Goal: Information Seeking & Learning: Learn about a topic

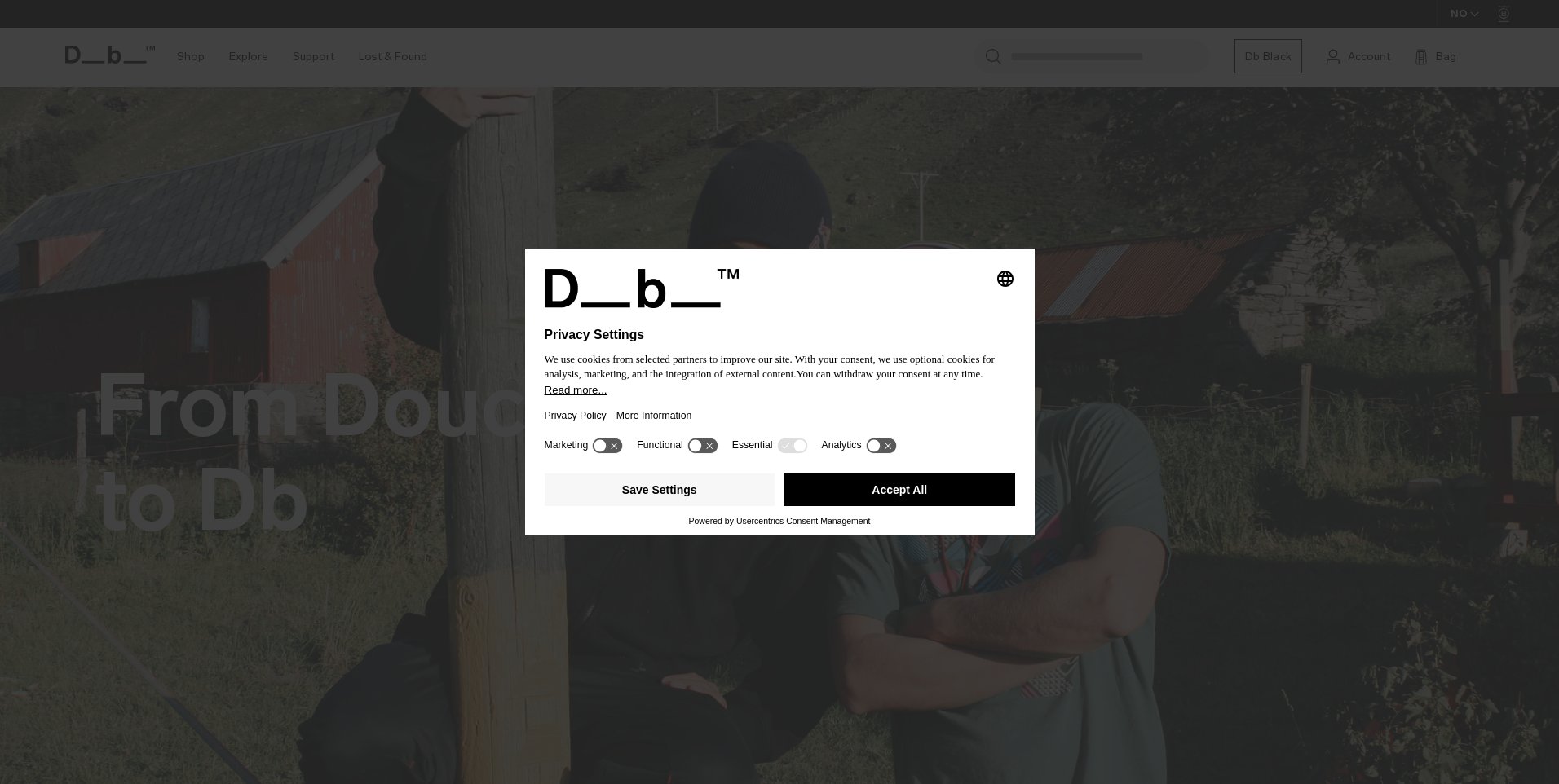
click at [919, 495] on button "Accept All" at bounding box center [900, 489] width 231 height 32
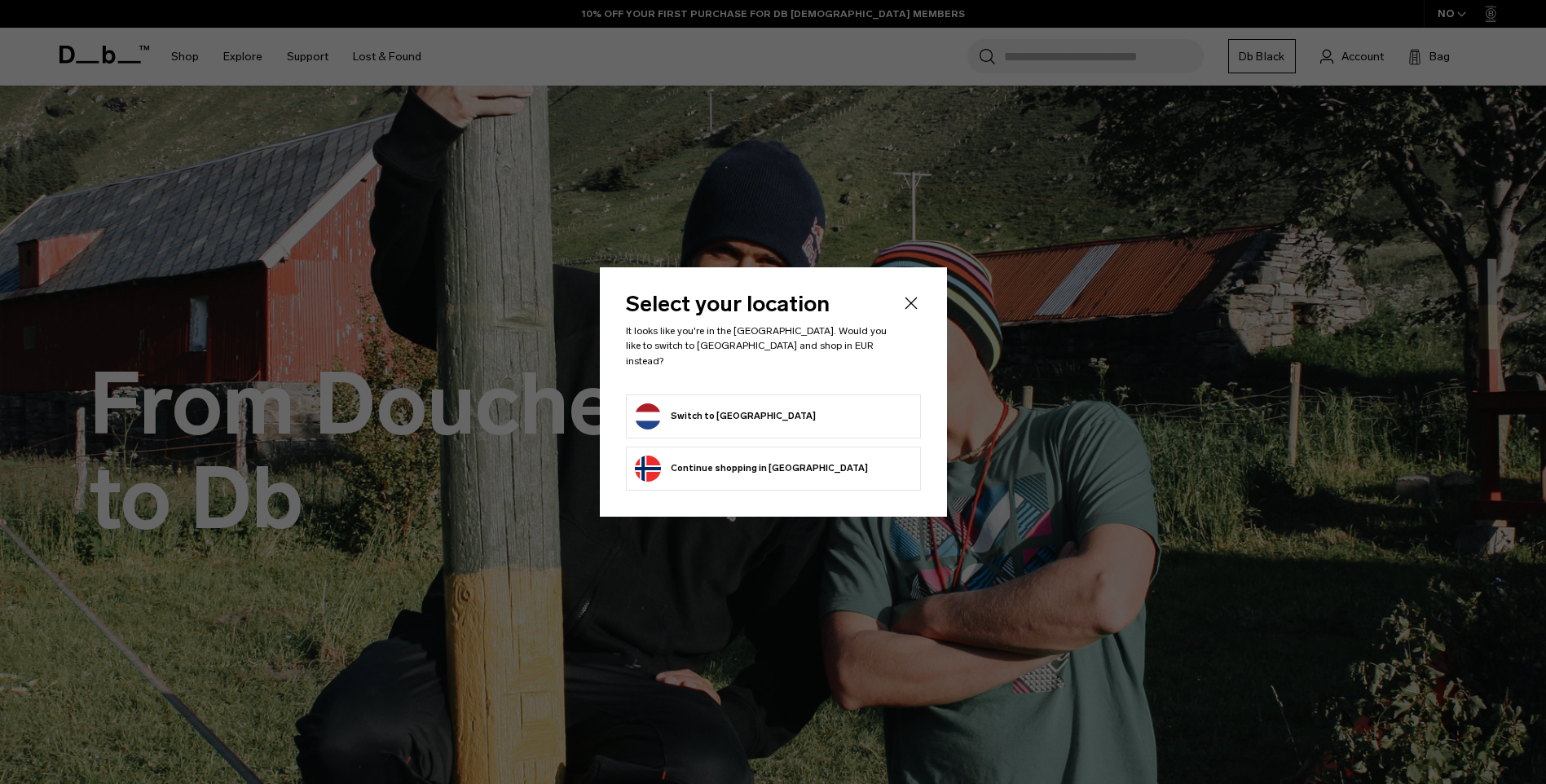
click at [733, 404] on button "Switch to Netherlands" at bounding box center [725, 416] width 181 height 26
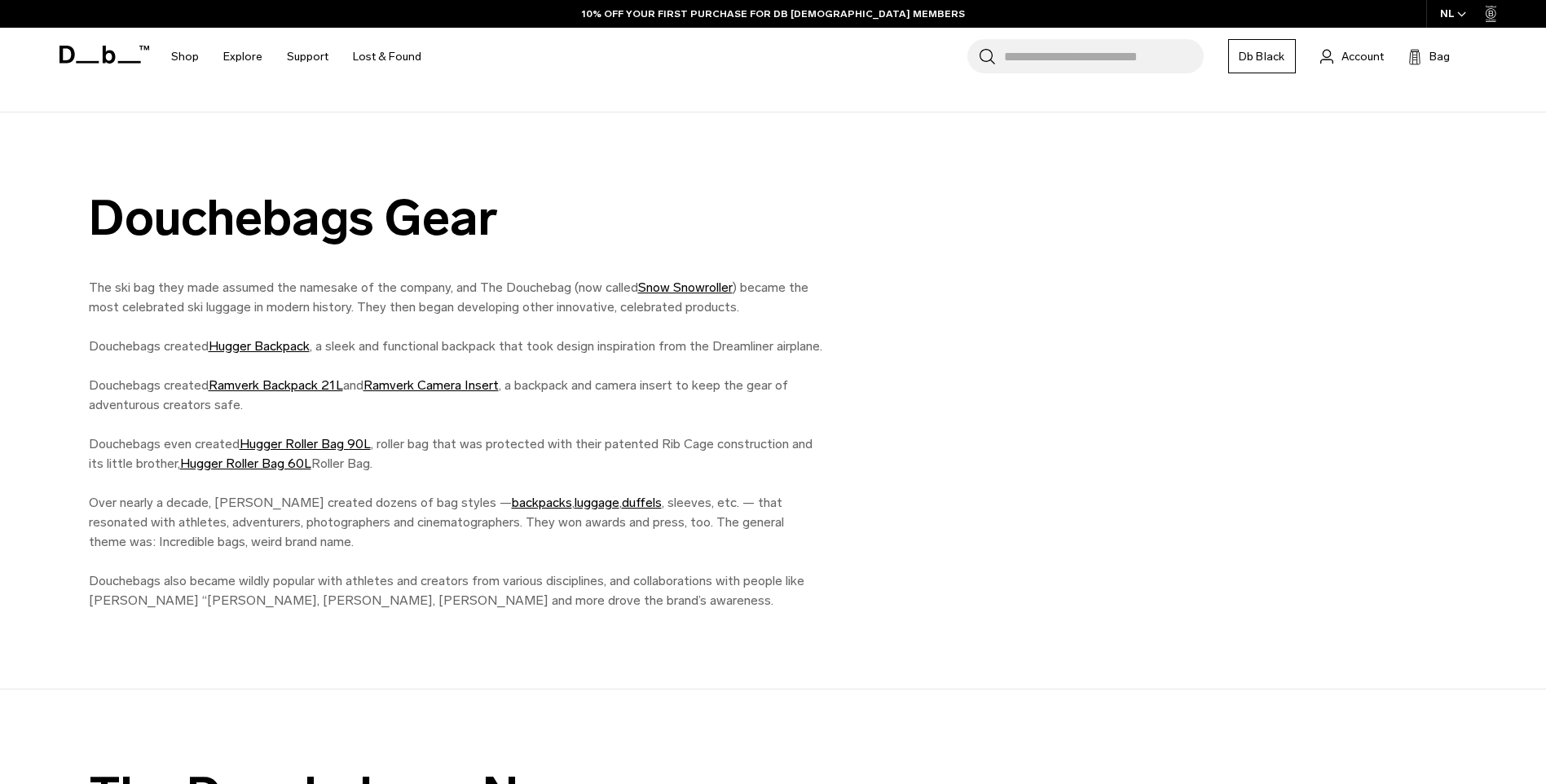
scroll to position [1385, 0]
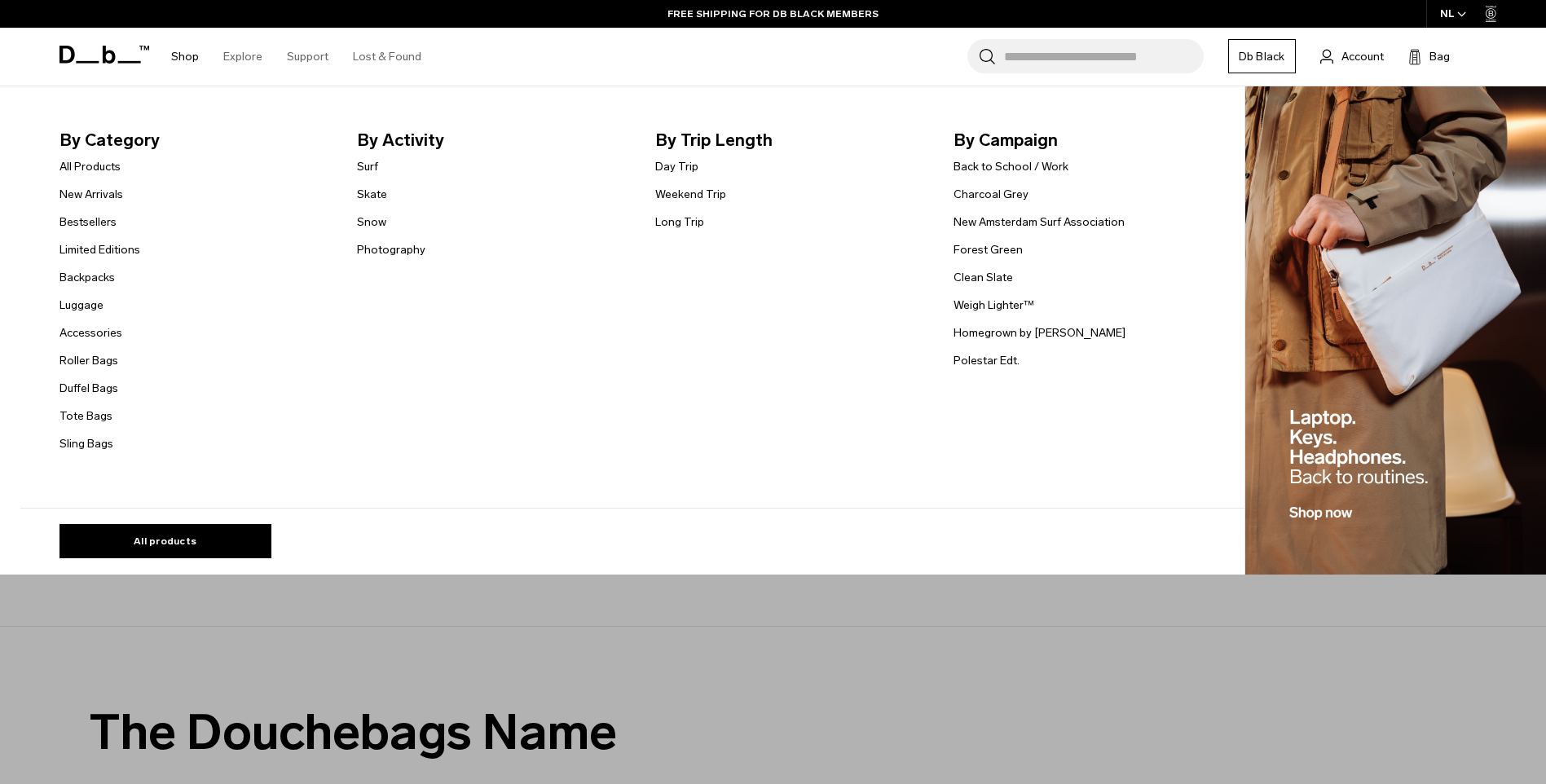
click at [191, 55] on link "Shop" at bounding box center [184, 56] width 27 height 58
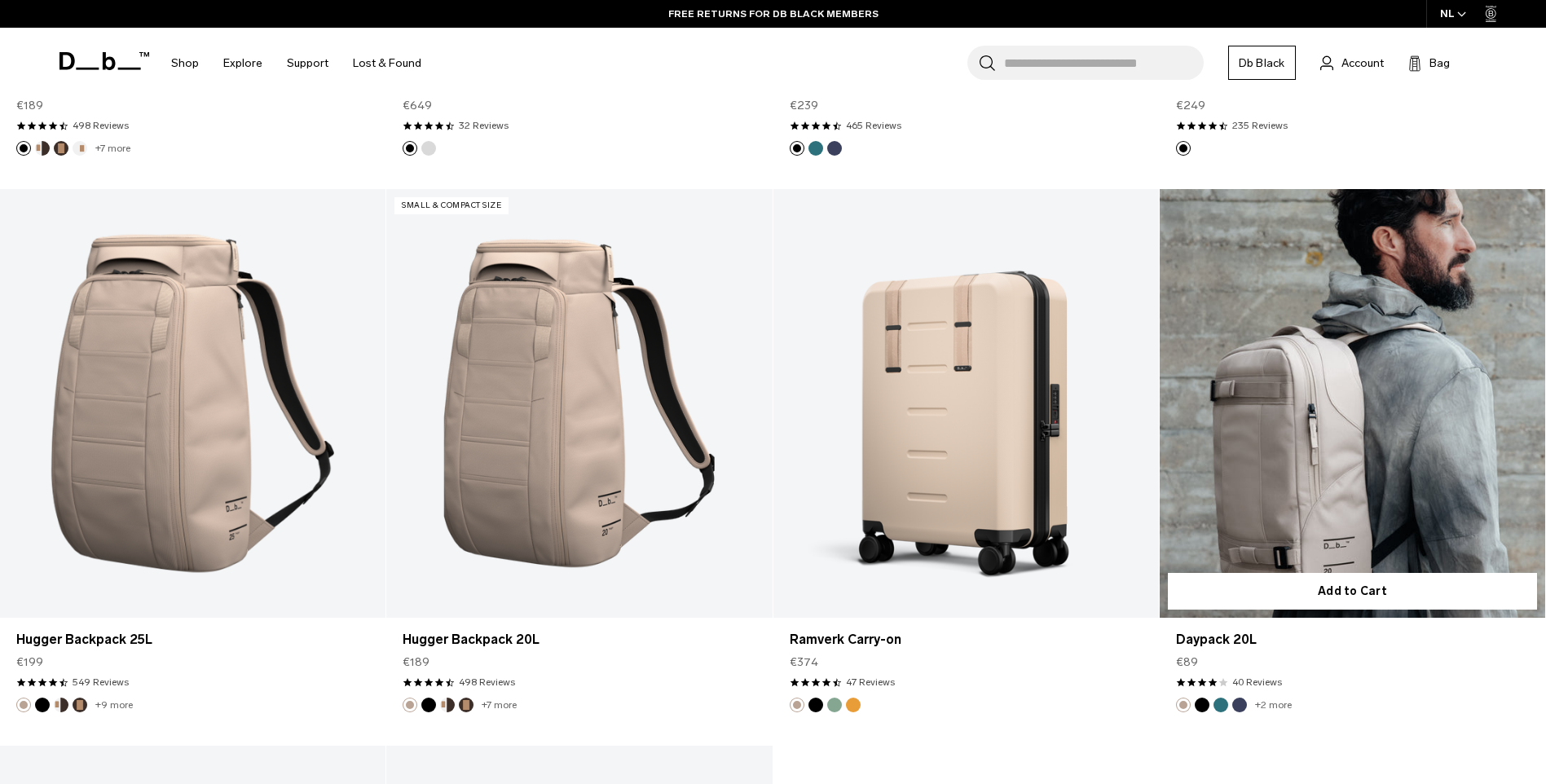
scroll to position [5949, 0]
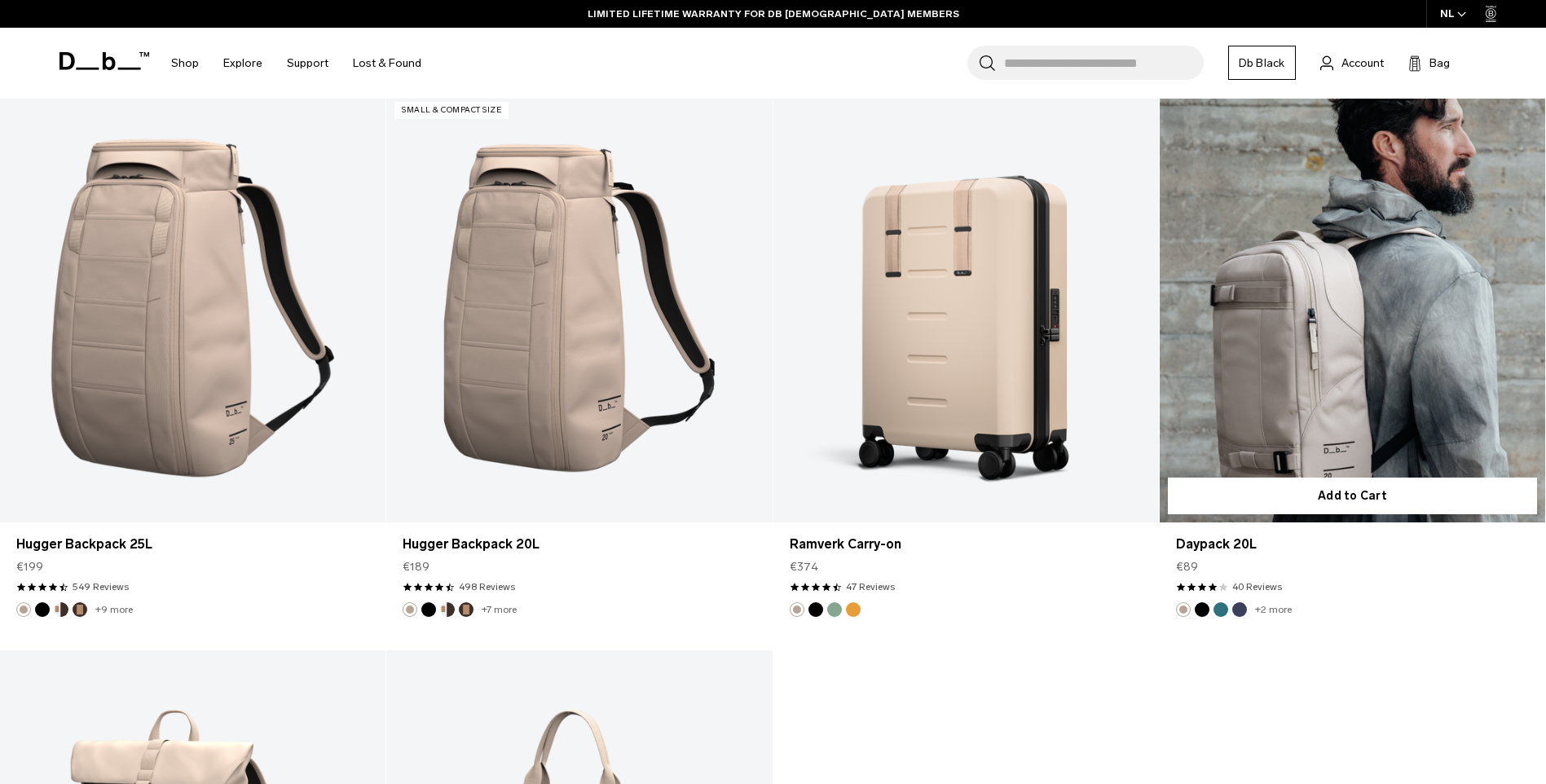
click at [1204, 612] on button "Black Out" at bounding box center [1202, 610] width 15 height 15
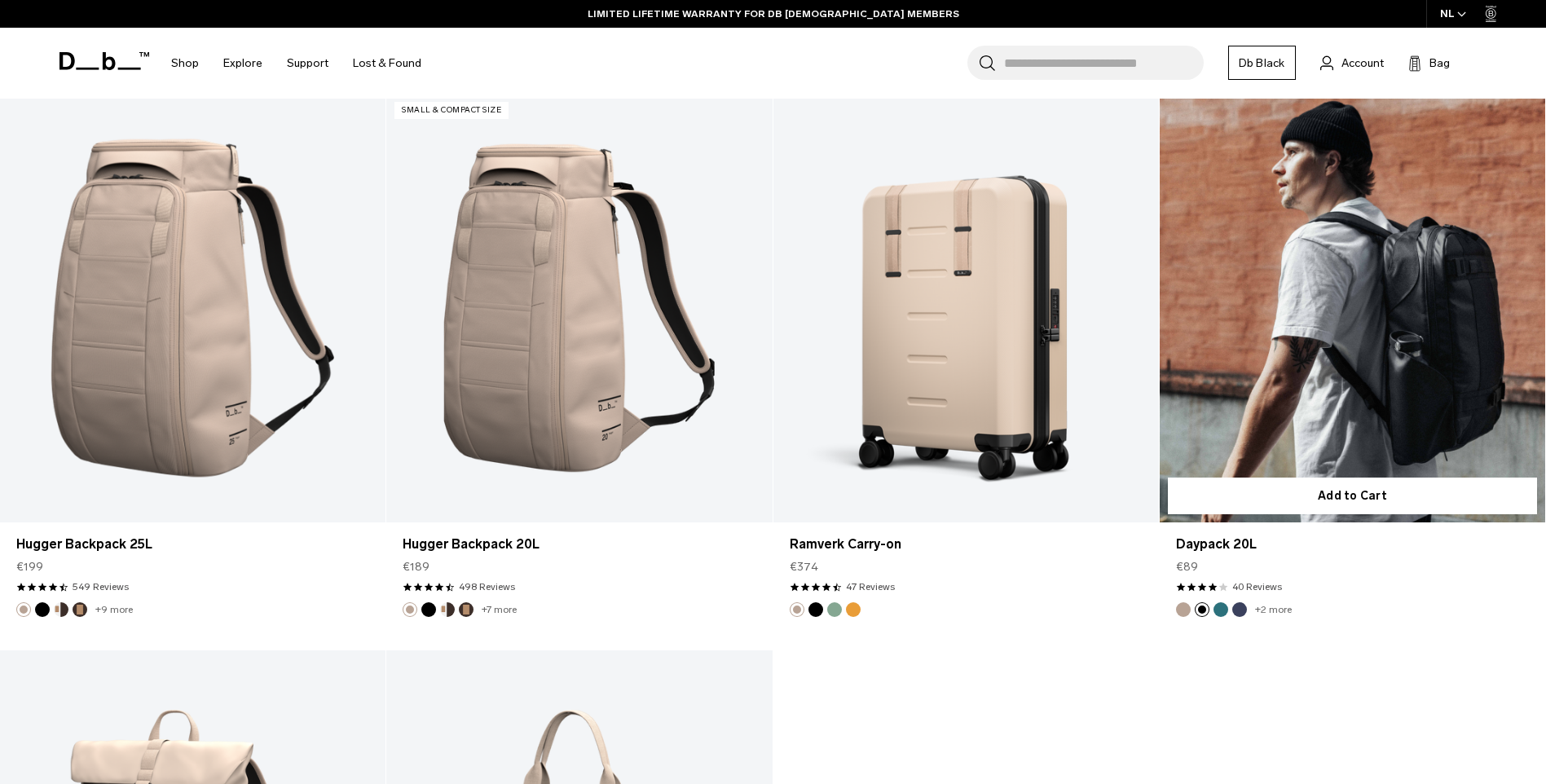
click at [1239, 611] on button "Blue Hour" at bounding box center [1240, 610] width 15 height 15
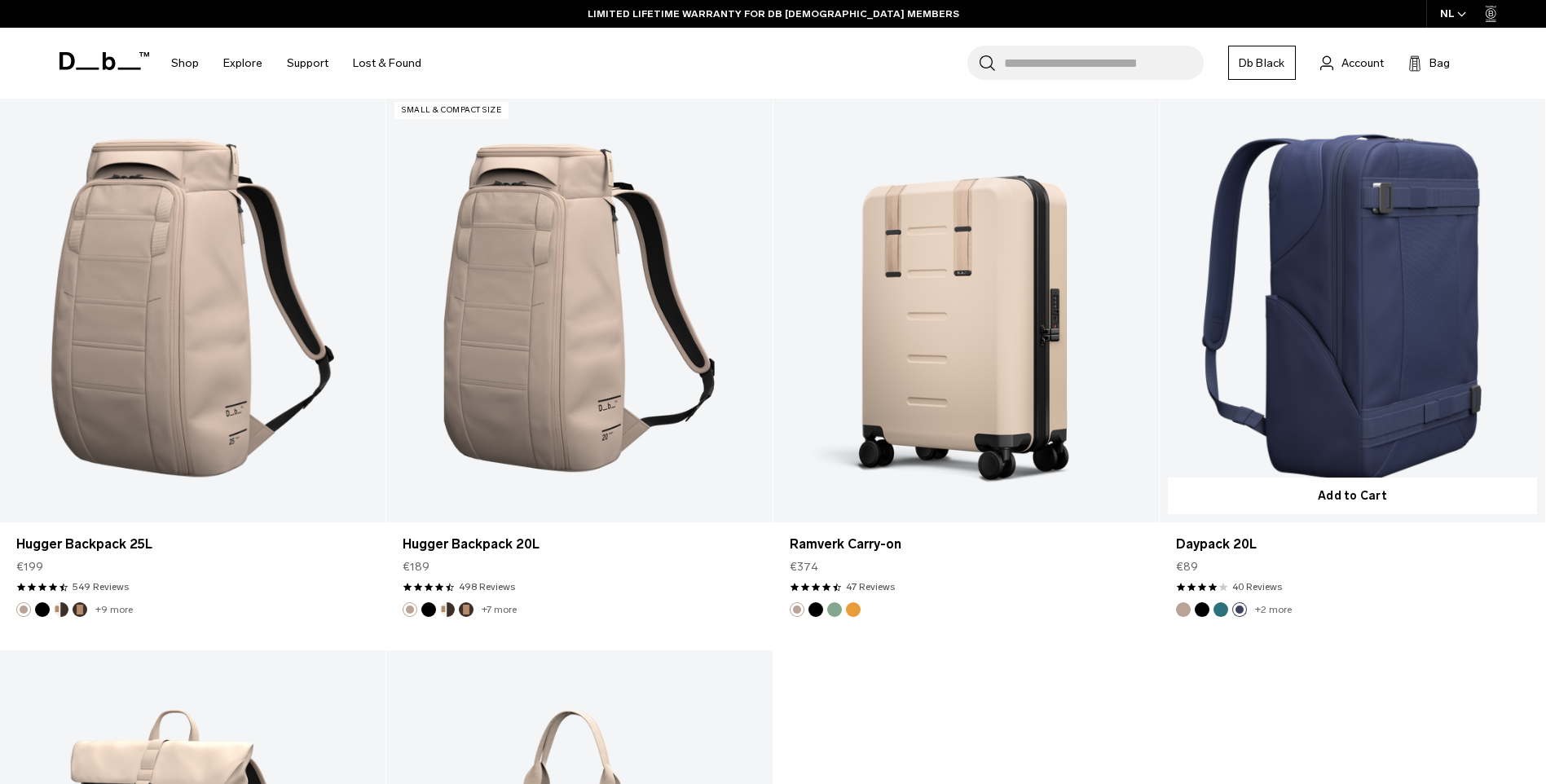
click at [1225, 613] on button "Midnight Teal" at bounding box center [1221, 610] width 15 height 15
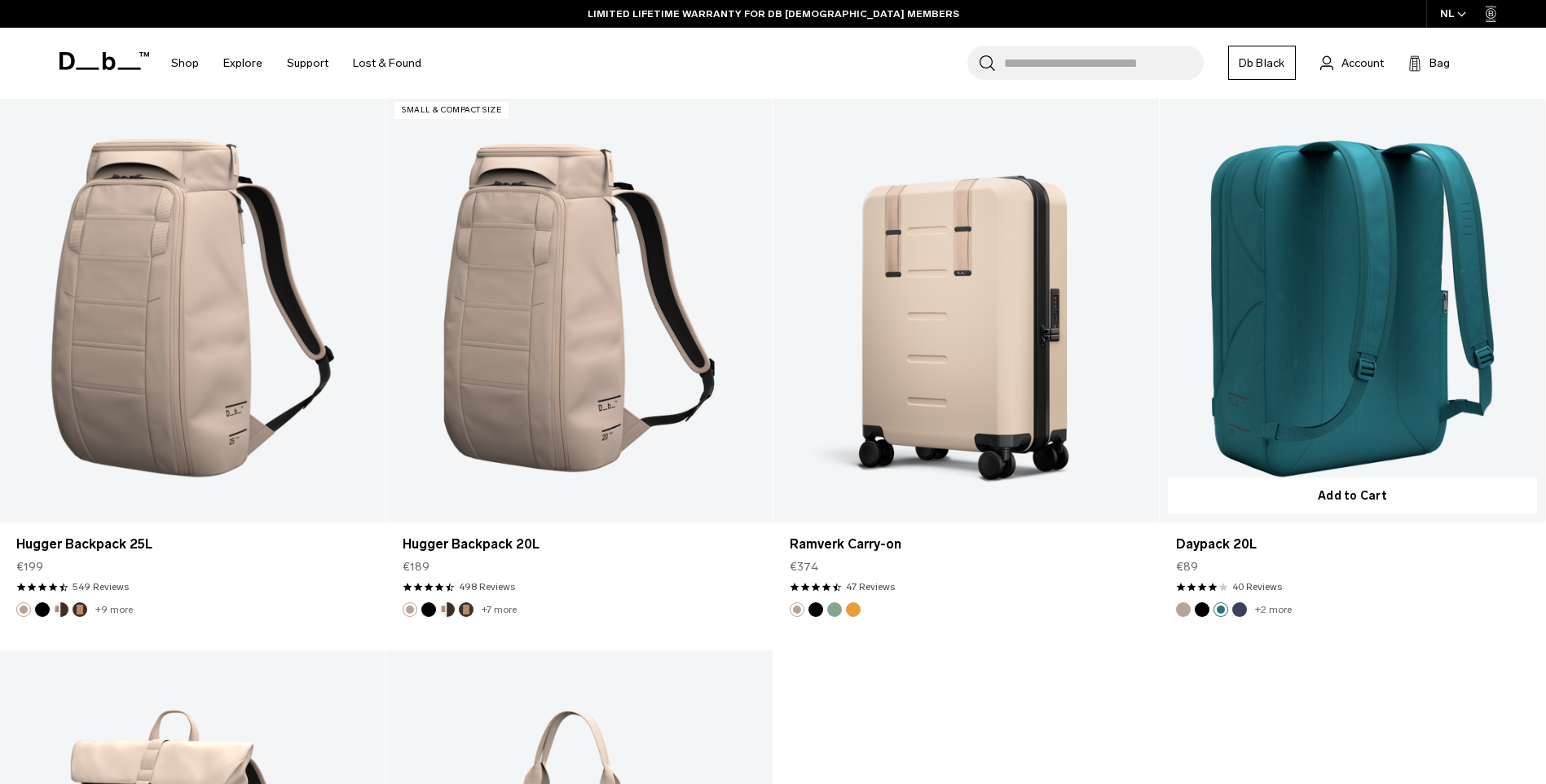
click at [1207, 611] on button "Black Out" at bounding box center [1202, 610] width 15 height 15
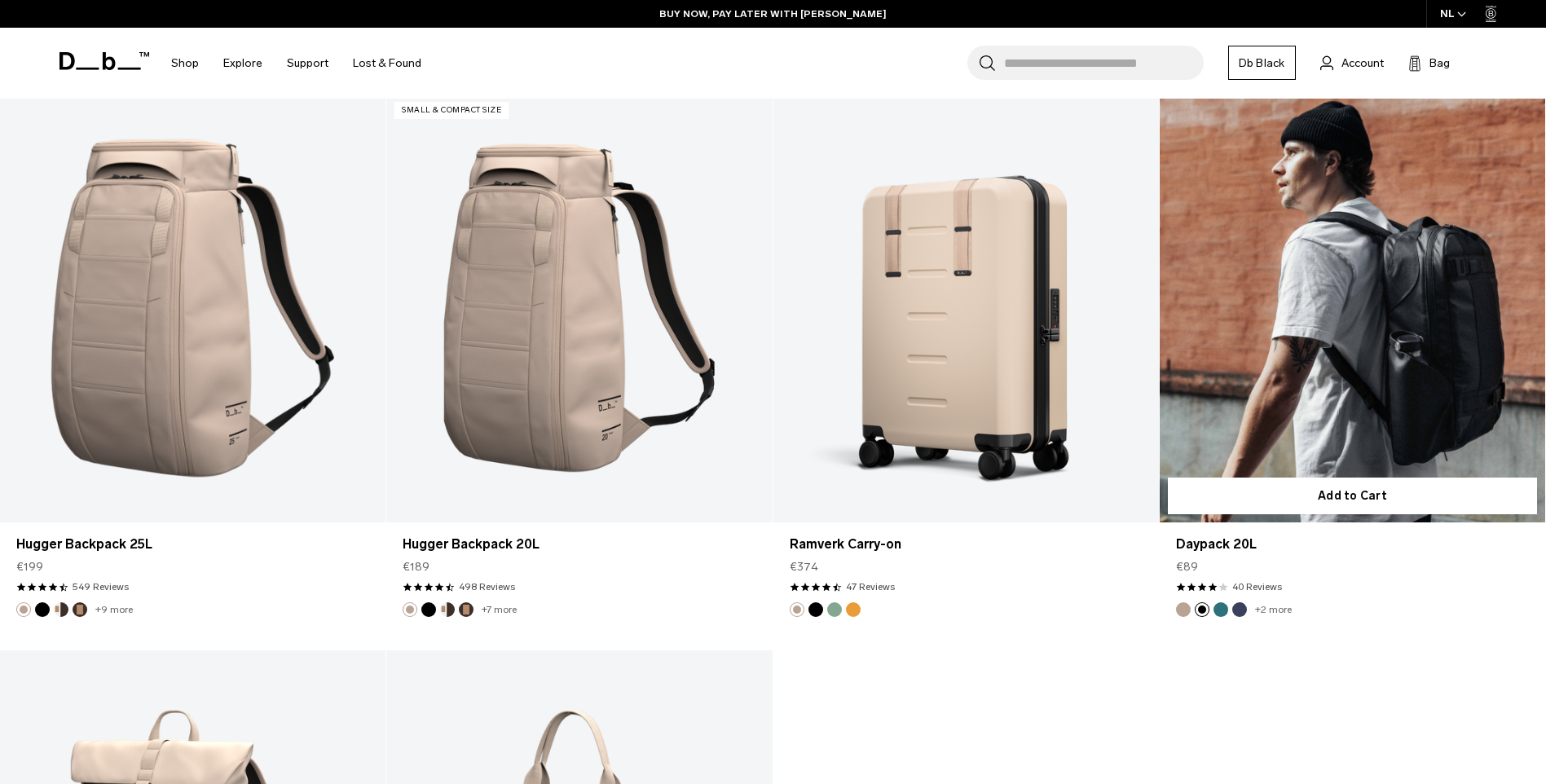
click at [1298, 408] on link "Daypack 20L Black Out" at bounding box center [1352, 308] width 385 height 429
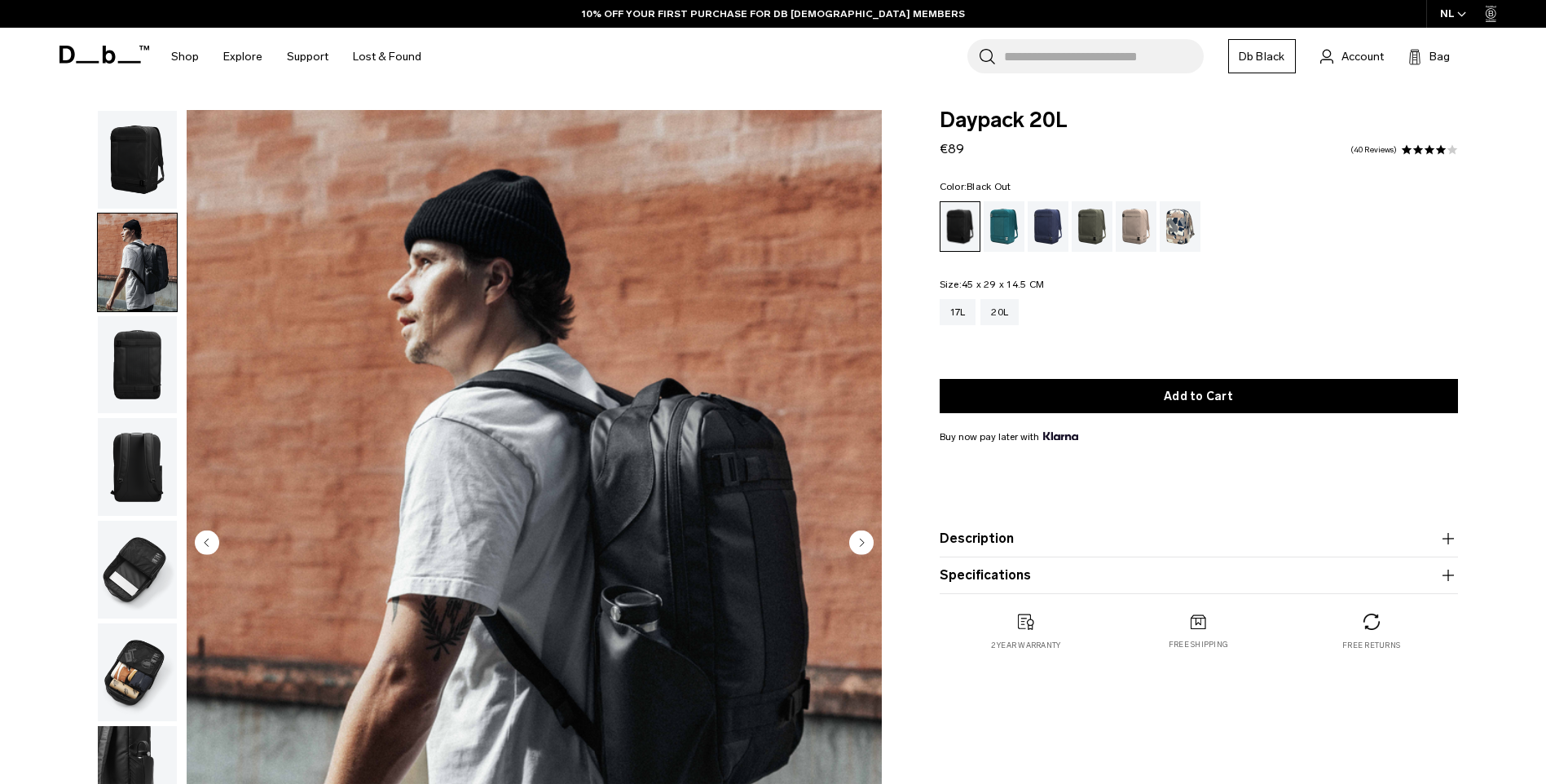
click at [130, 377] on img "button" at bounding box center [137, 365] width 79 height 98
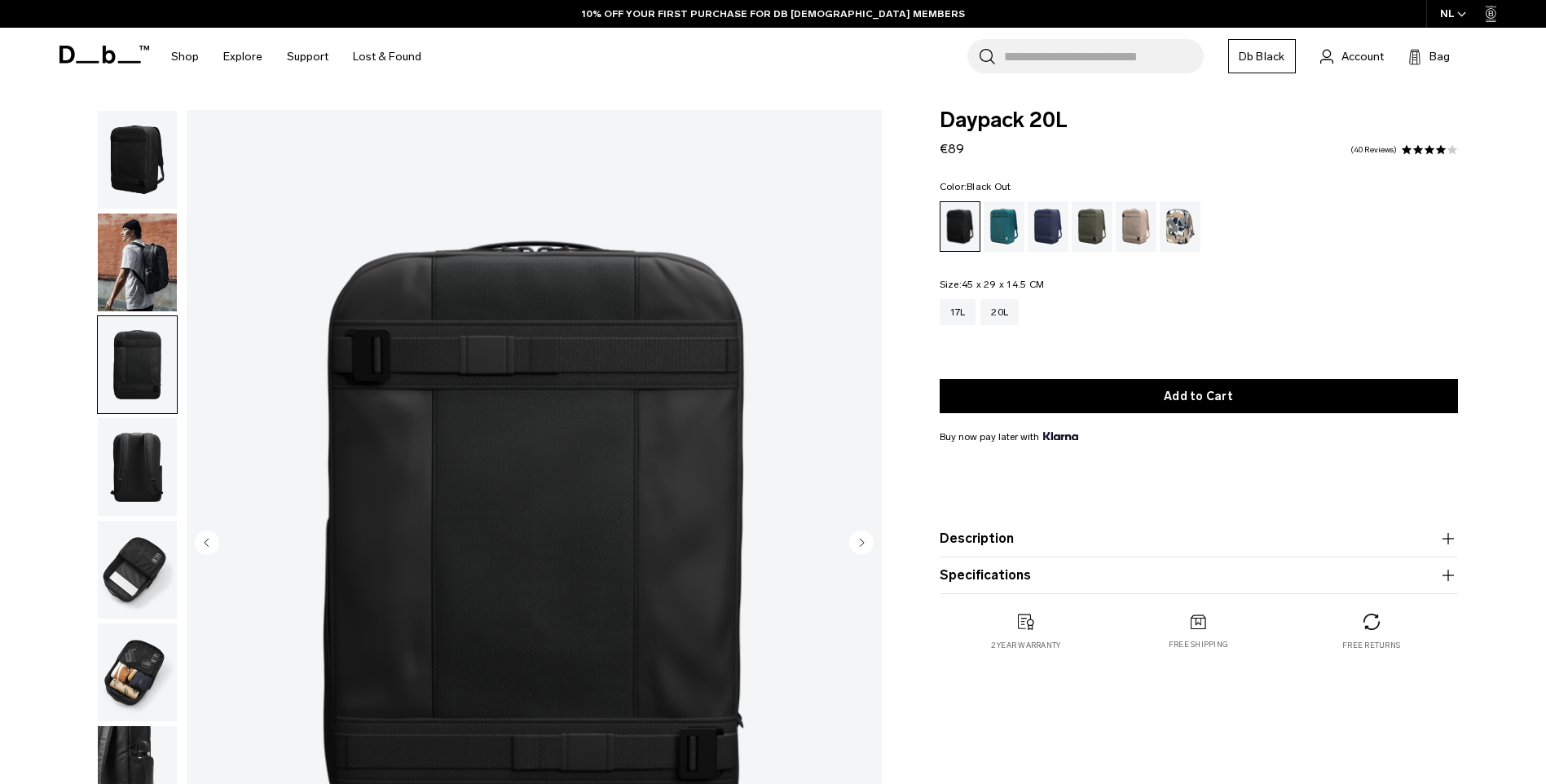
click at [116, 468] on img "button" at bounding box center [137, 467] width 79 height 98
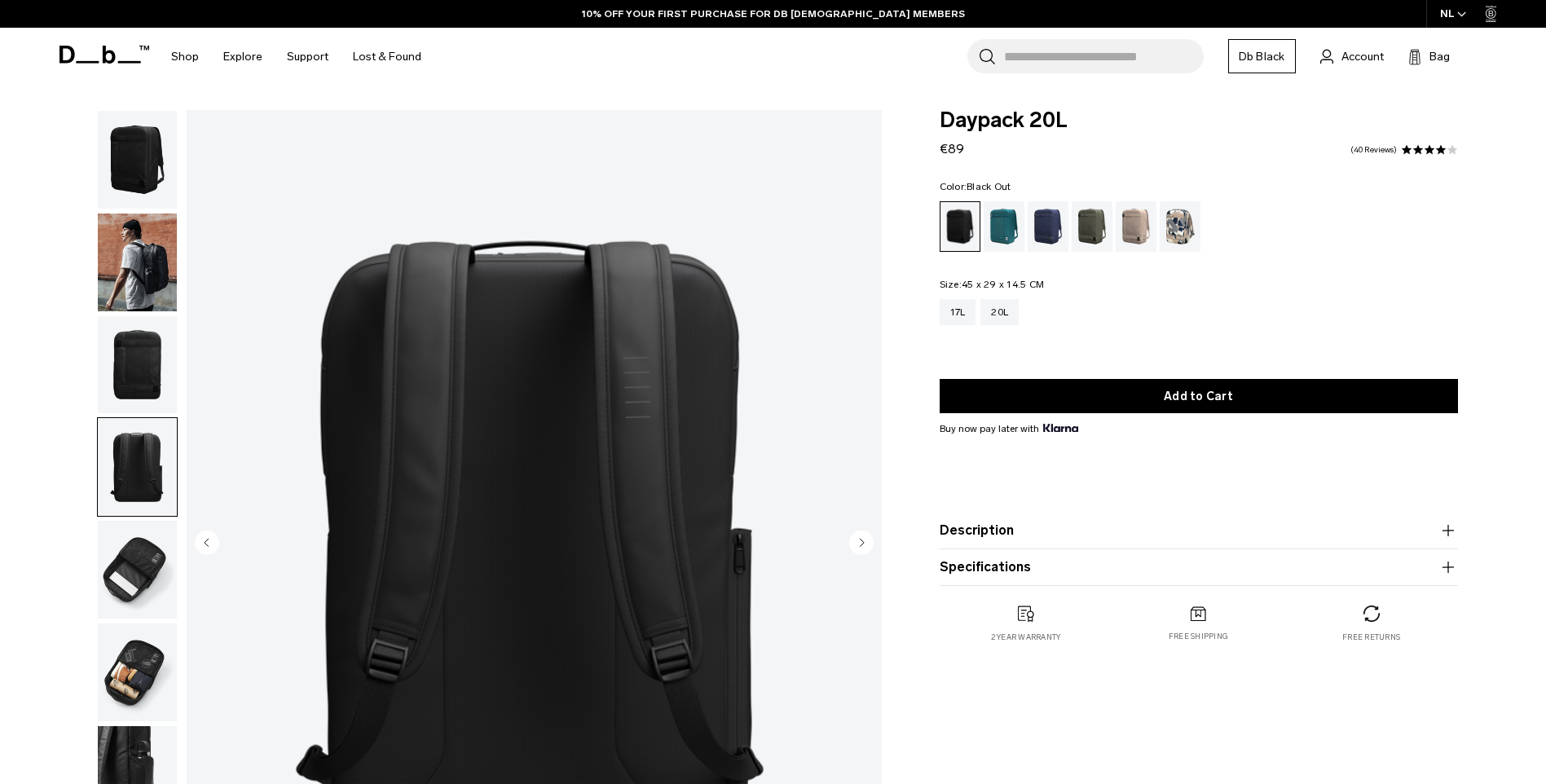
click at [139, 581] on img "button" at bounding box center [137, 570] width 79 height 98
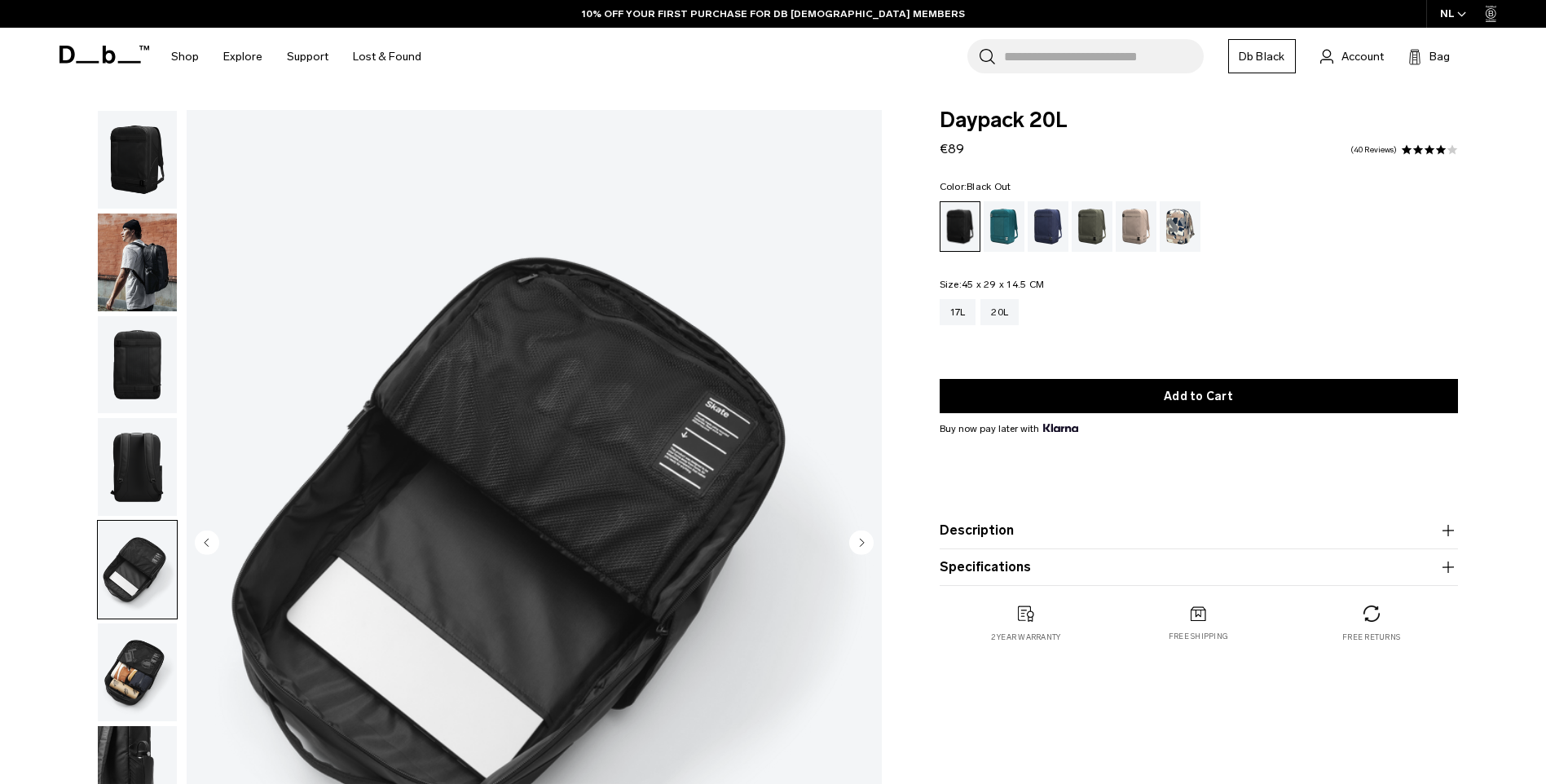
click at [145, 669] on img "button" at bounding box center [137, 673] width 79 height 98
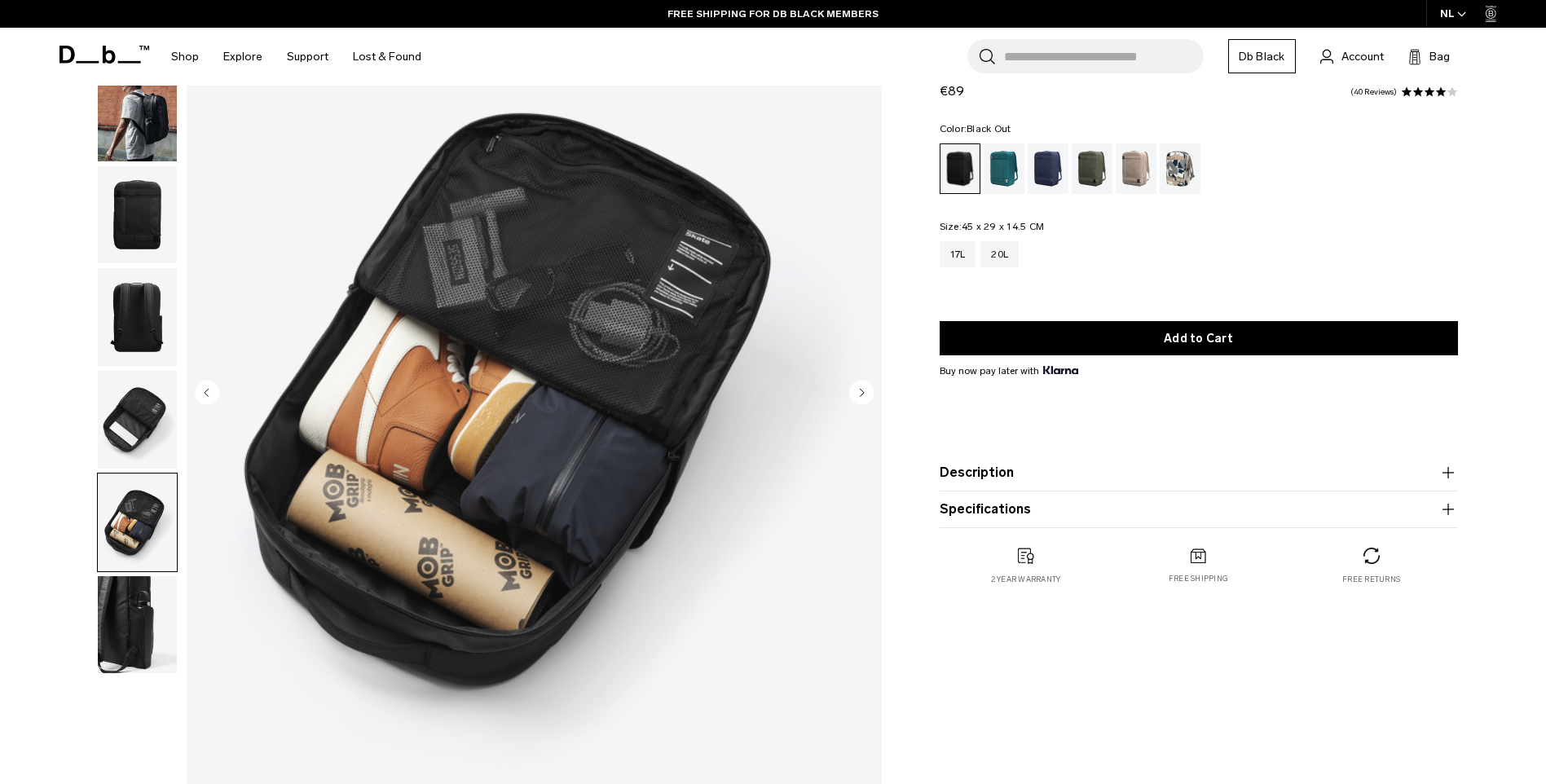
scroll to position [163, 0]
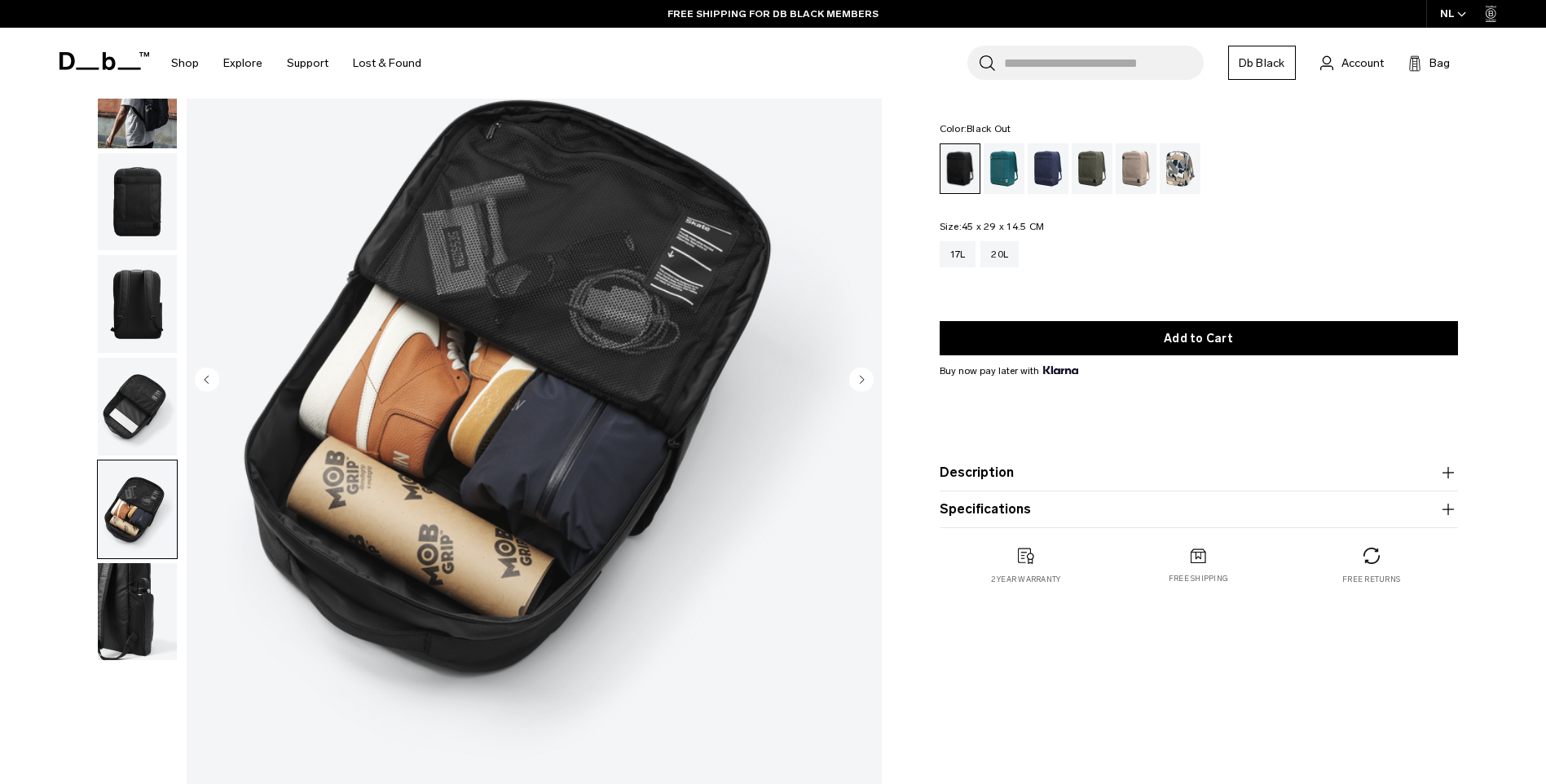
click at [139, 607] on img "button" at bounding box center [137, 612] width 79 height 98
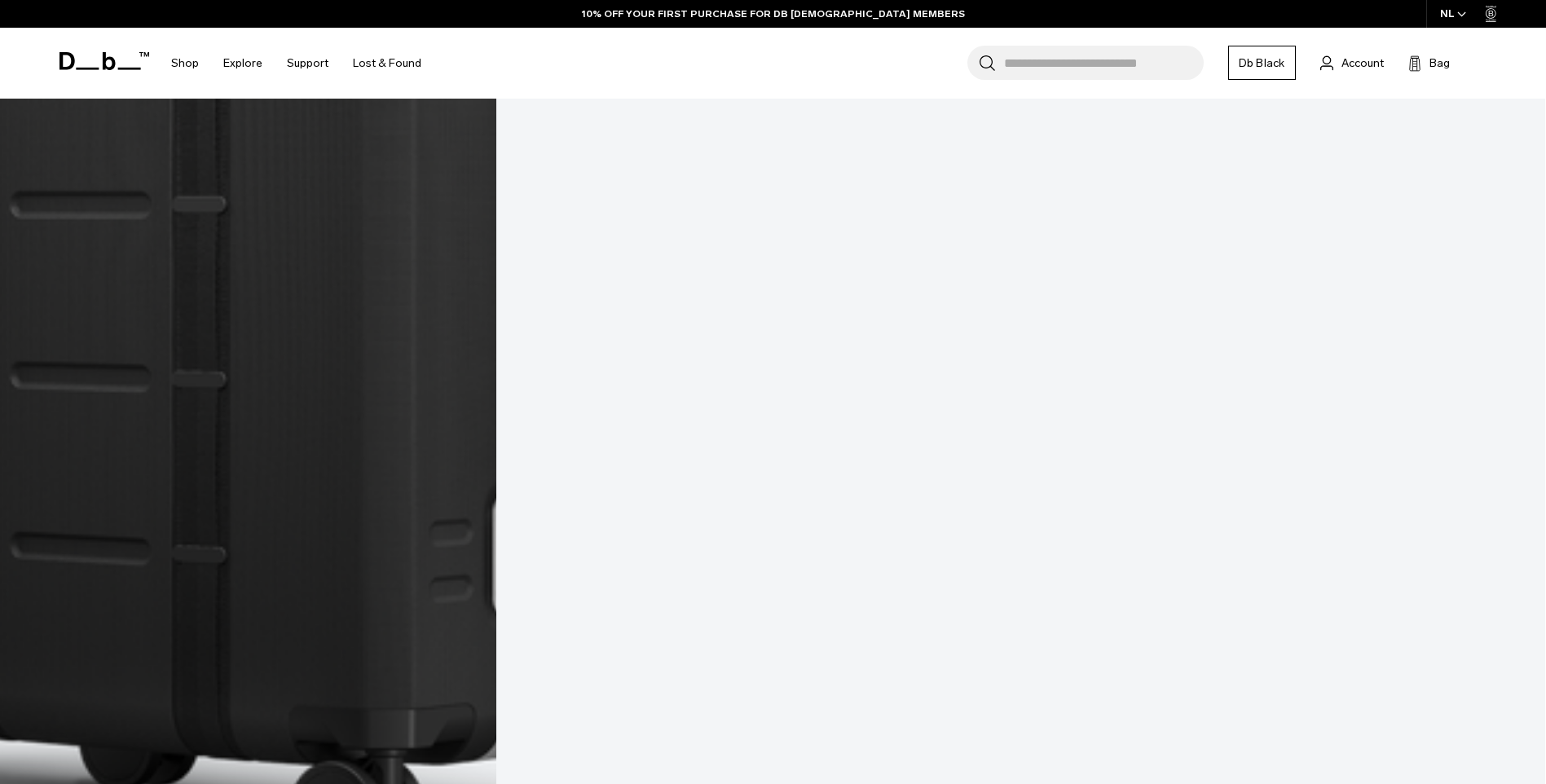
scroll to position [12257, 0]
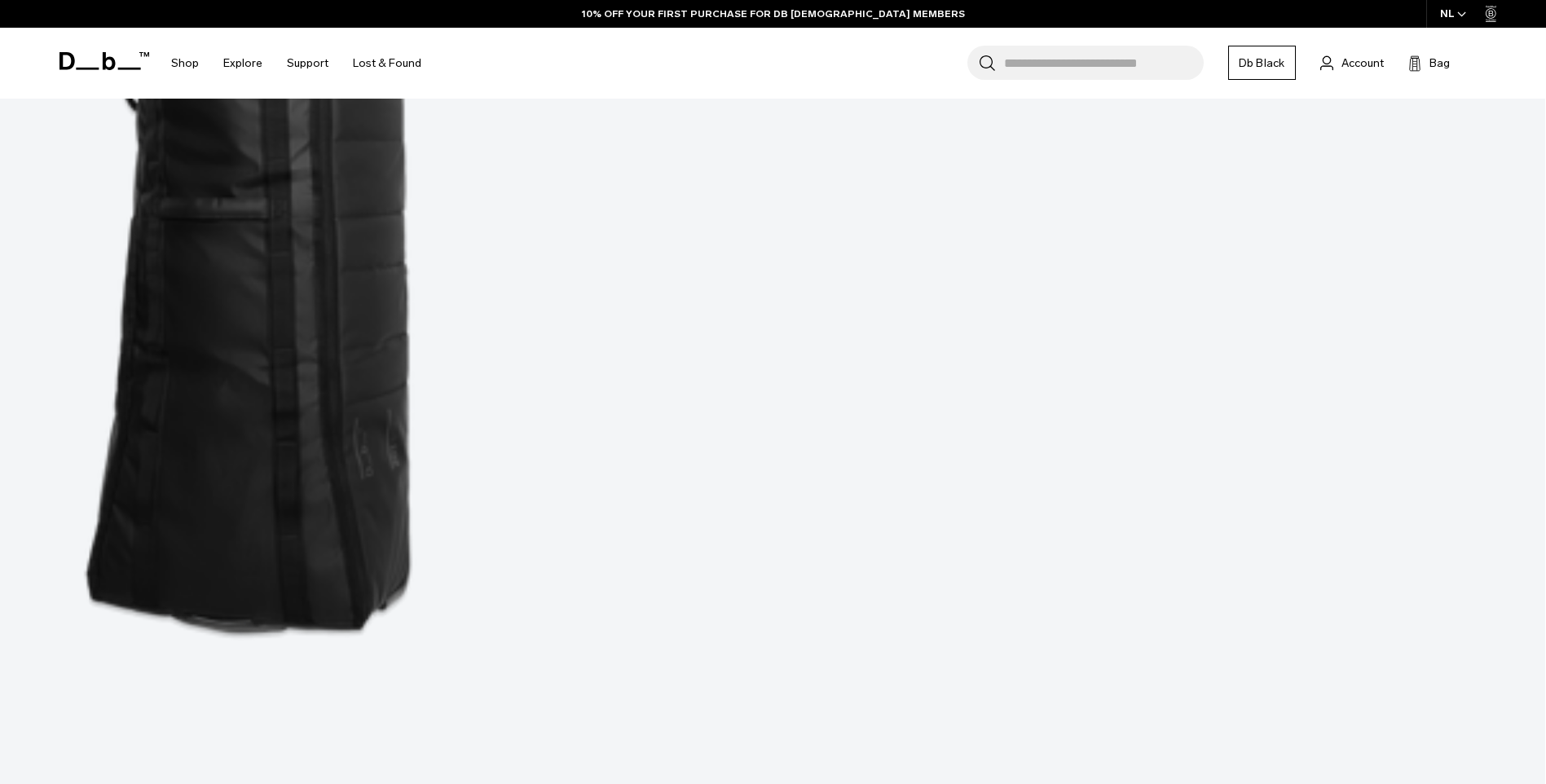
scroll to position [17971, 0]
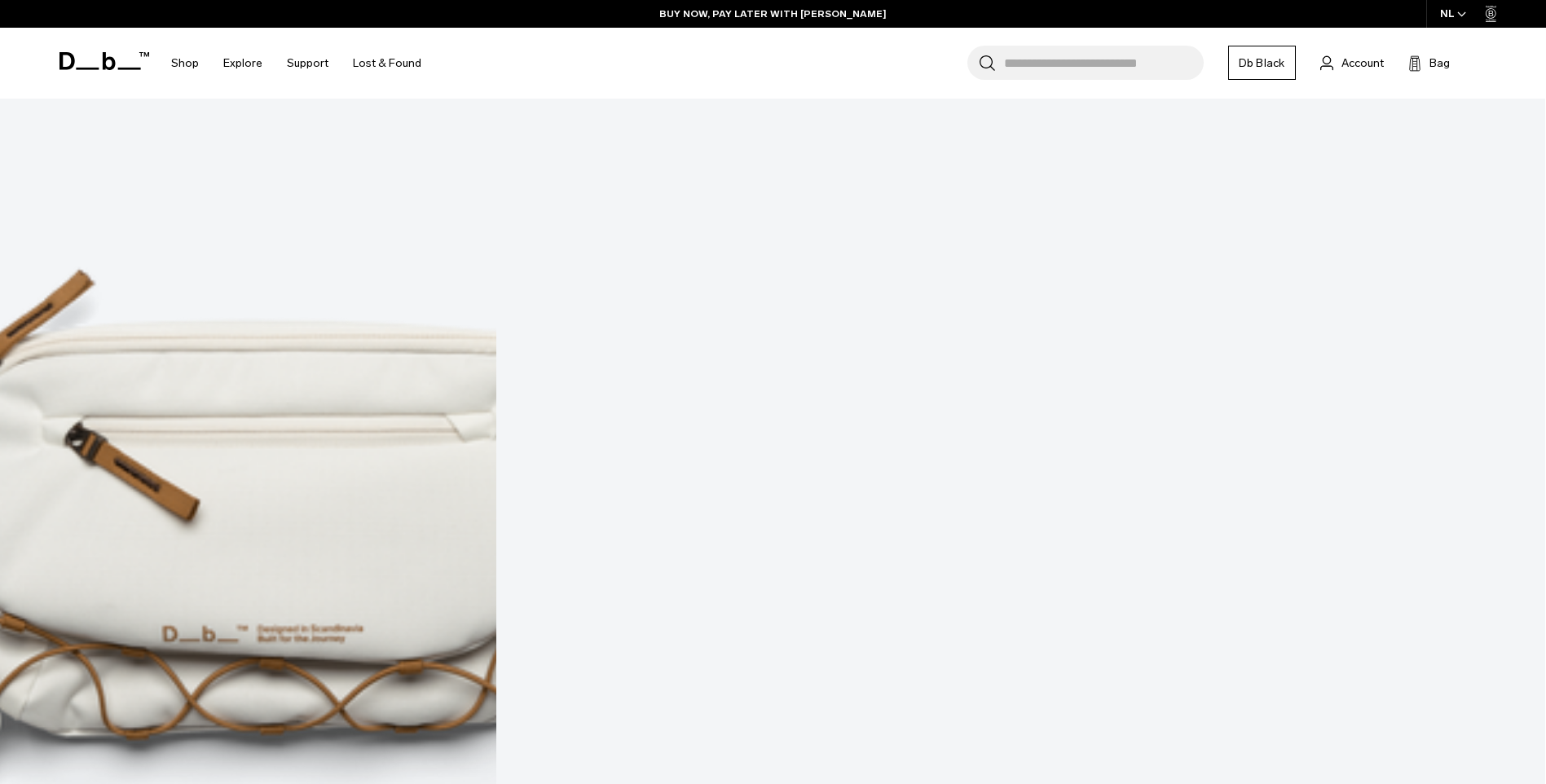
scroll to position [23204, 0]
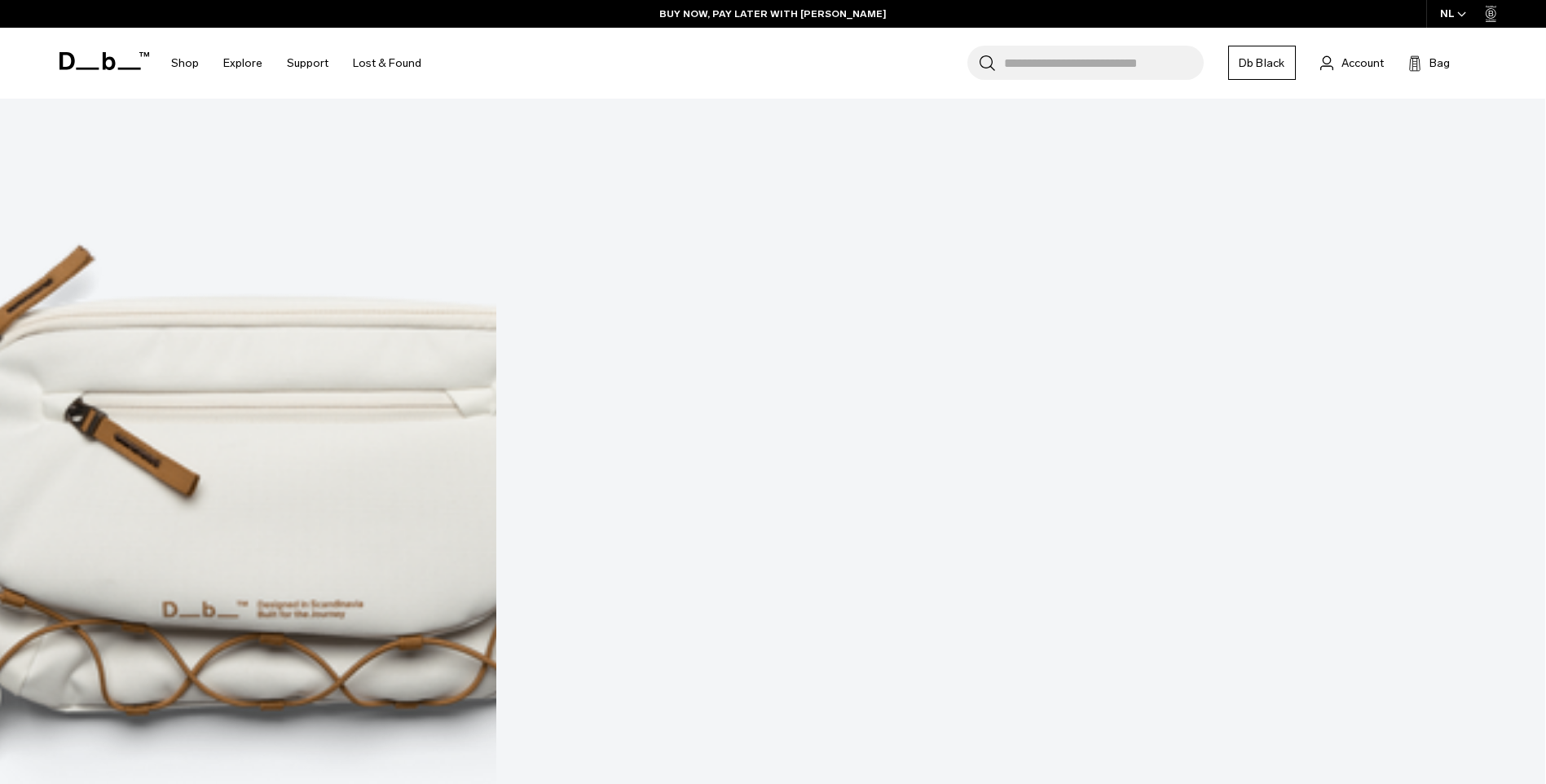
drag, startPoint x: 778, startPoint y: 708, endPoint x: 860, endPoint y: 469, distance: 252.7
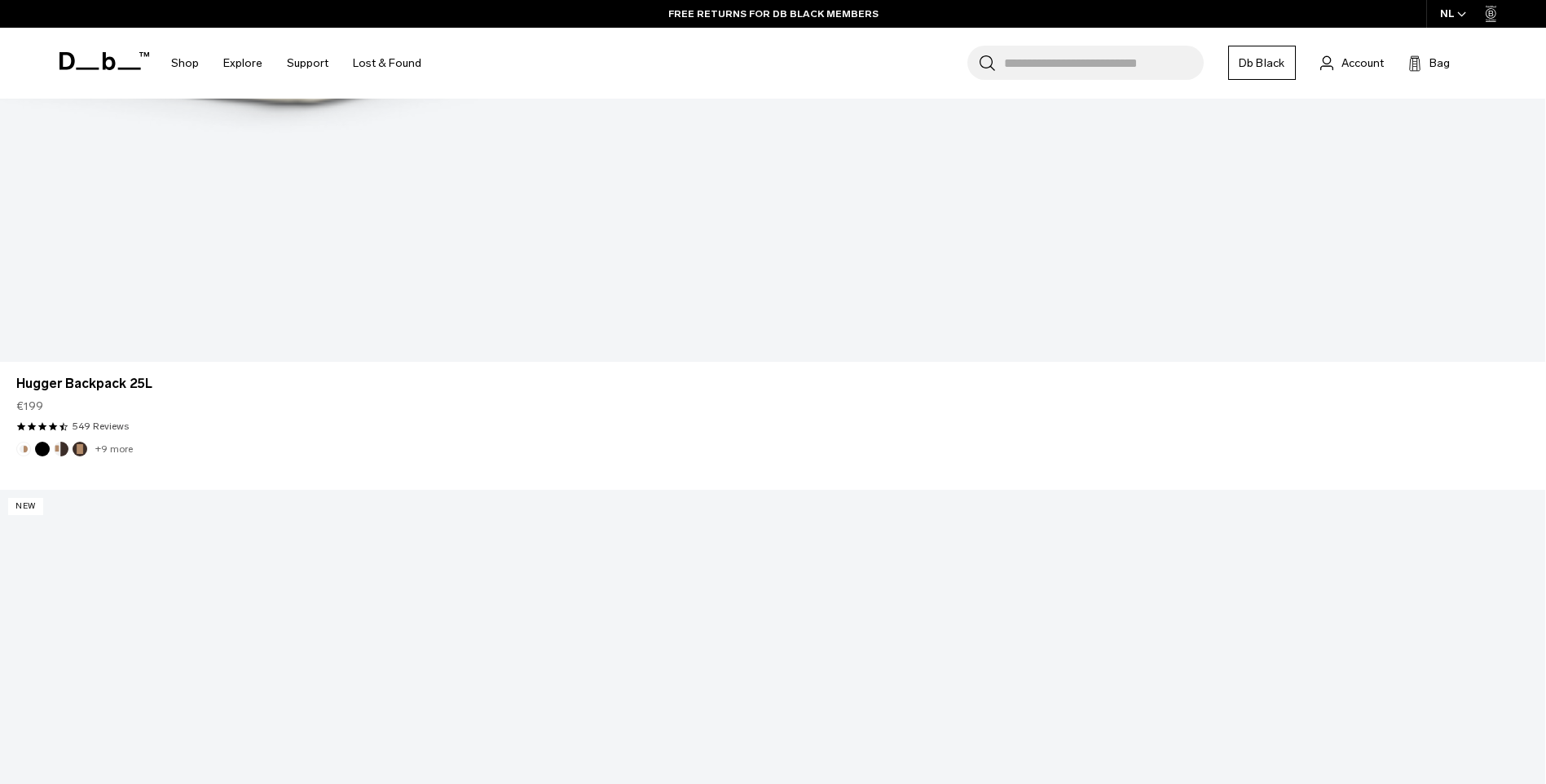
scroll to position [28755, 0]
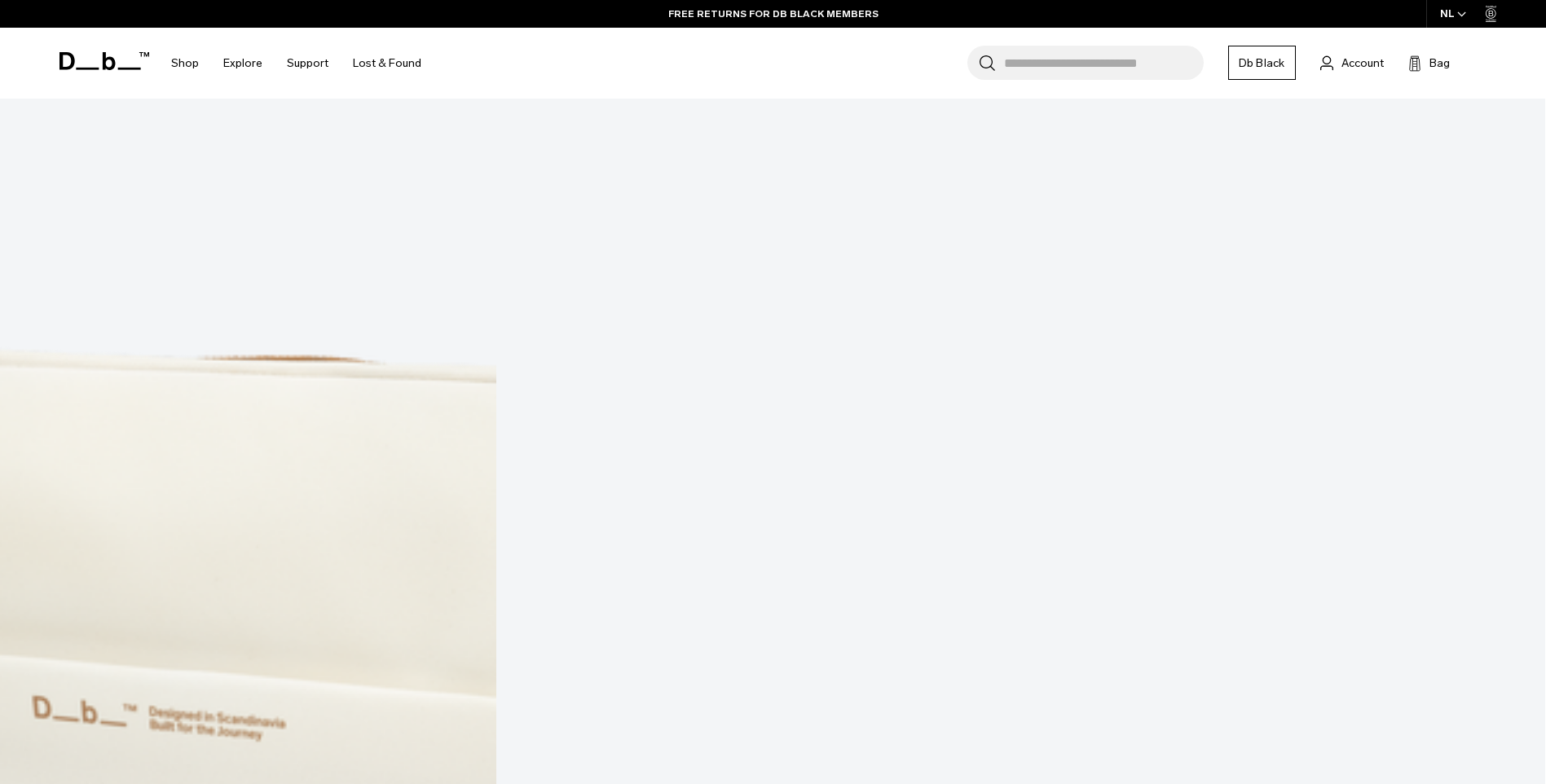
drag, startPoint x: 762, startPoint y: 713, endPoint x: 840, endPoint y: 600, distance: 137.3
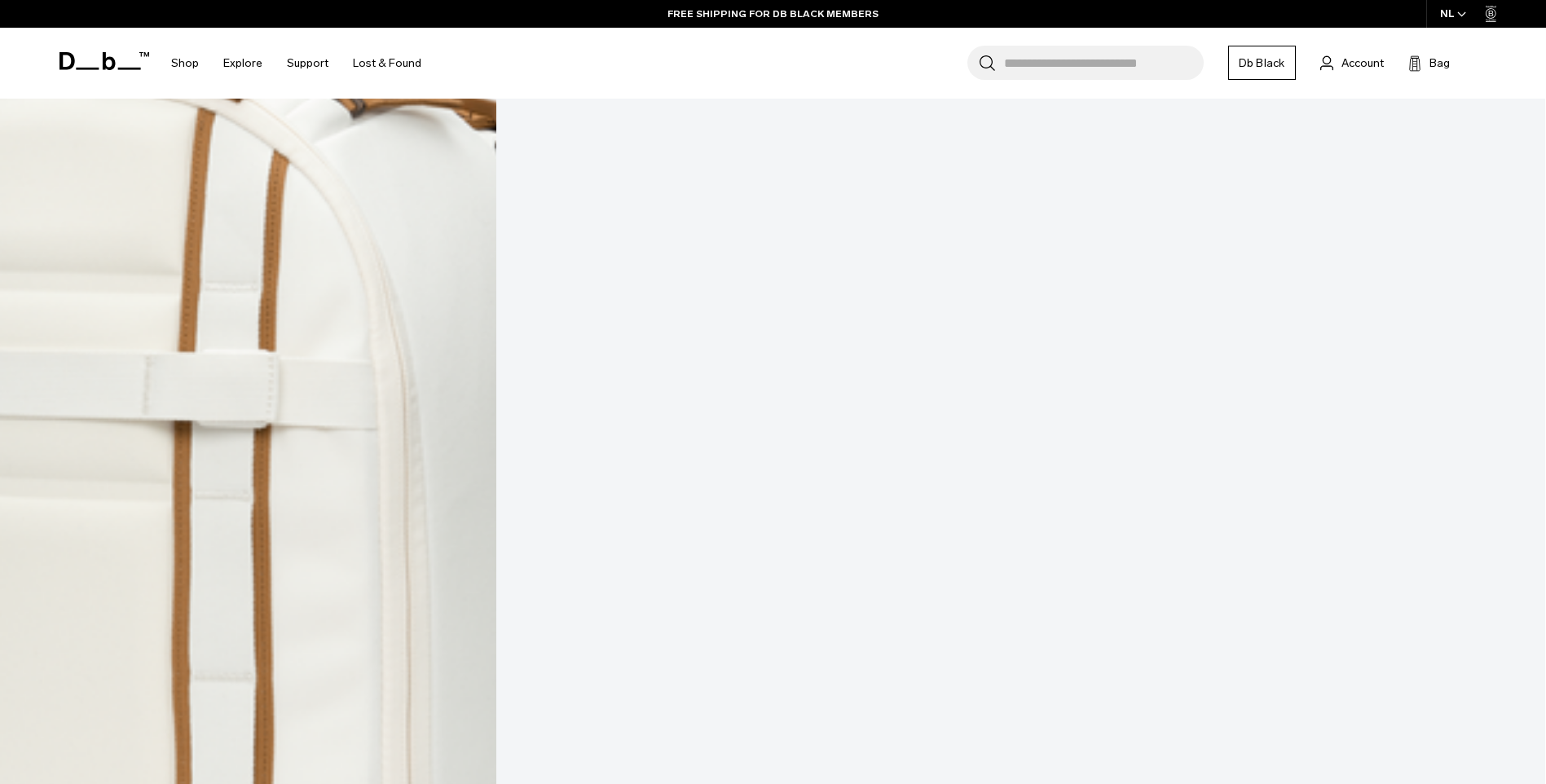
scroll to position [34703, 0]
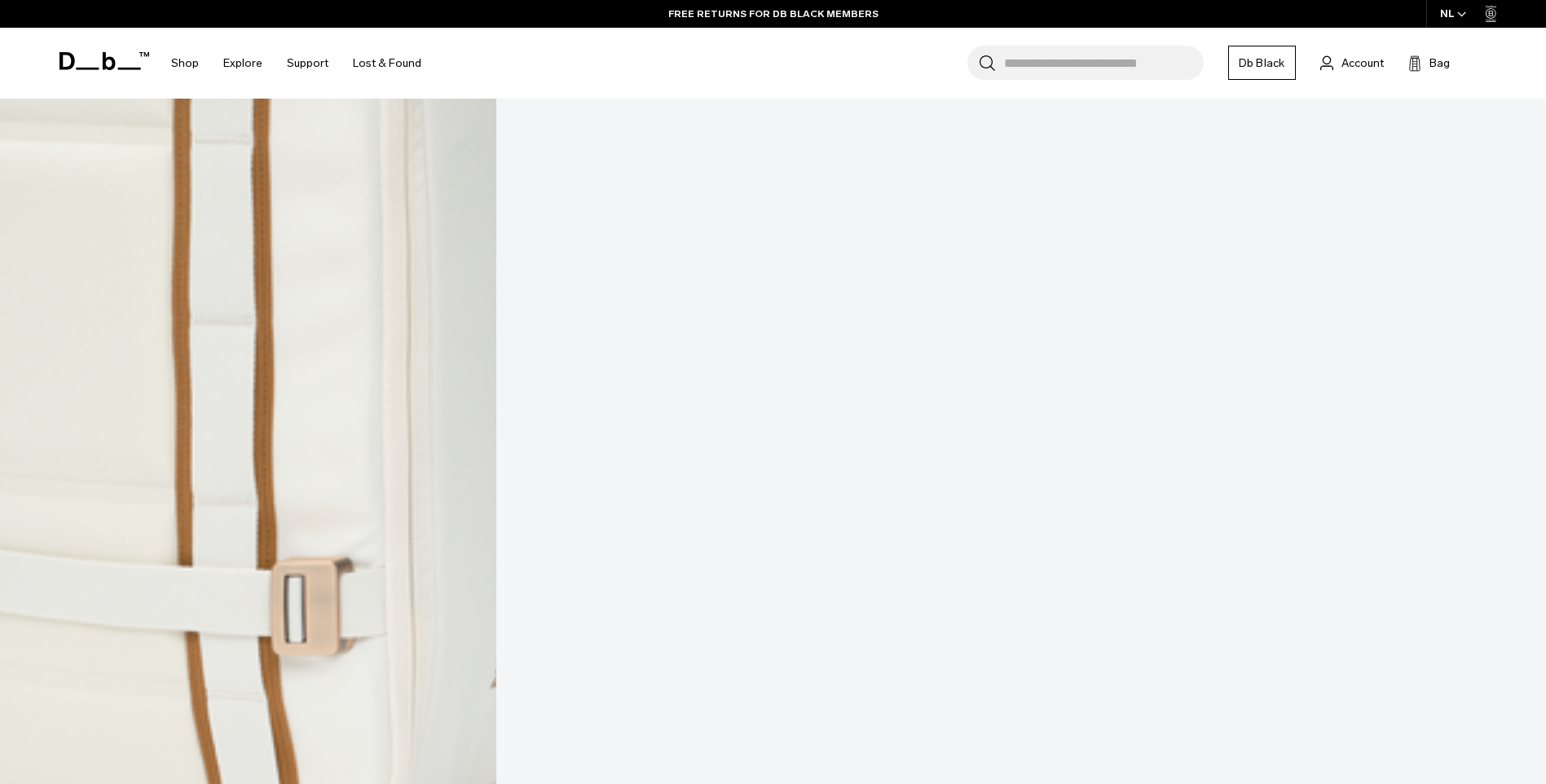
scroll to position [34866, 0]
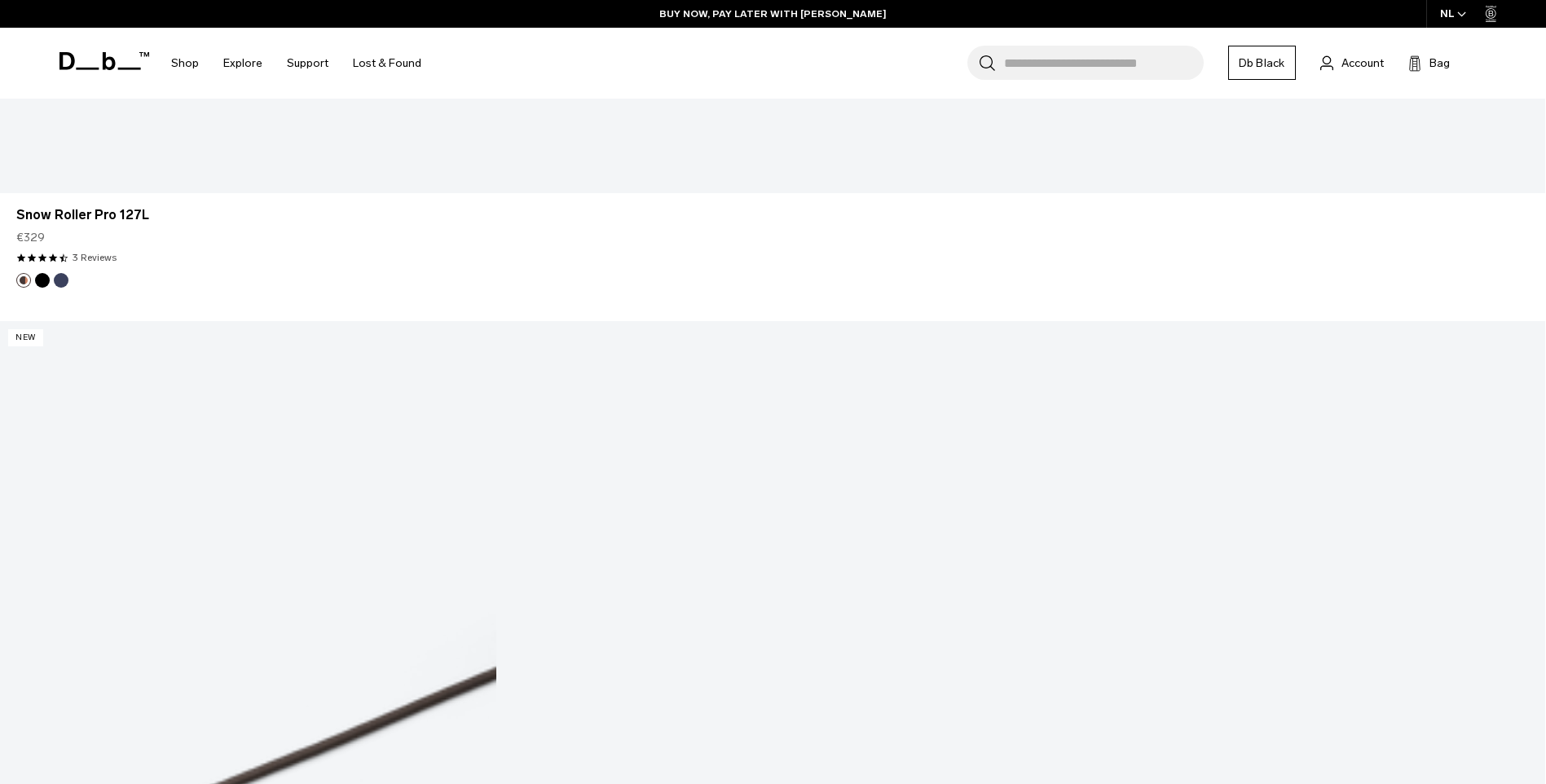
scroll to position [39919, 0]
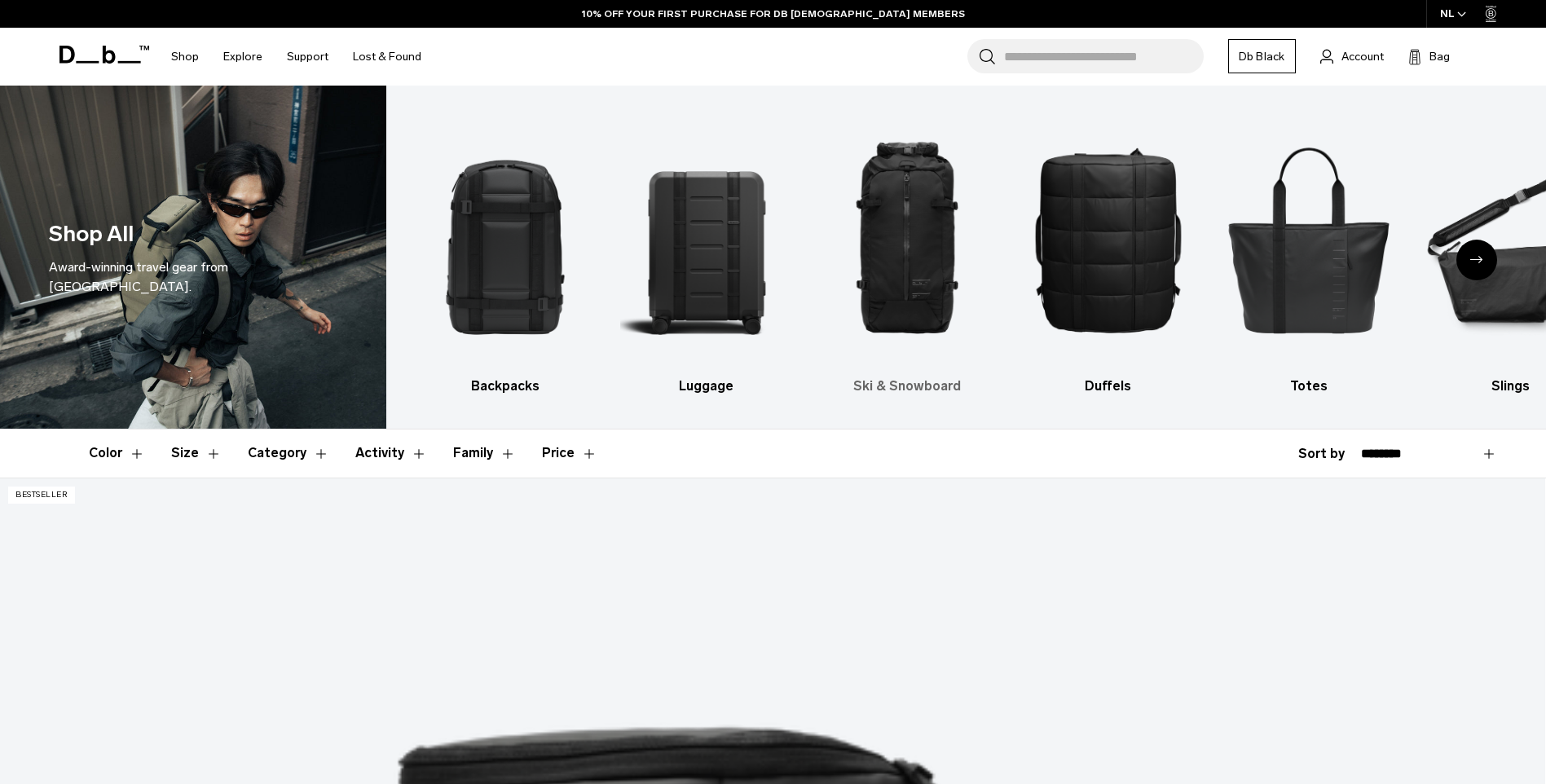
click at [938, 256] on img "3 / 10" at bounding box center [907, 238] width 173 height 258
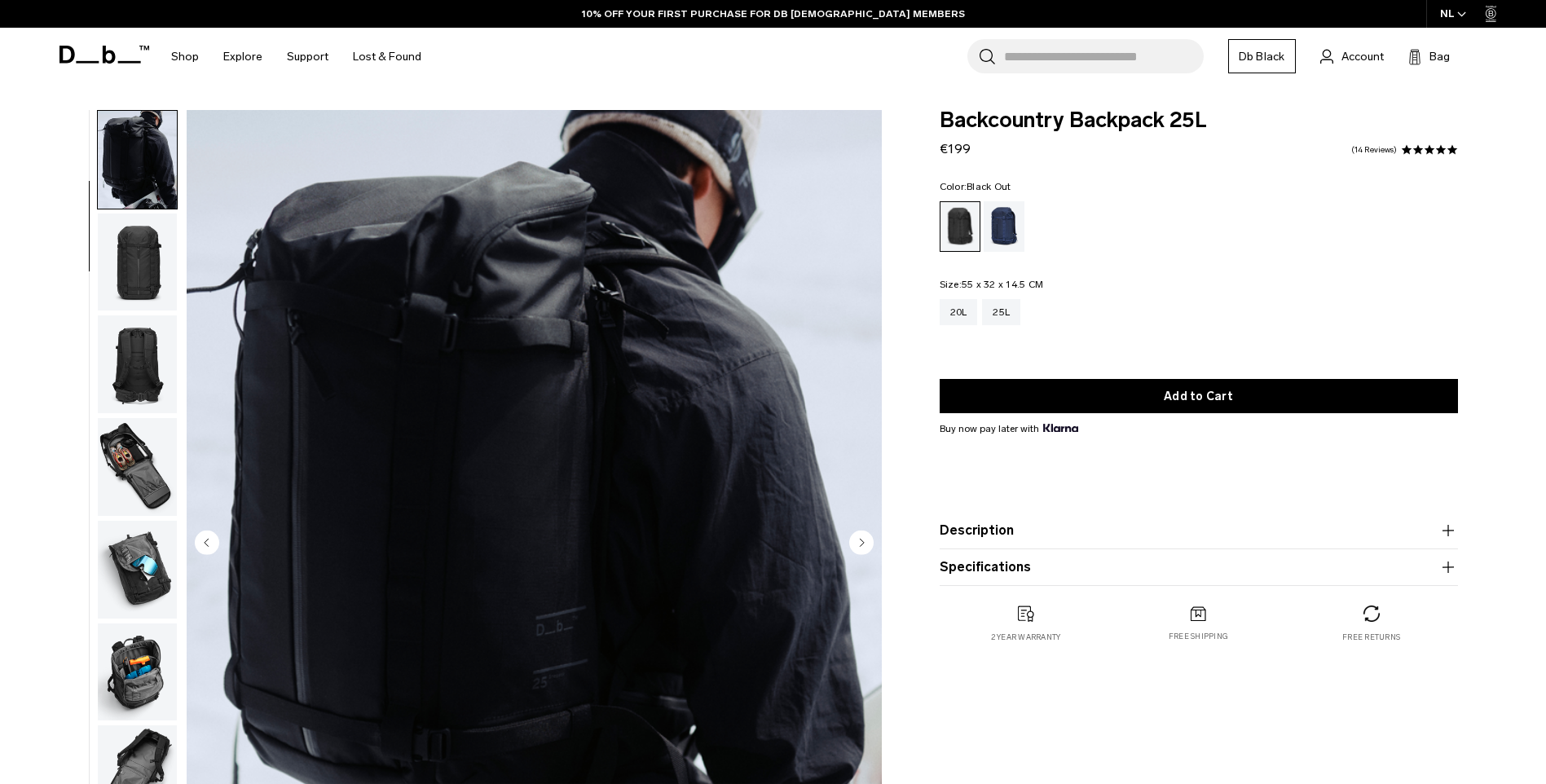
click at [145, 258] on img "button" at bounding box center [137, 262] width 79 height 98
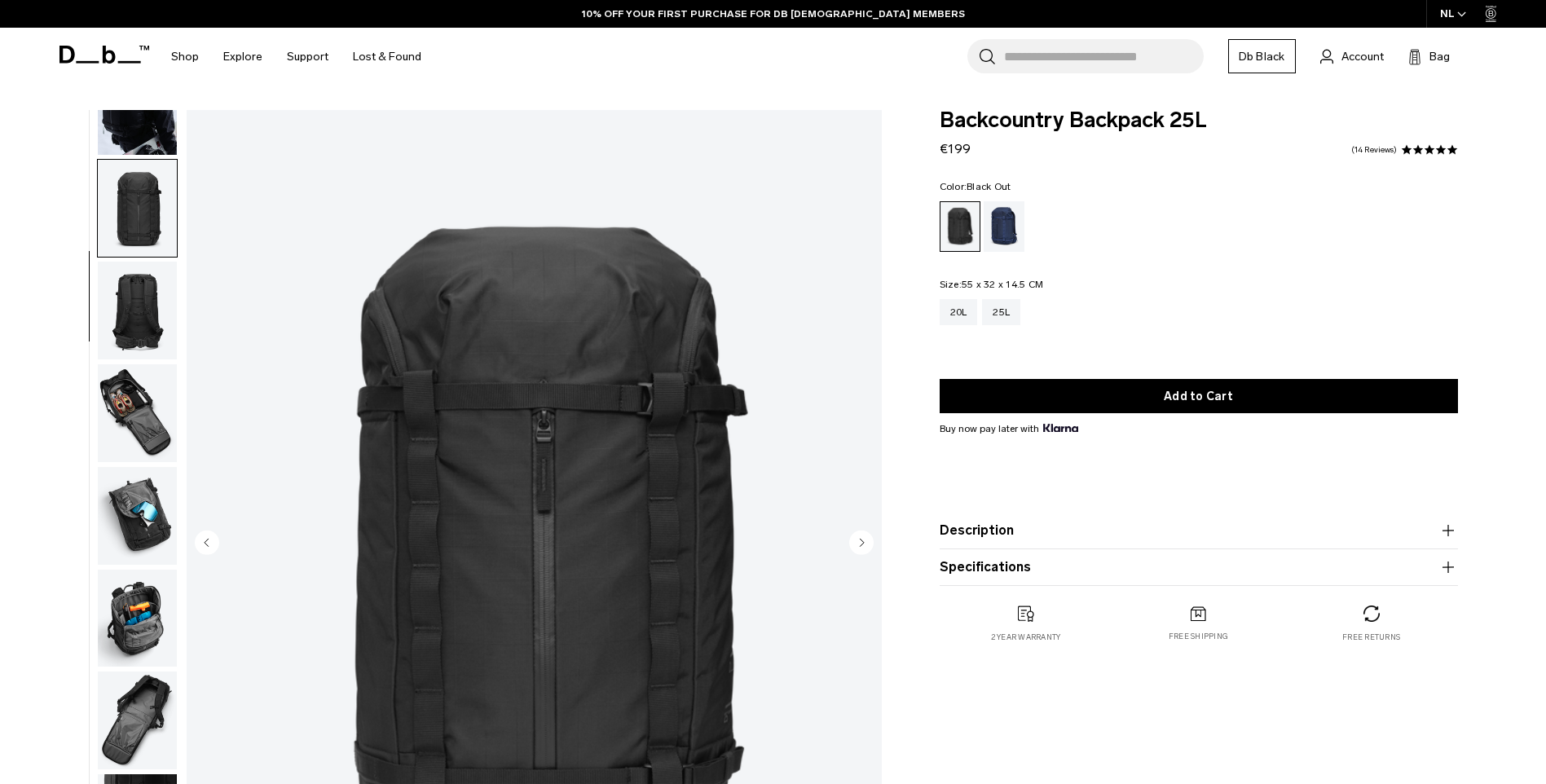
scroll to position [205, 0]
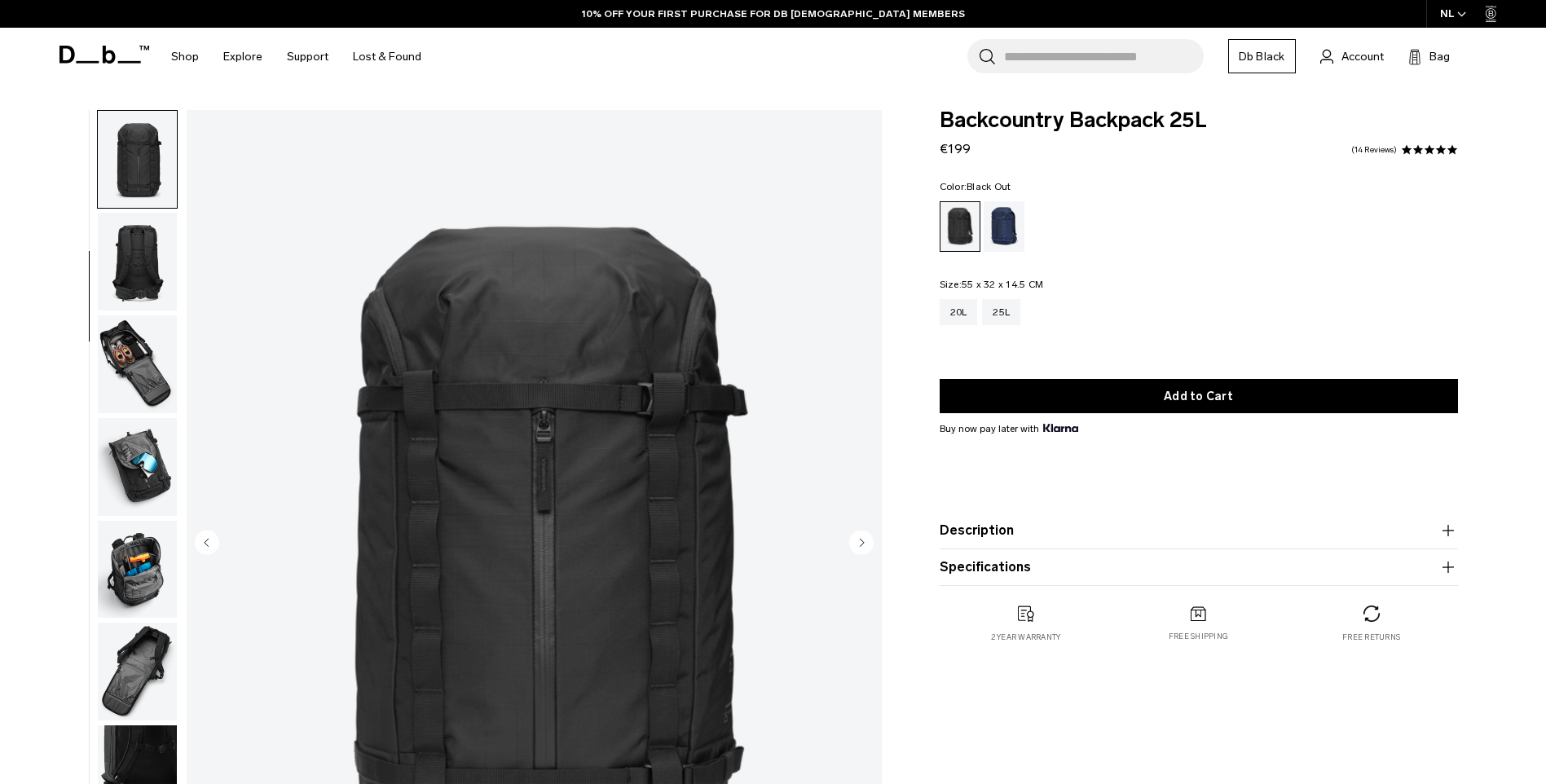
click at [145, 345] on img "button" at bounding box center [137, 365] width 79 height 98
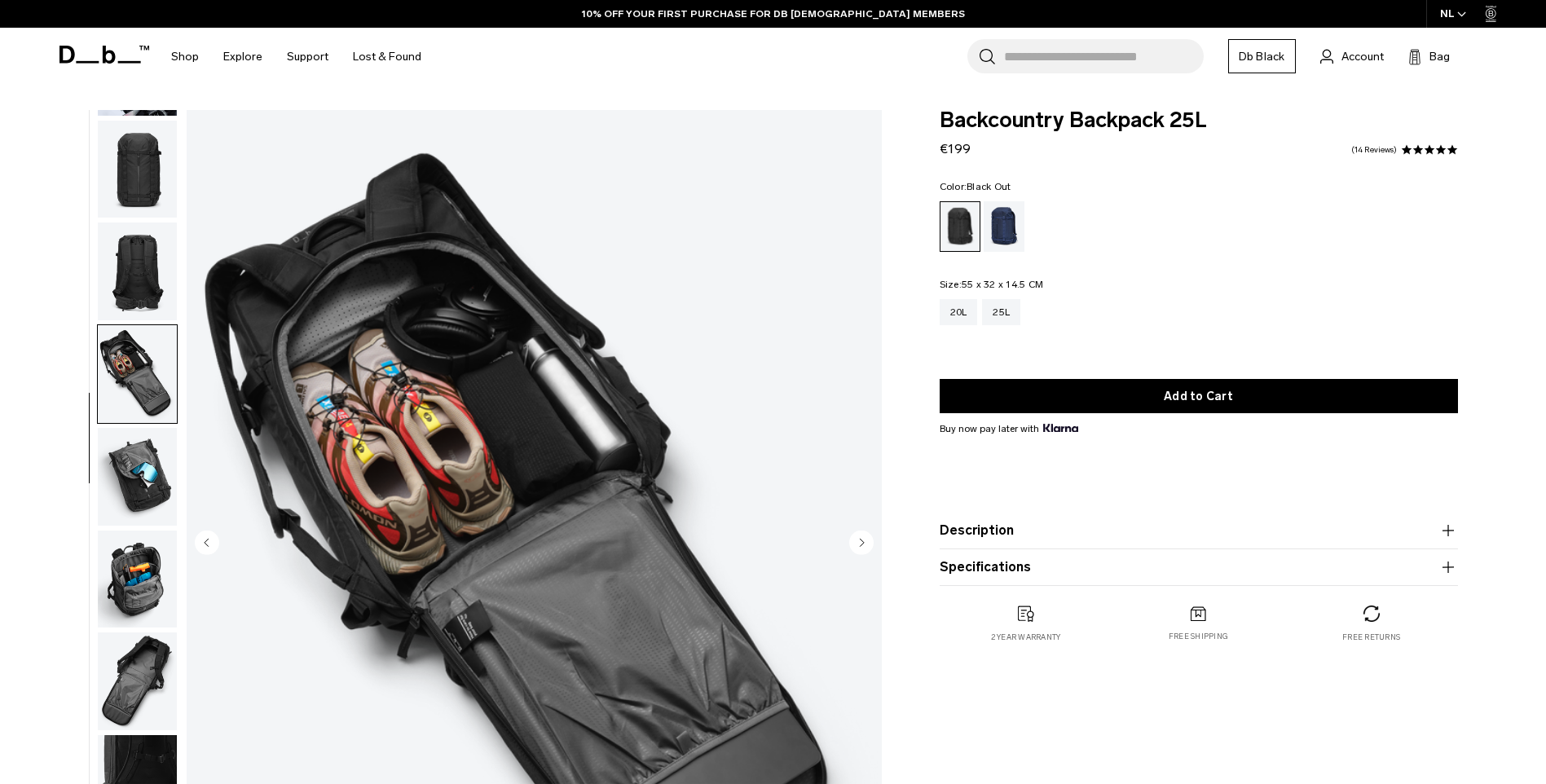
click at [145, 258] on img "button" at bounding box center [137, 272] width 79 height 98
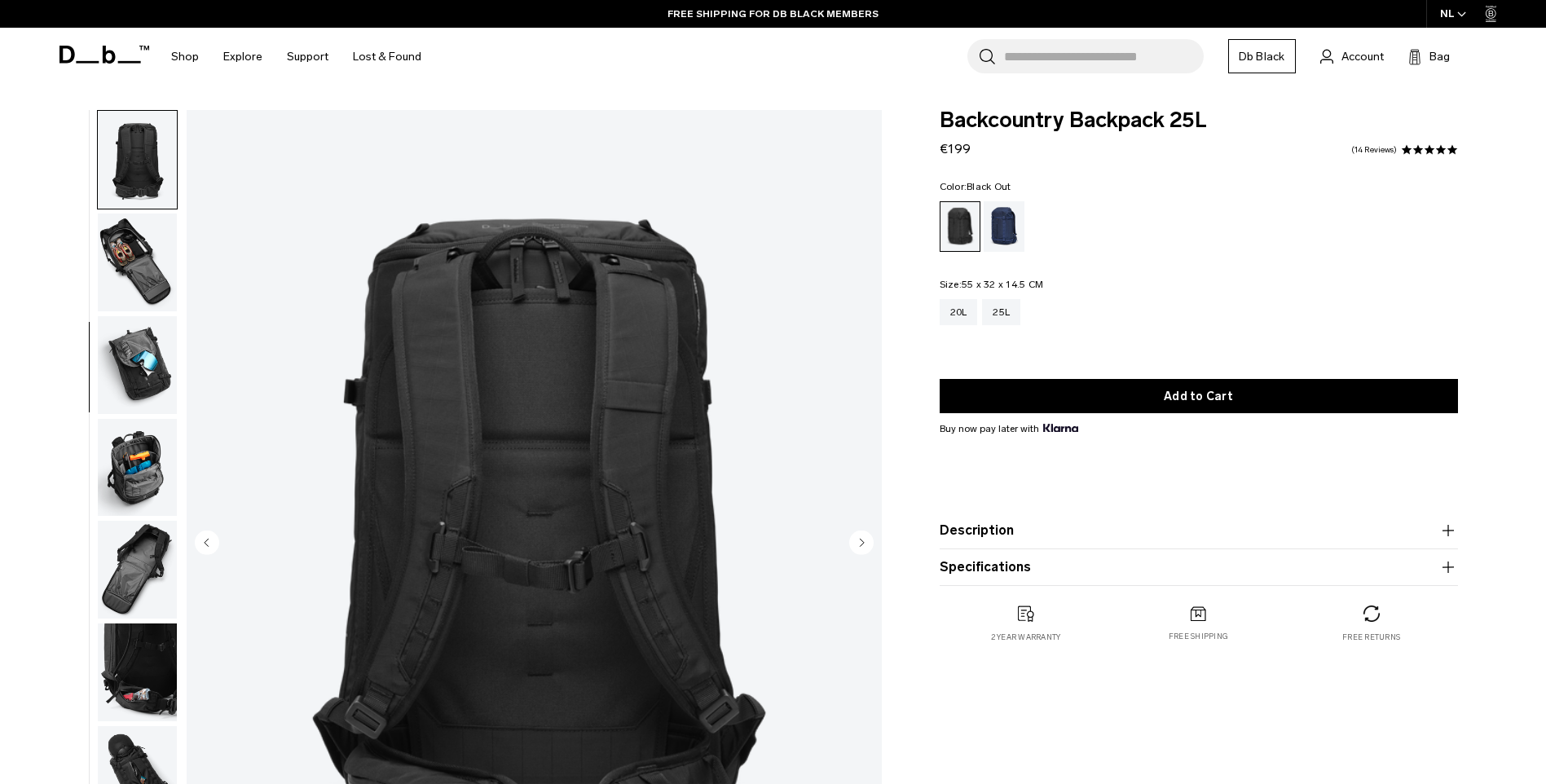
click at [127, 368] on img "button" at bounding box center [137, 365] width 79 height 98
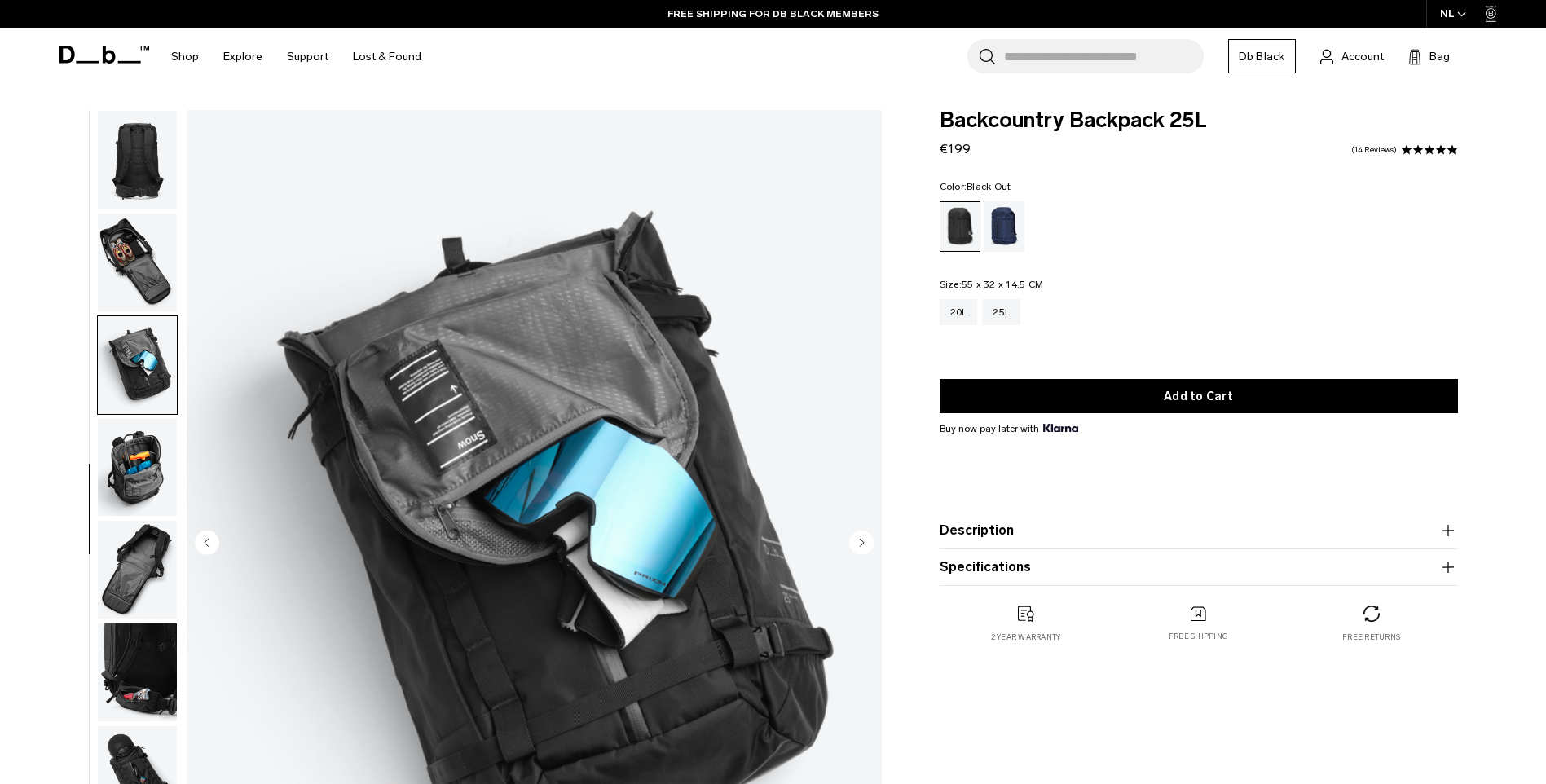
scroll to position [359, 0]
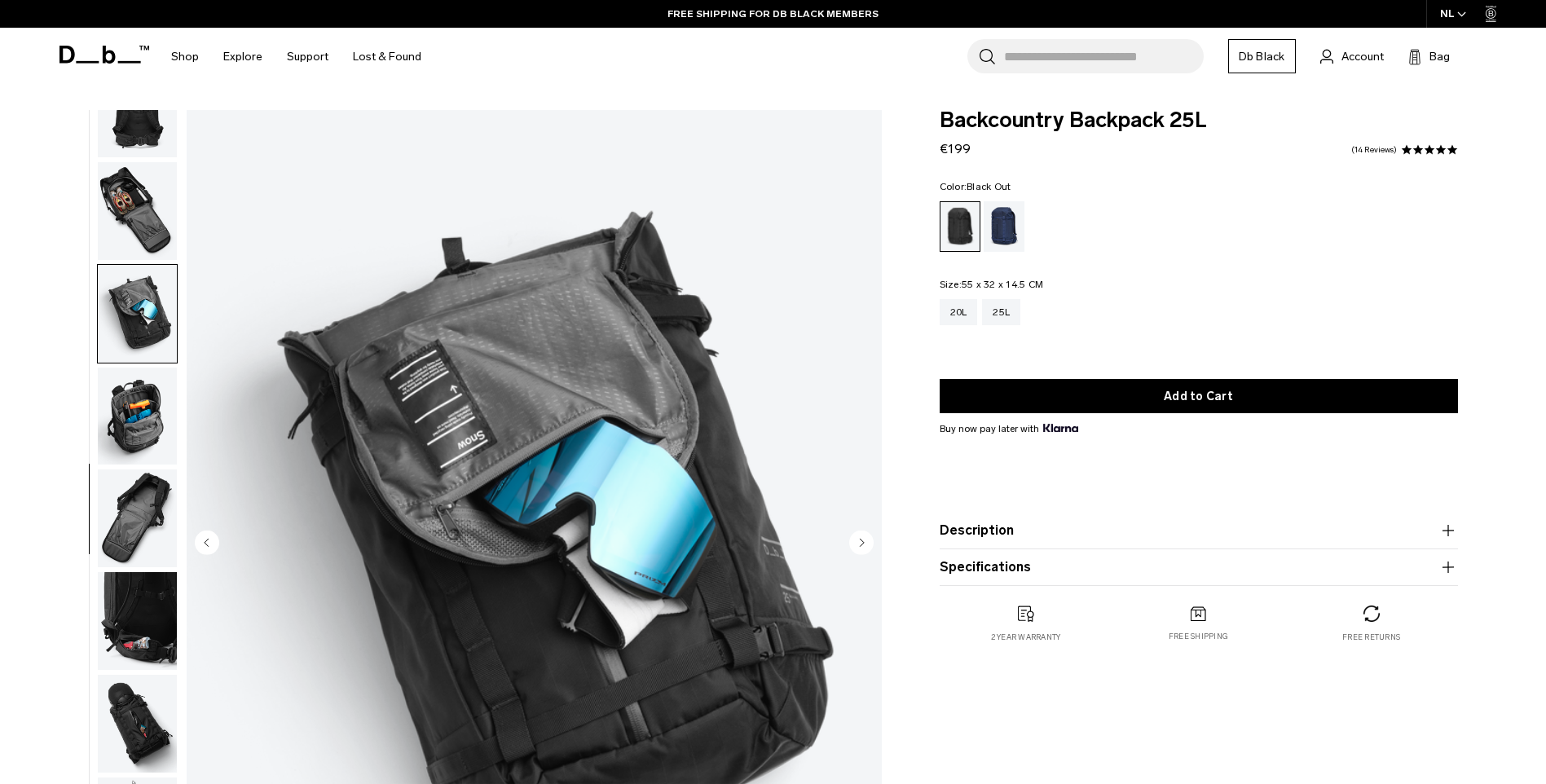
click at [108, 396] on img "button" at bounding box center [137, 417] width 79 height 98
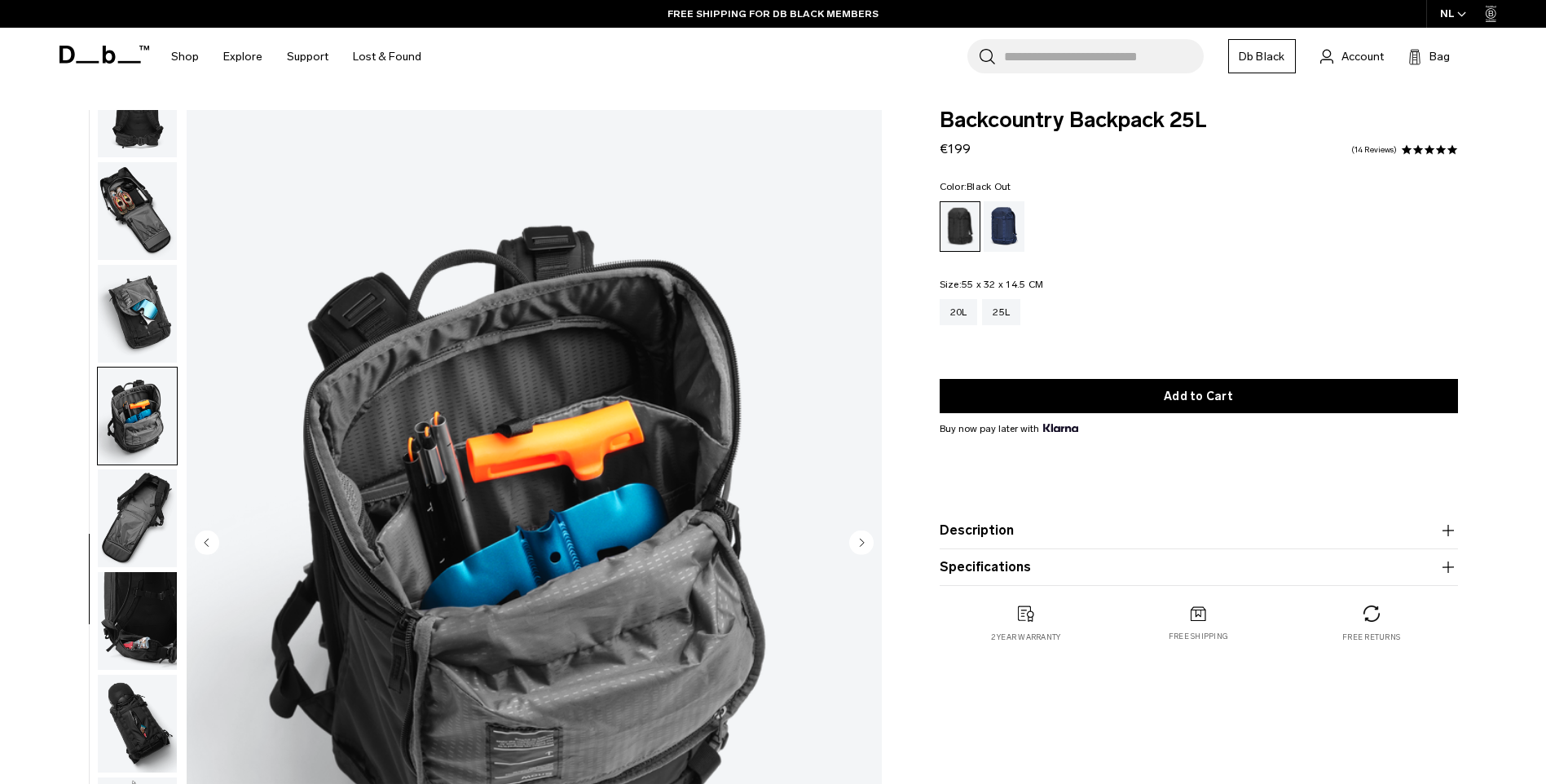
click at [141, 522] on img "button" at bounding box center [137, 518] width 79 height 98
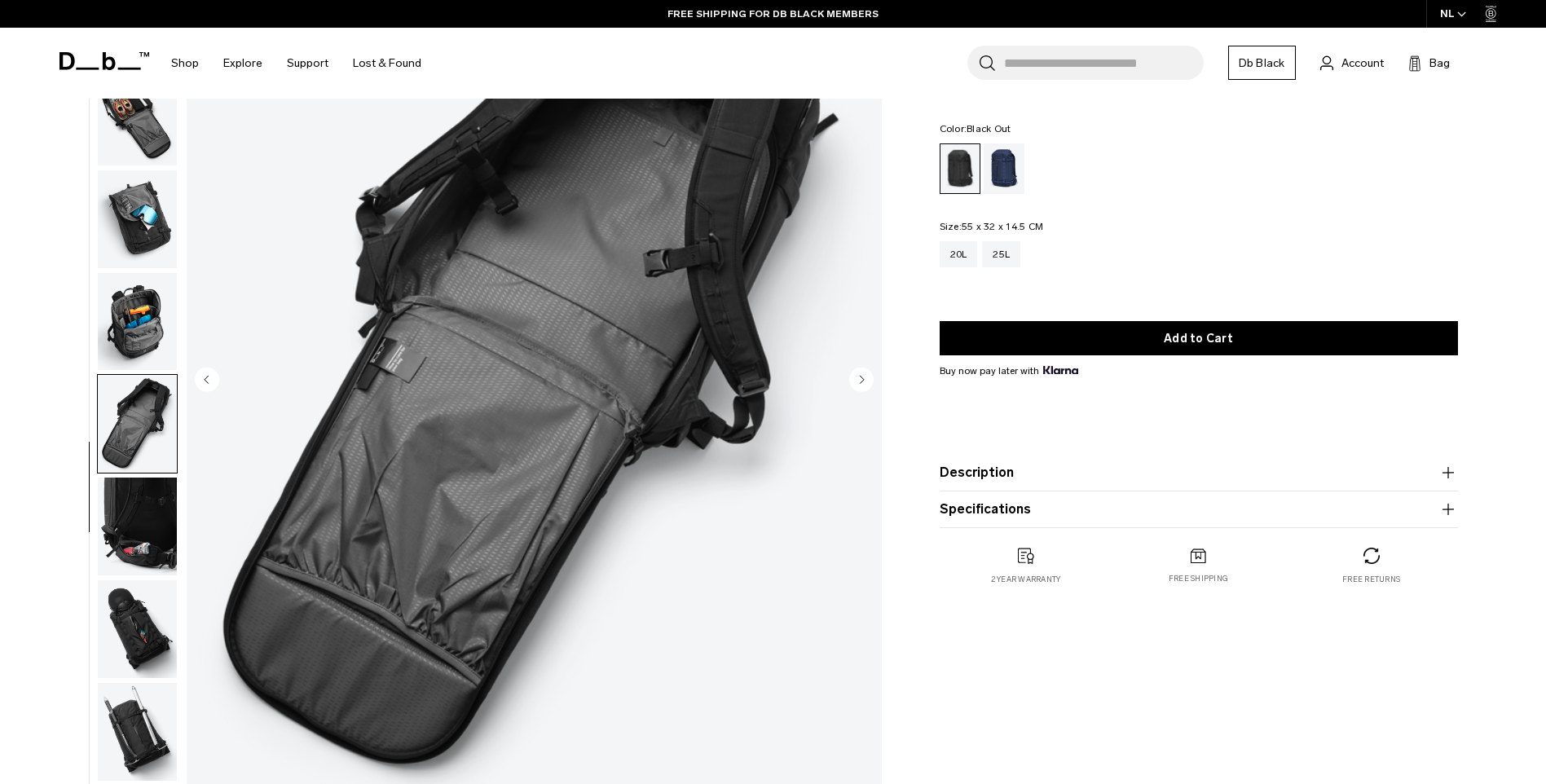
scroll to position [277, 0]
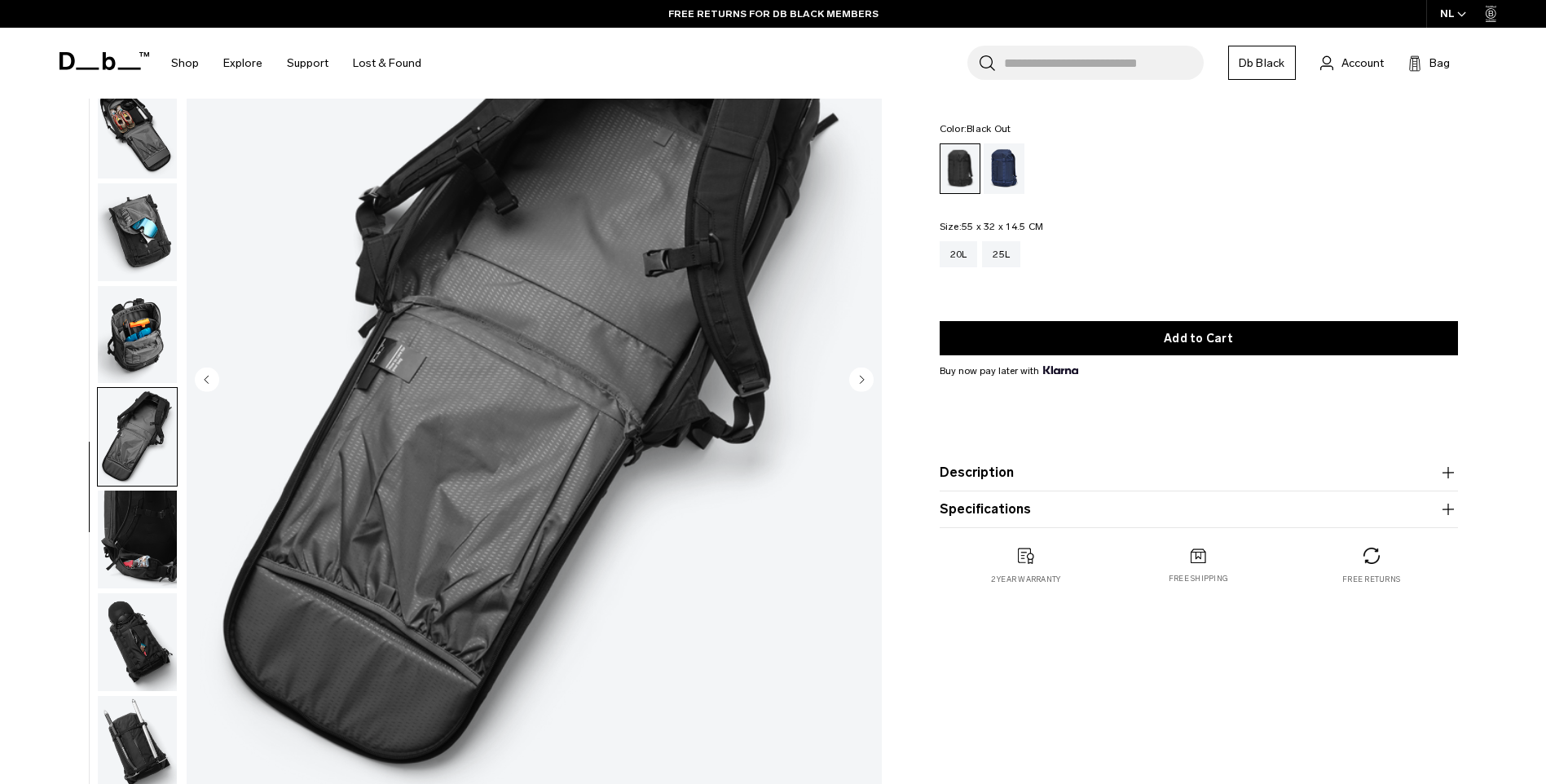
click at [135, 536] on img "button" at bounding box center [137, 540] width 79 height 98
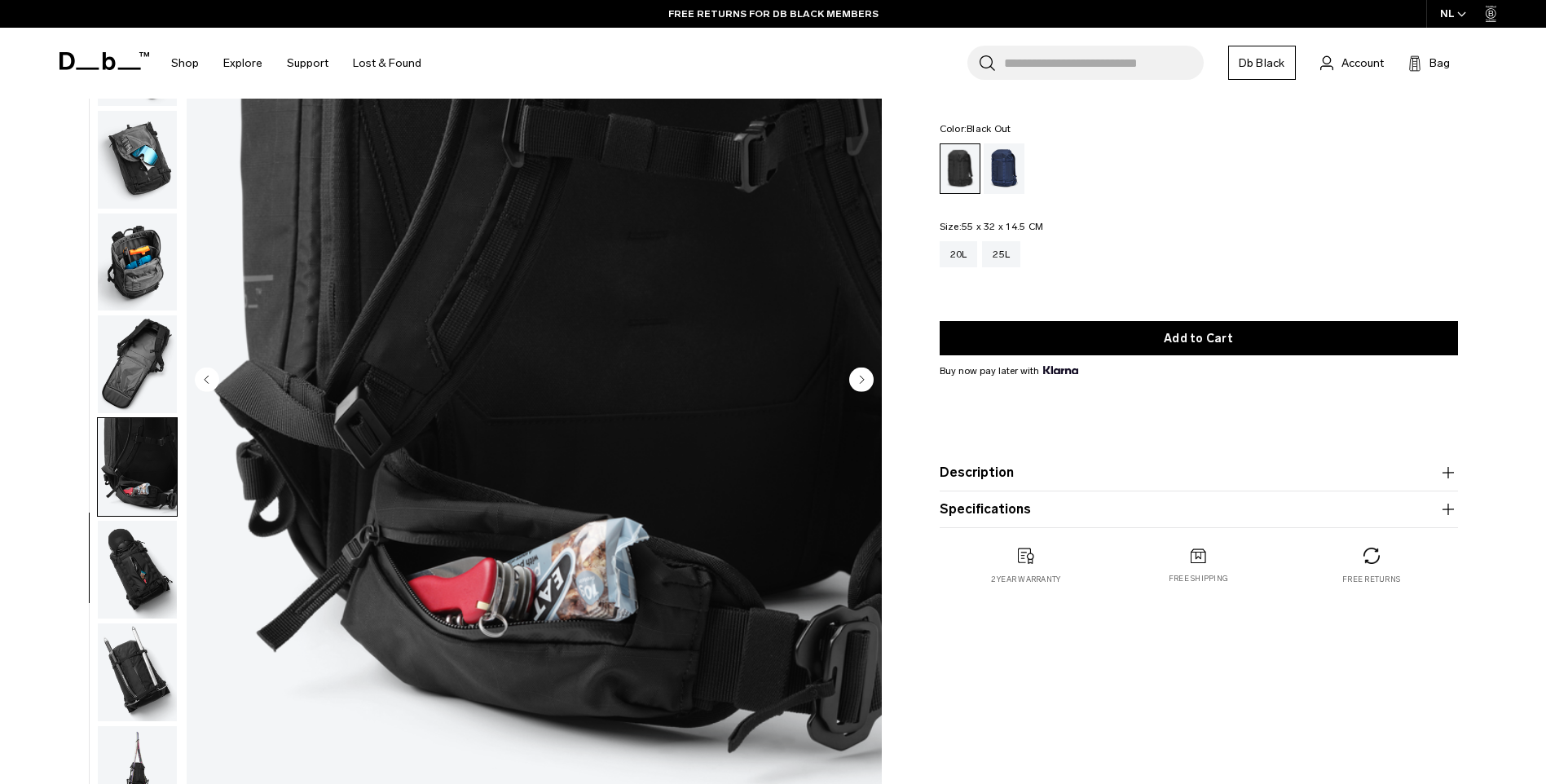
scroll to position [359, 0]
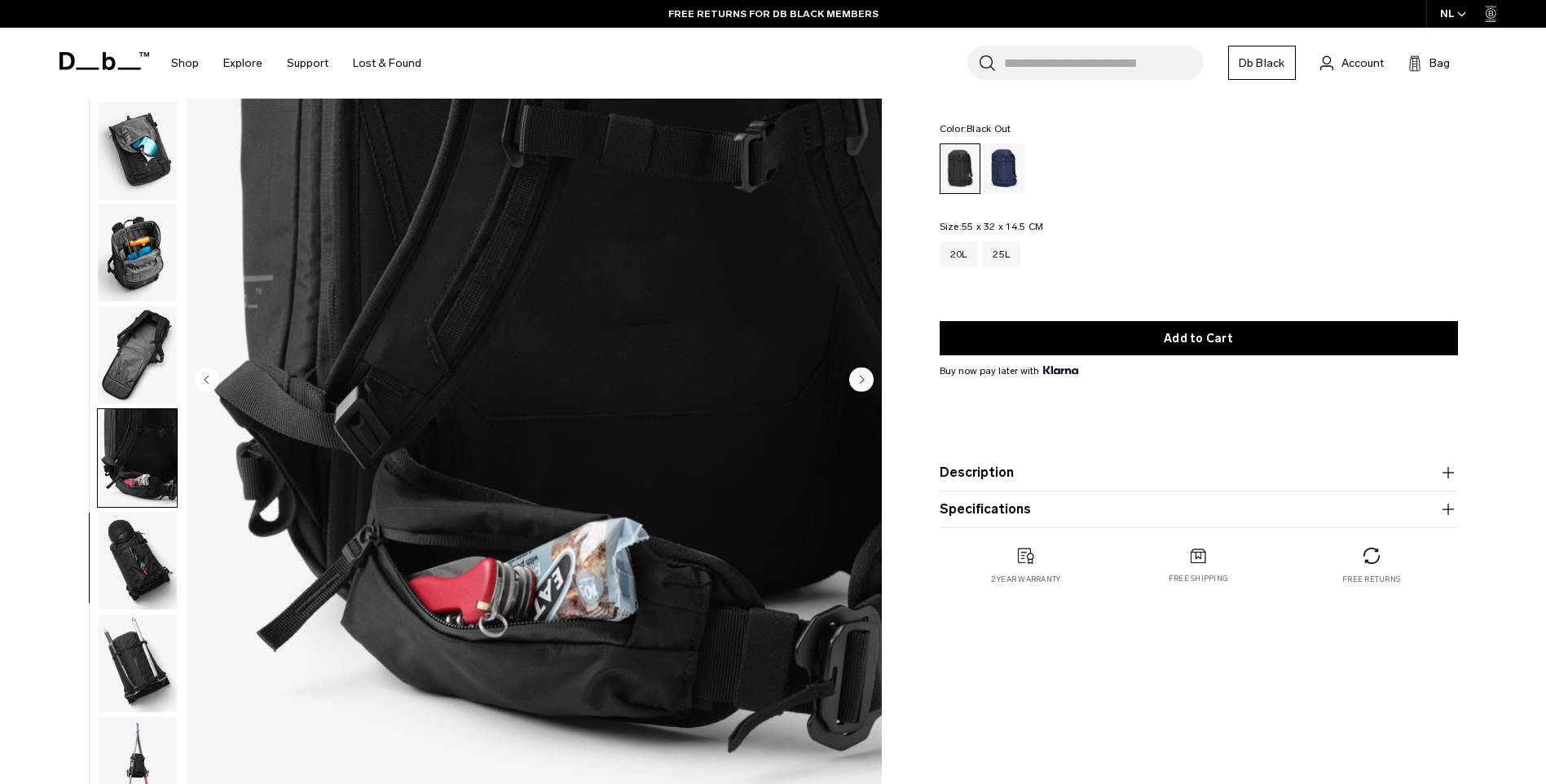
click at [132, 588] on img "button" at bounding box center [137, 561] width 79 height 98
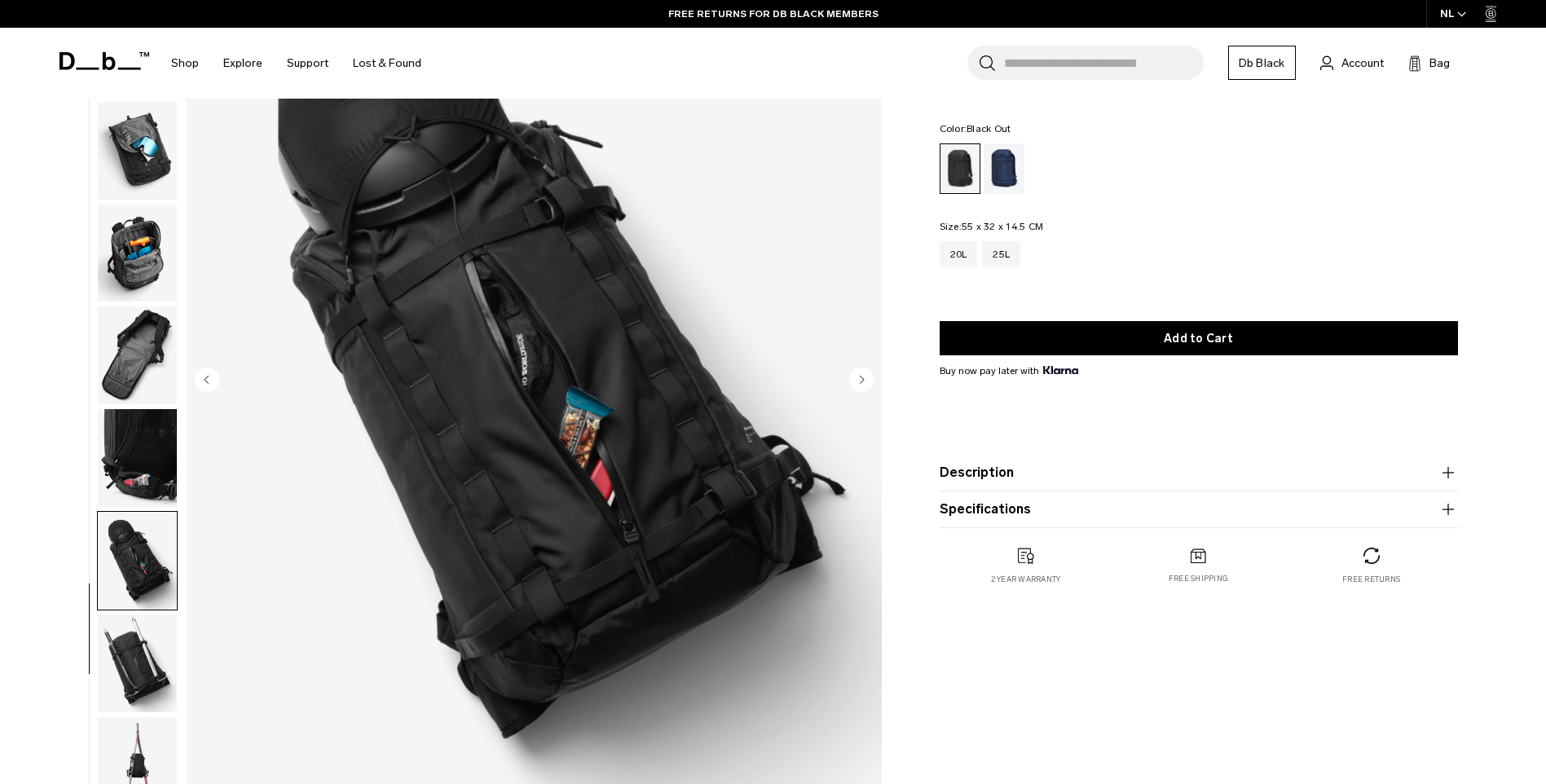
click at [143, 430] on img "button" at bounding box center [137, 458] width 79 height 98
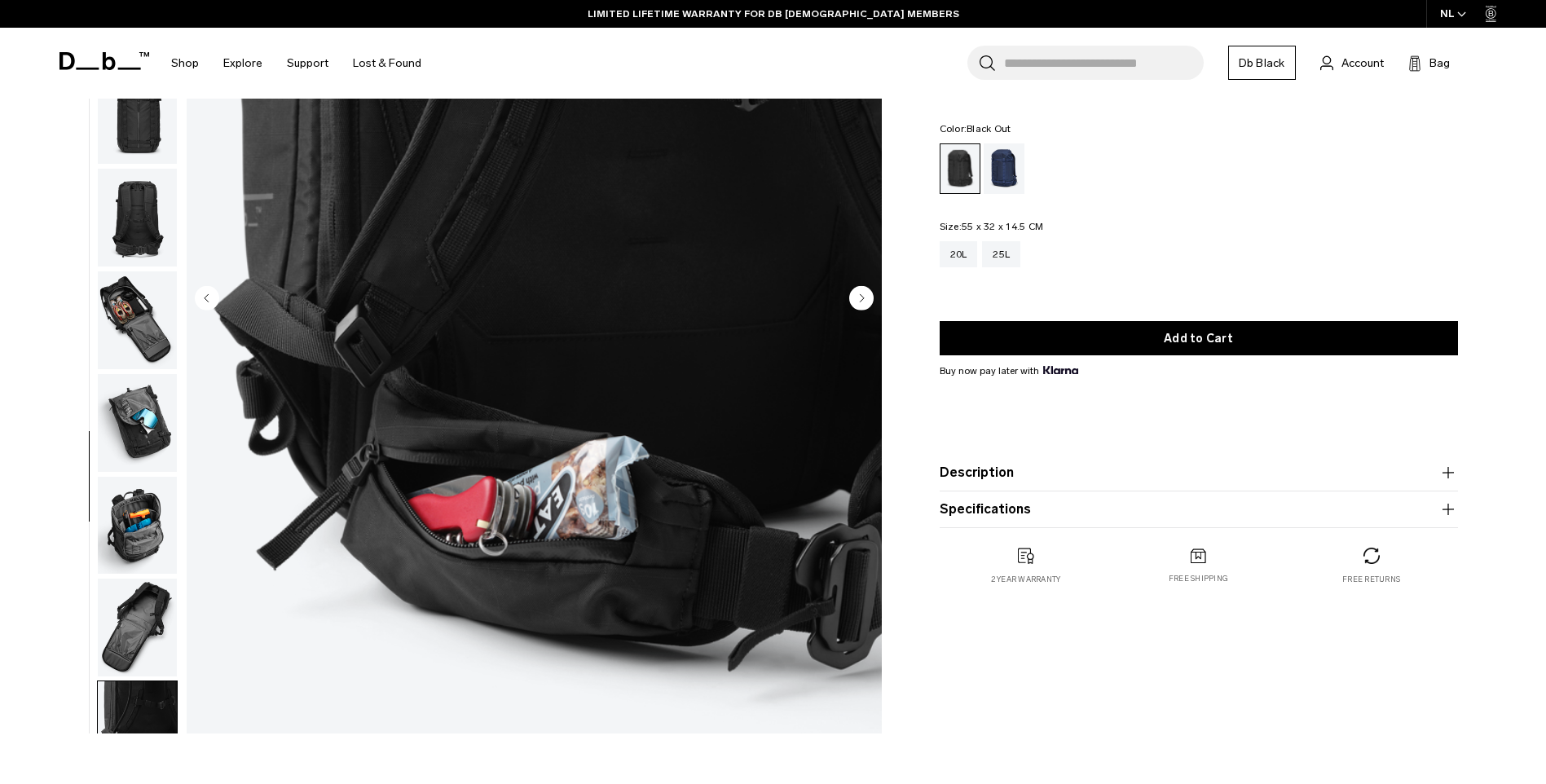
scroll to position [0, 0]
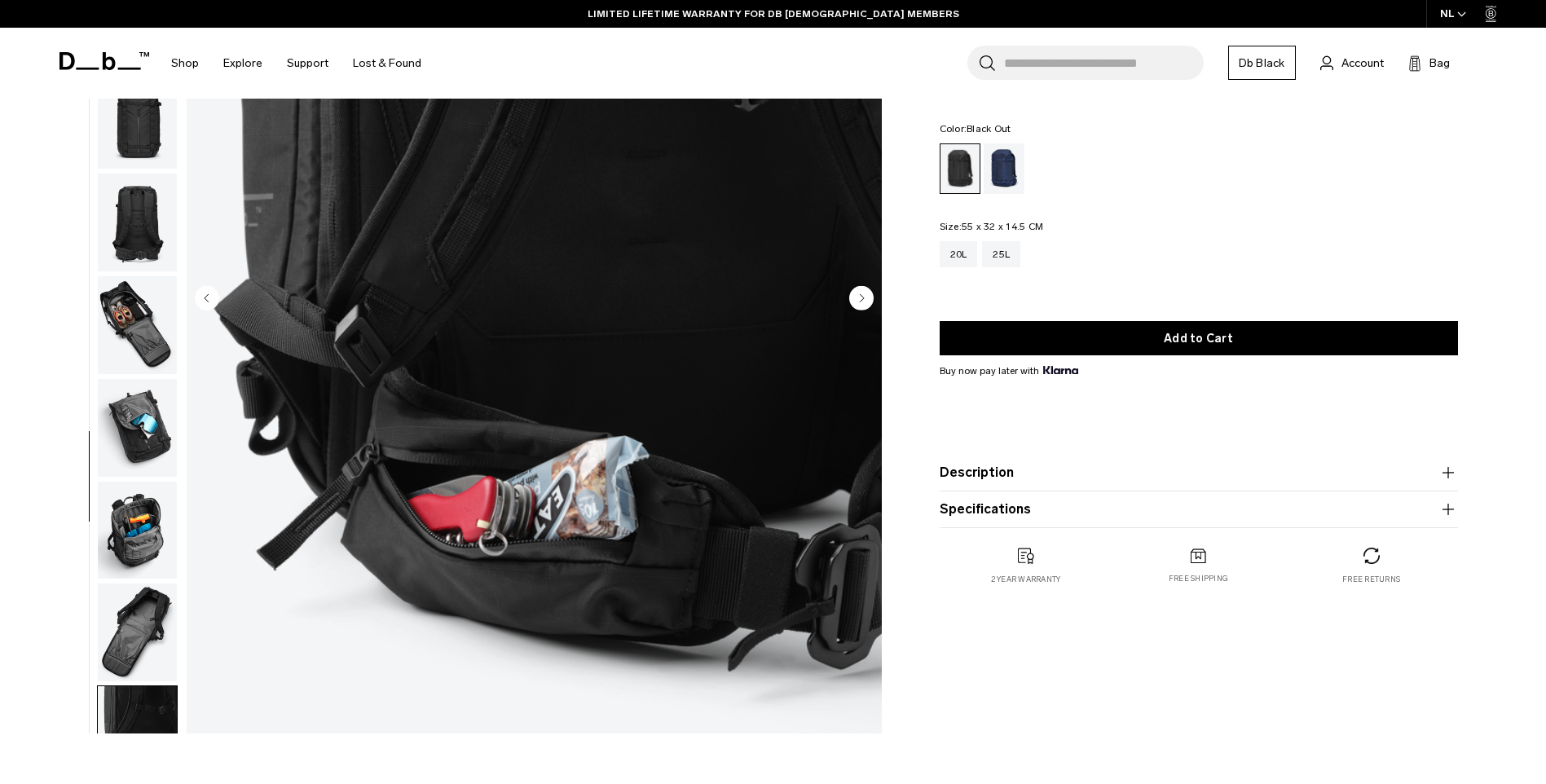
click at [141, 247] on img "button" at bounding box center [137, 223] width 79 height 98
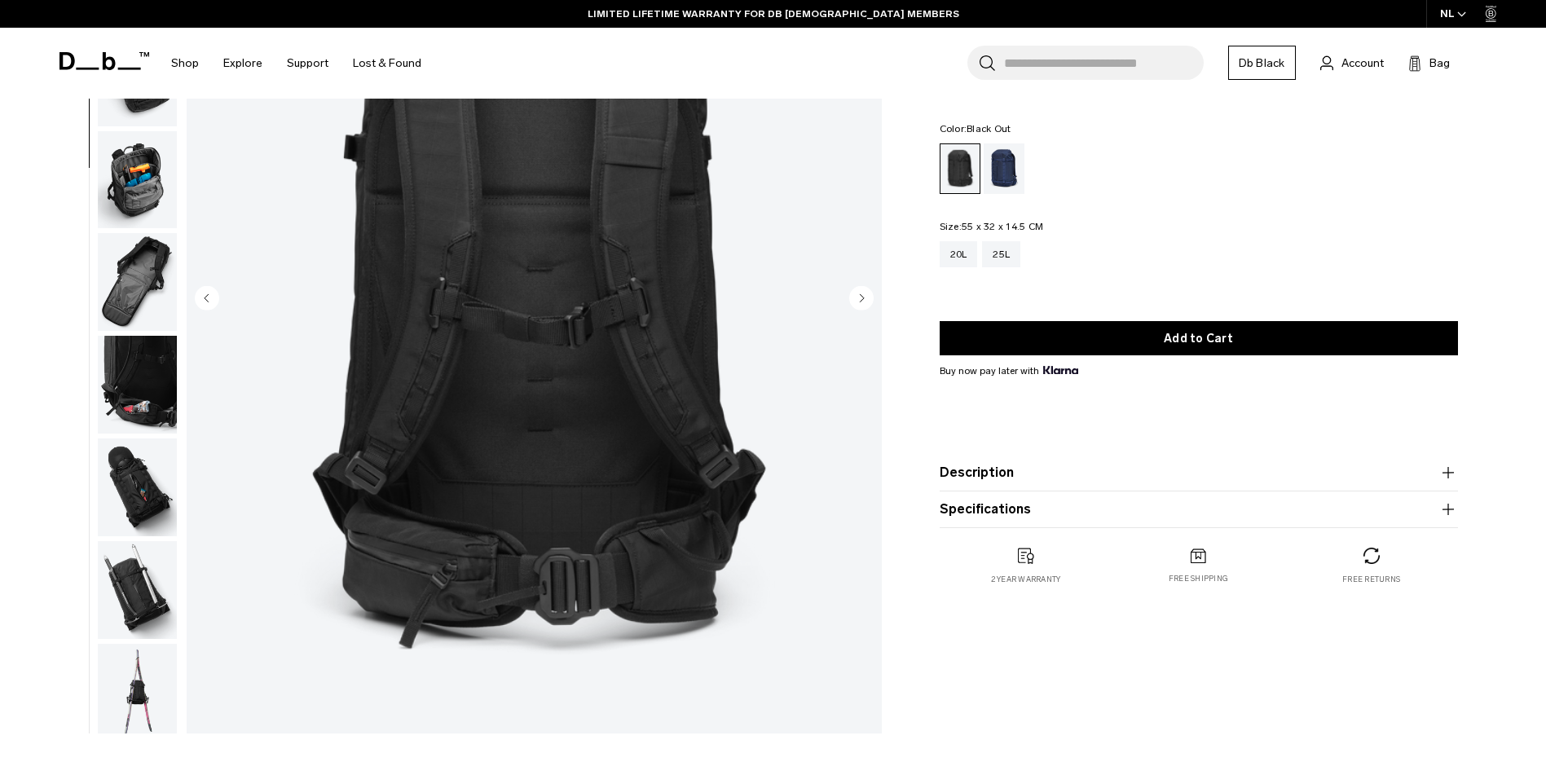
scroll to position [359, 0]
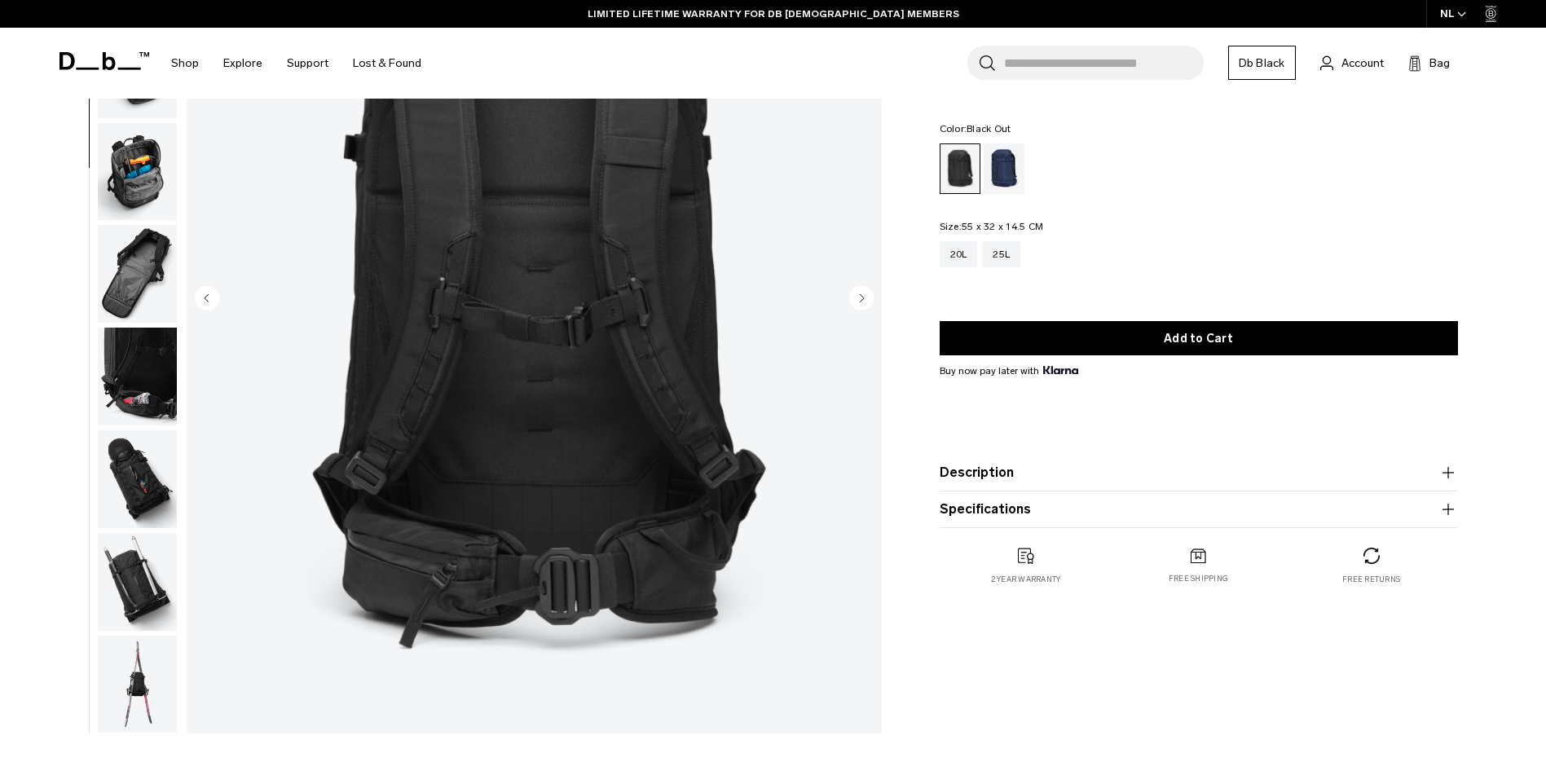
click at [116, 674] on img "button" at bounding box center [137, 684] width 79 height 98
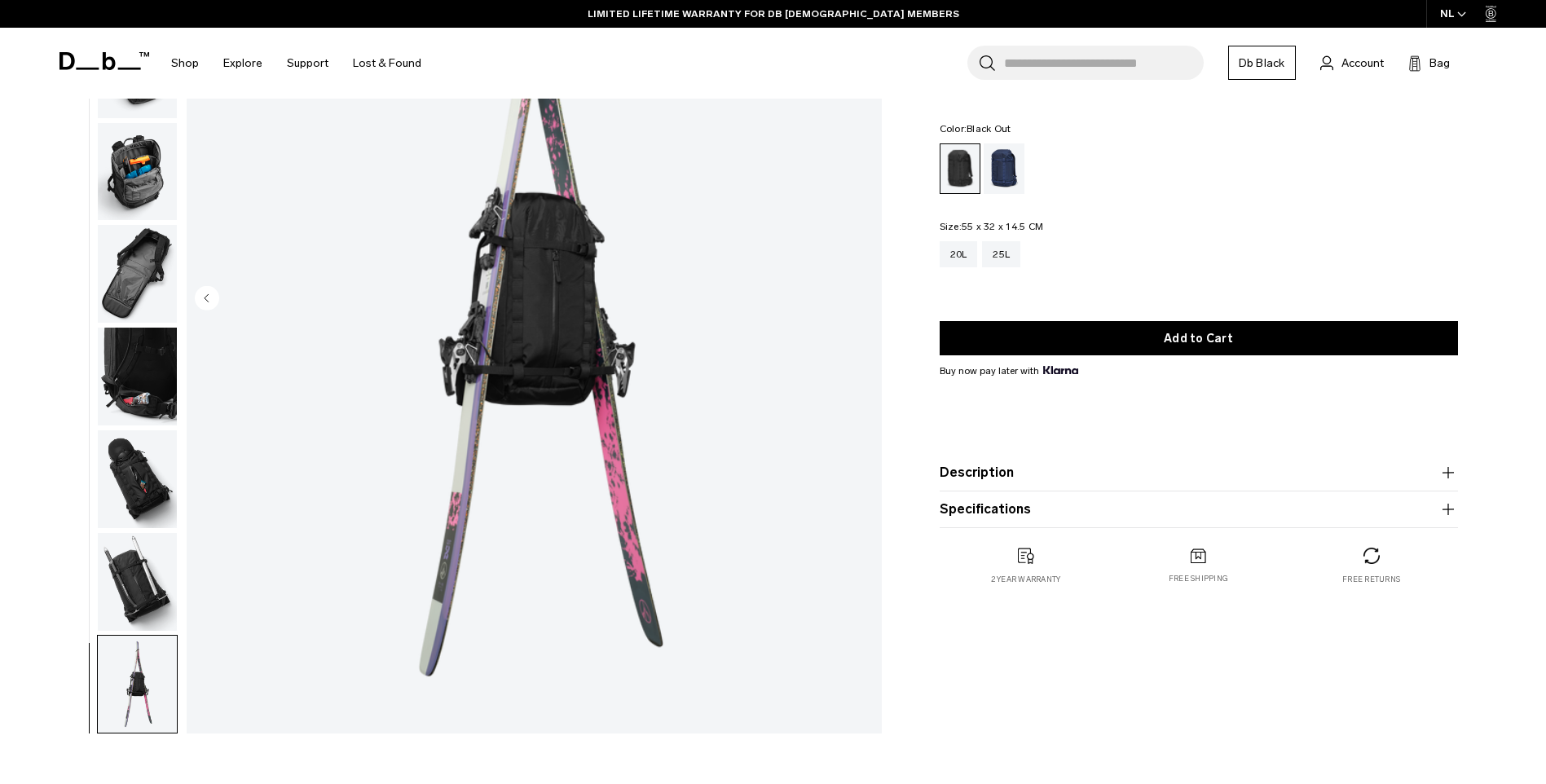
click at [141, 575] on img "button" at bounding box center [137, 582] width 79 height 98
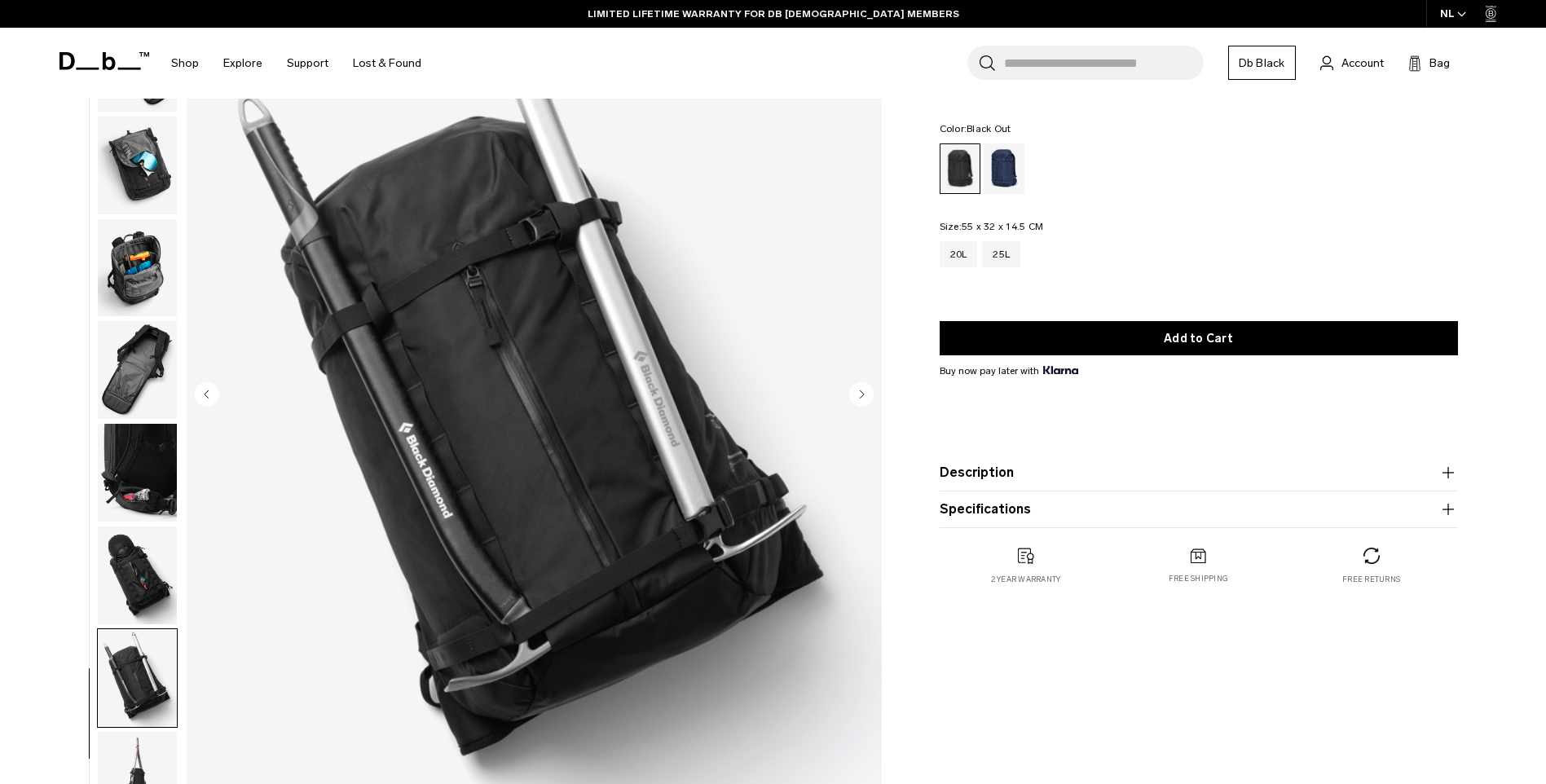
scroll to position [81, 0]
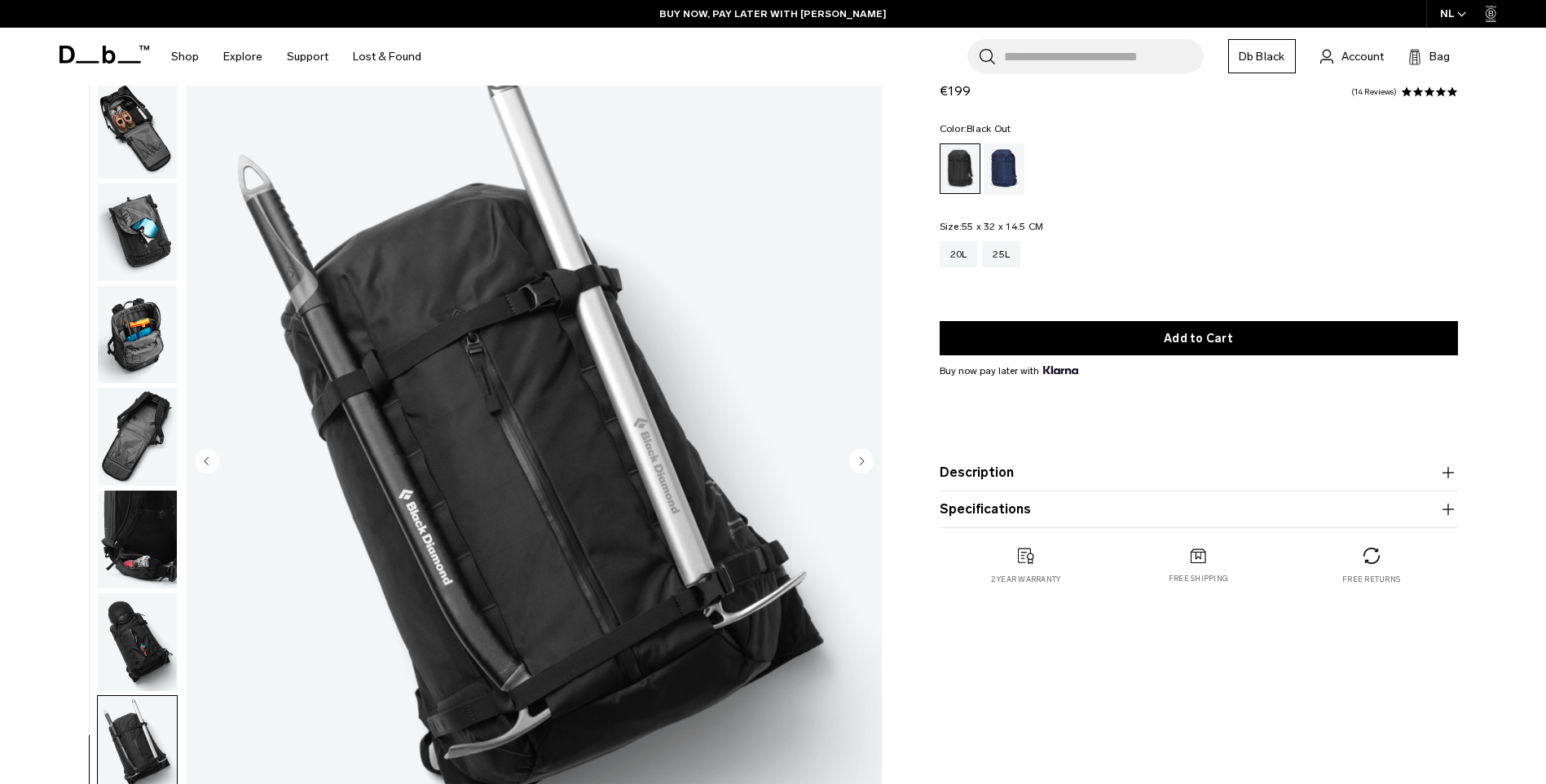
click at [123, 654] on img "button" at bounding box center [137, 642] width 79 height 98
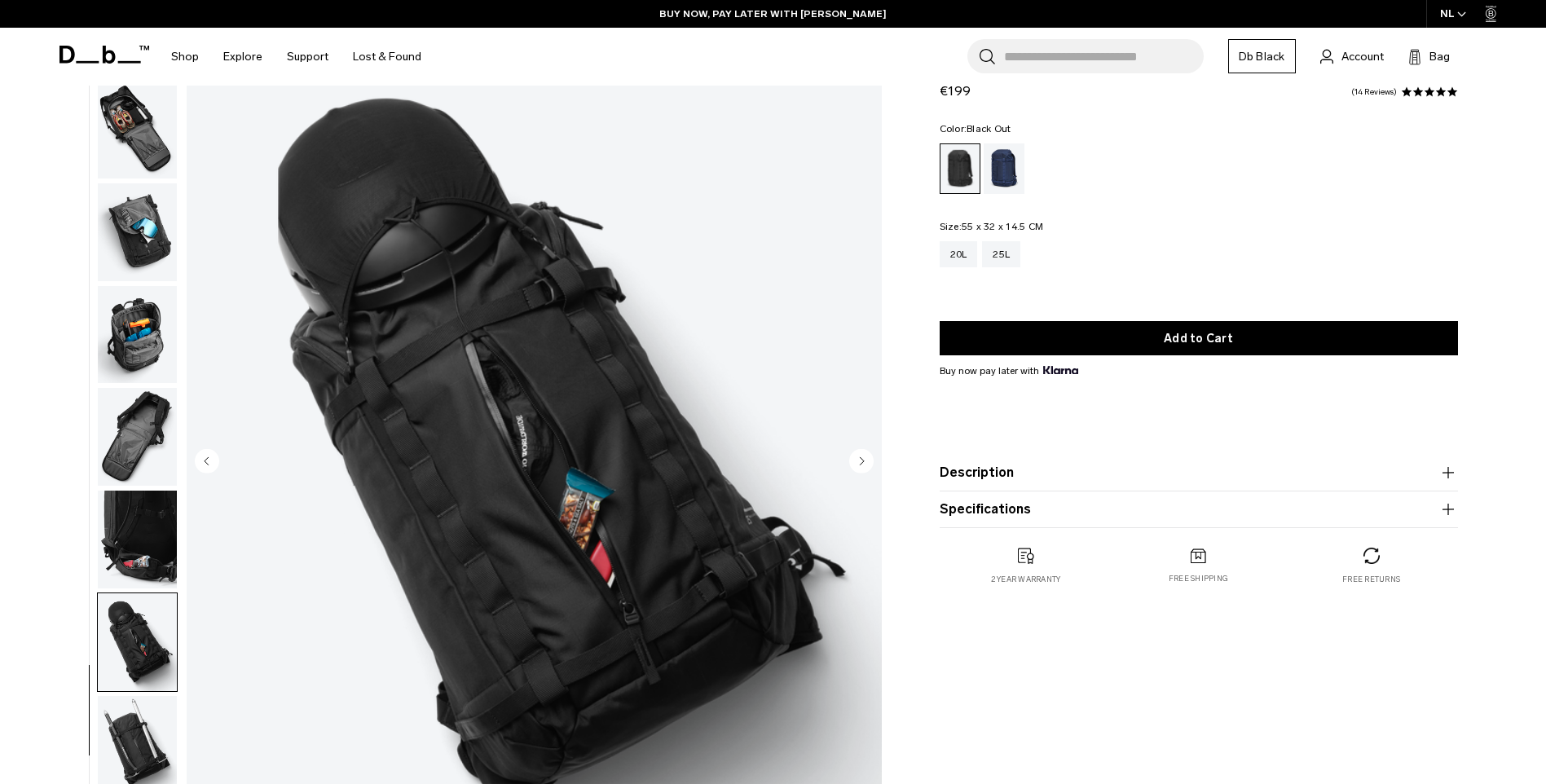
click at [121, 750] on img "button" at bounding box center [137, 745] width 79 height 98
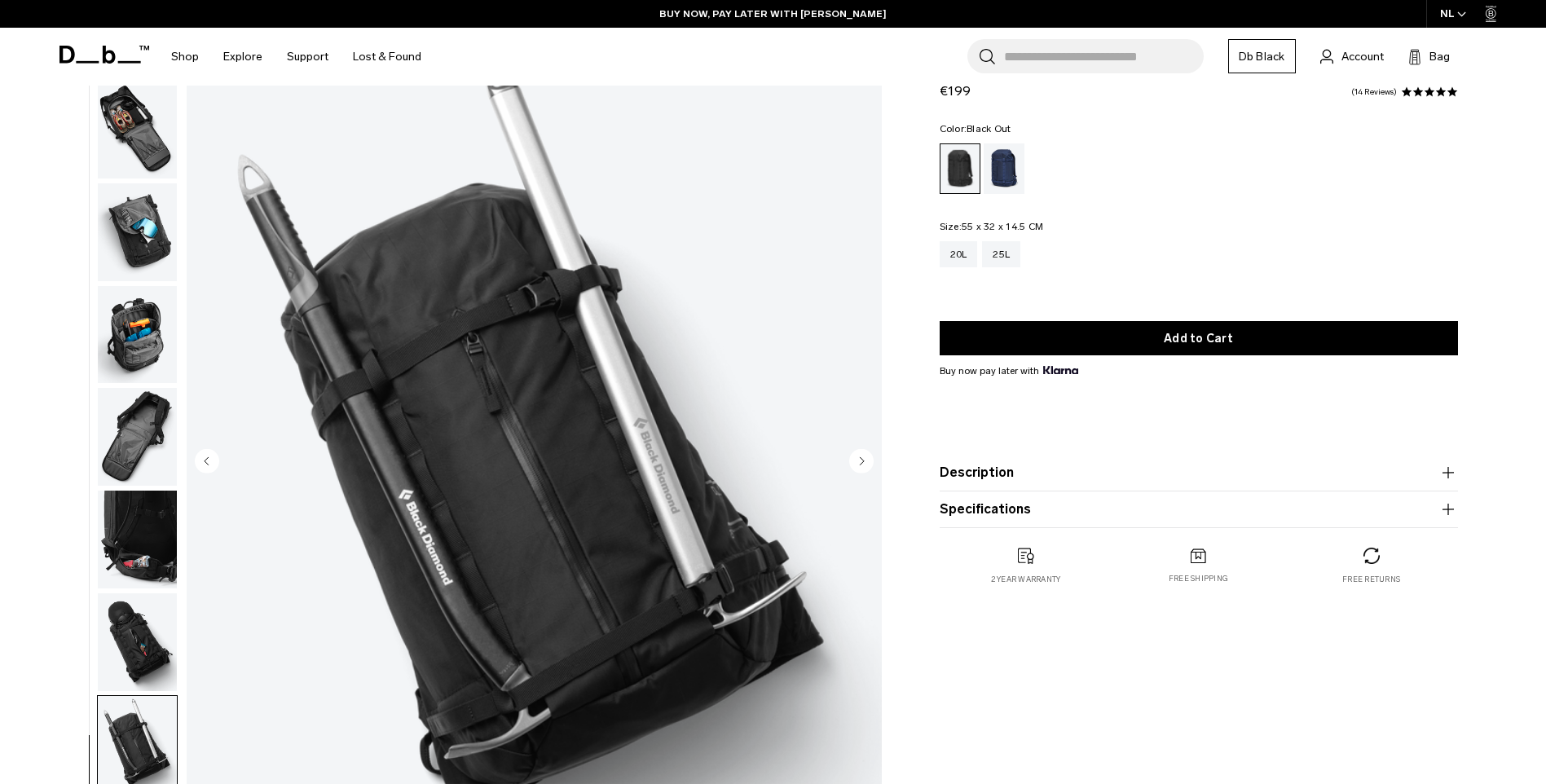
click at [129, 531] on img "button" at bounding box center [137, 540] width 79 height 98
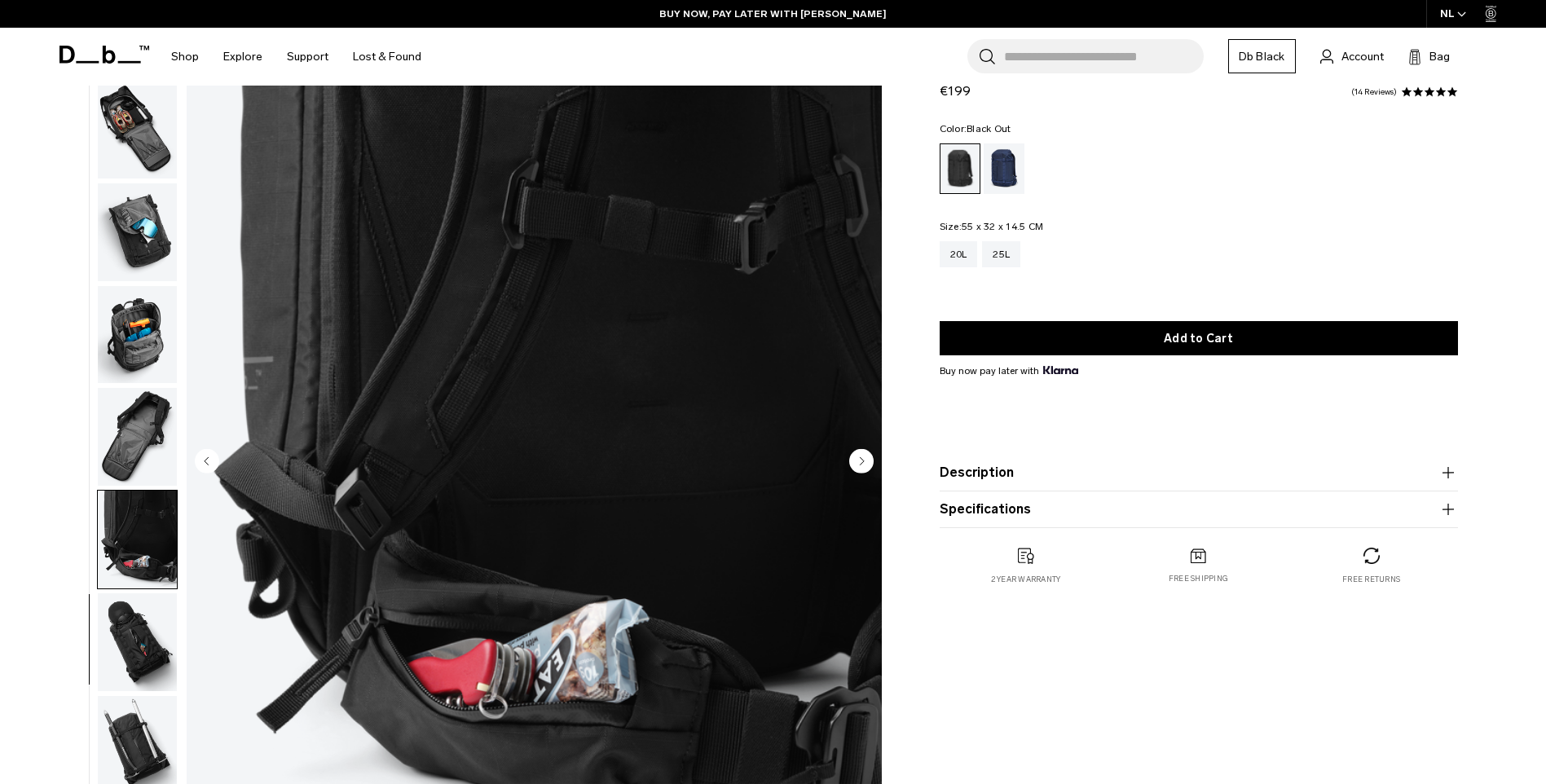
click at [129, 654] on img "button" at bounding box center [137, 642] width 79 height 98
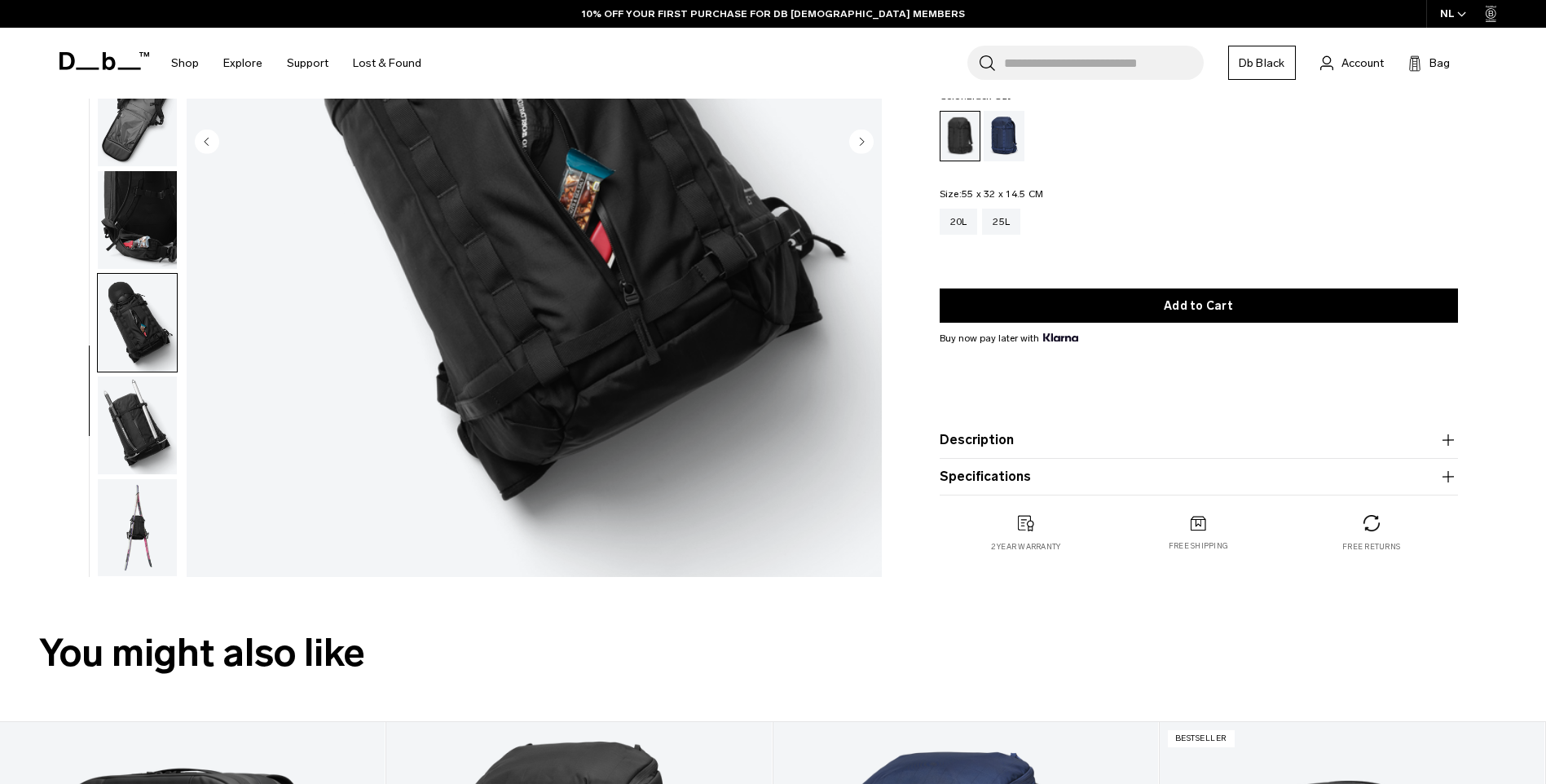
scroll to position [408, 0]
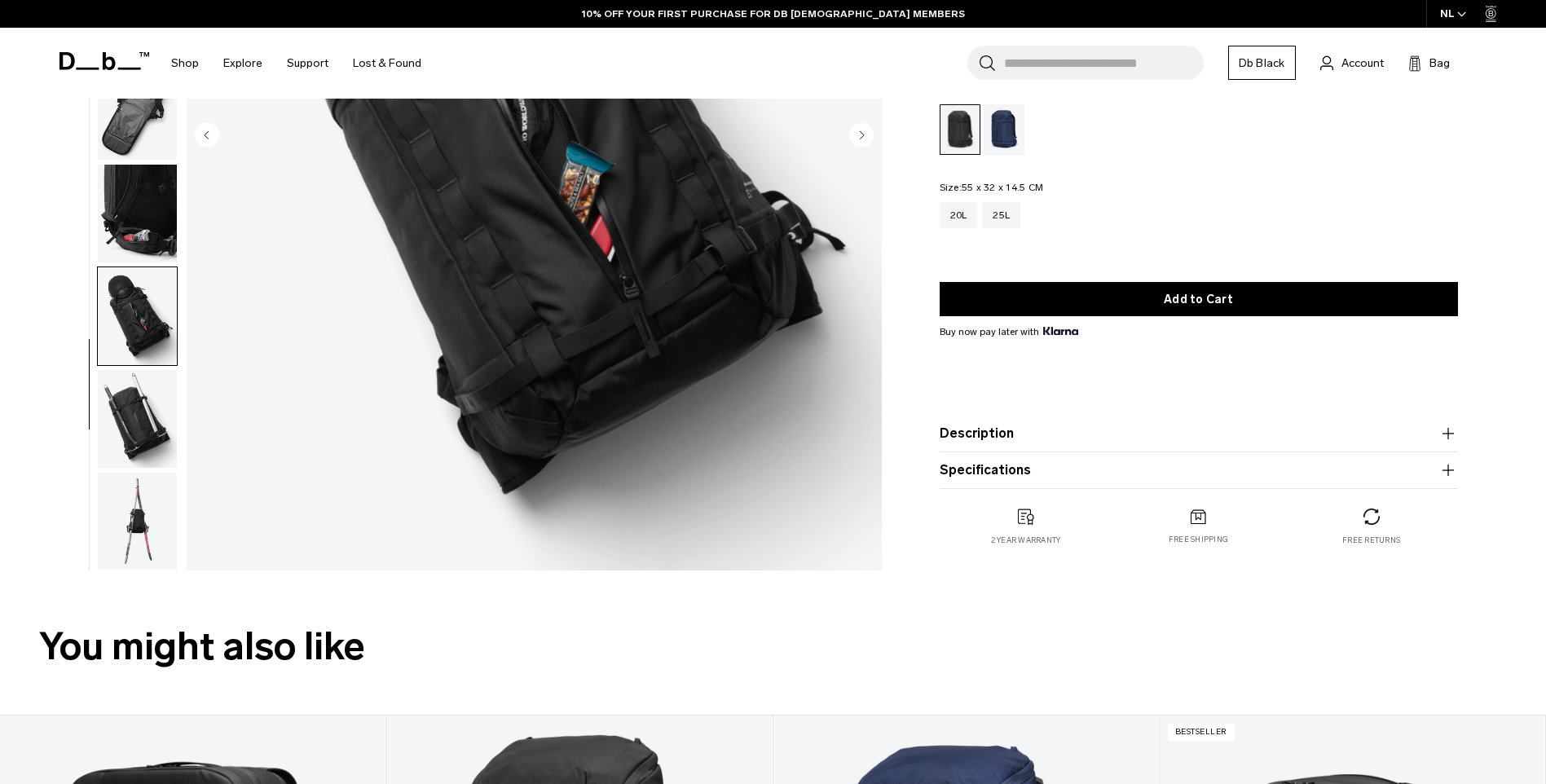
click at [126, 512] on img "button" at bounding box center [137, 522] width 79 height 98
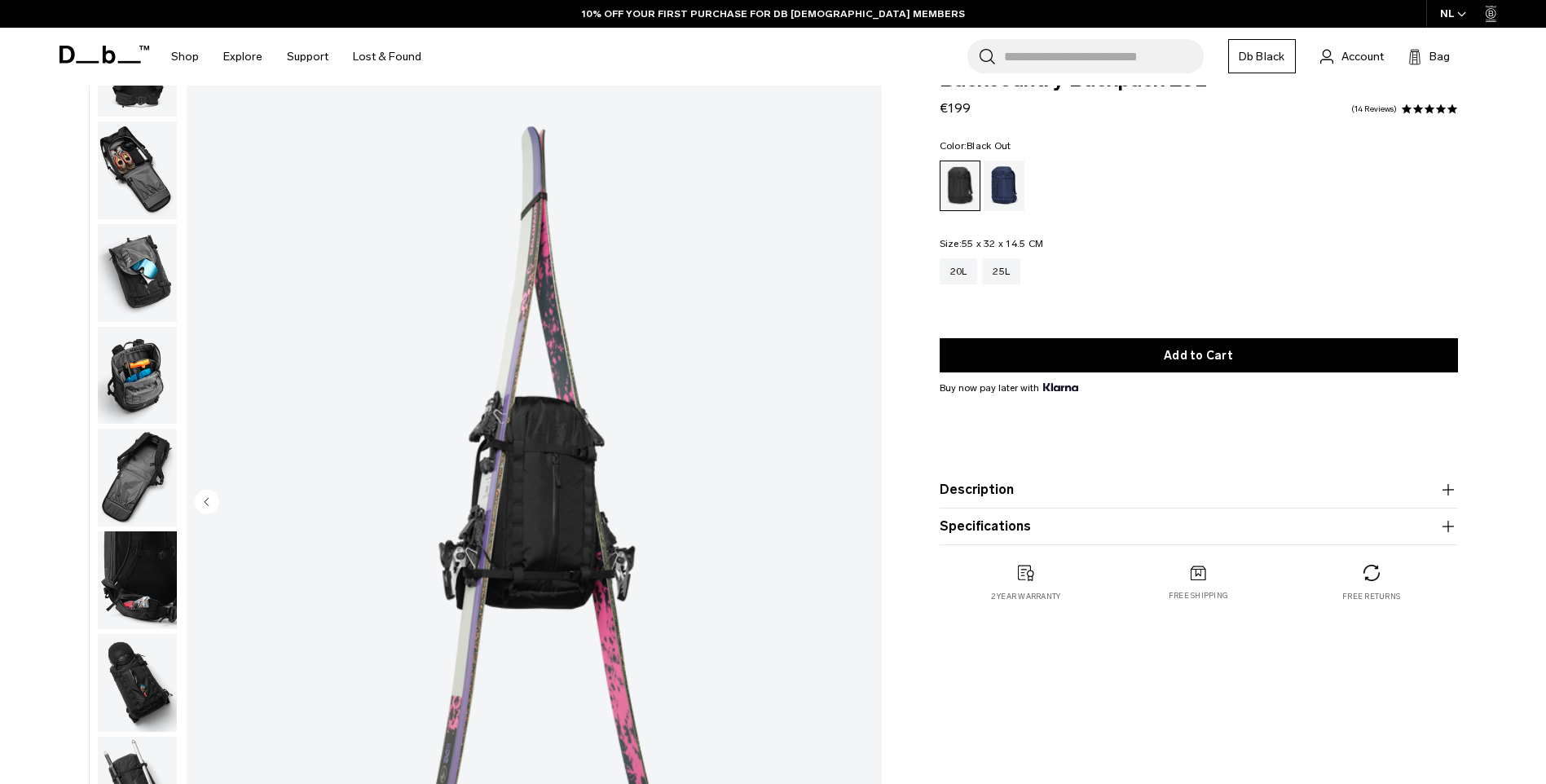
scroll to position [0, 0]
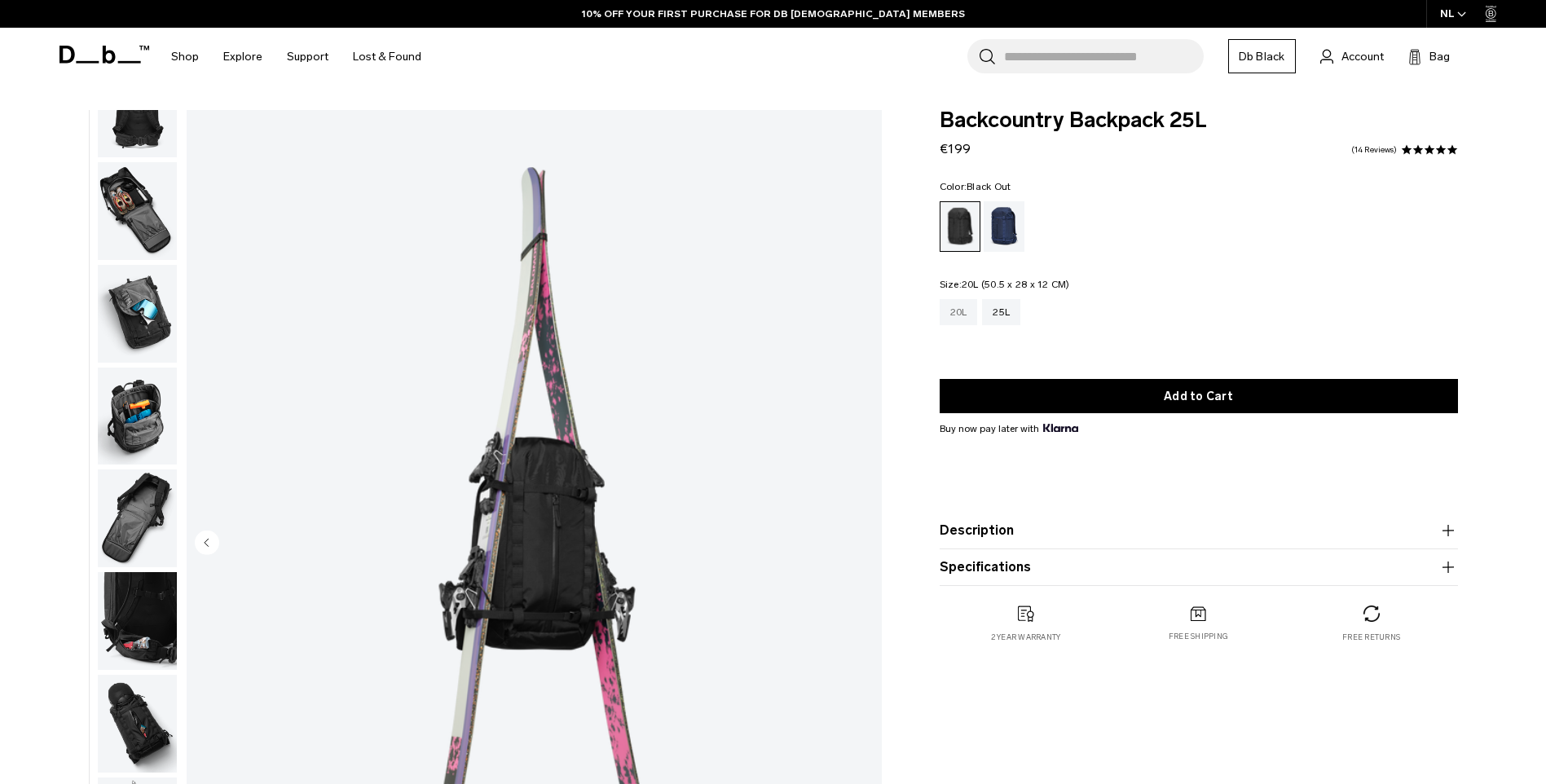
click at [956, 307] on div "20L" at bounding box center [959, 311] width 38 height 26
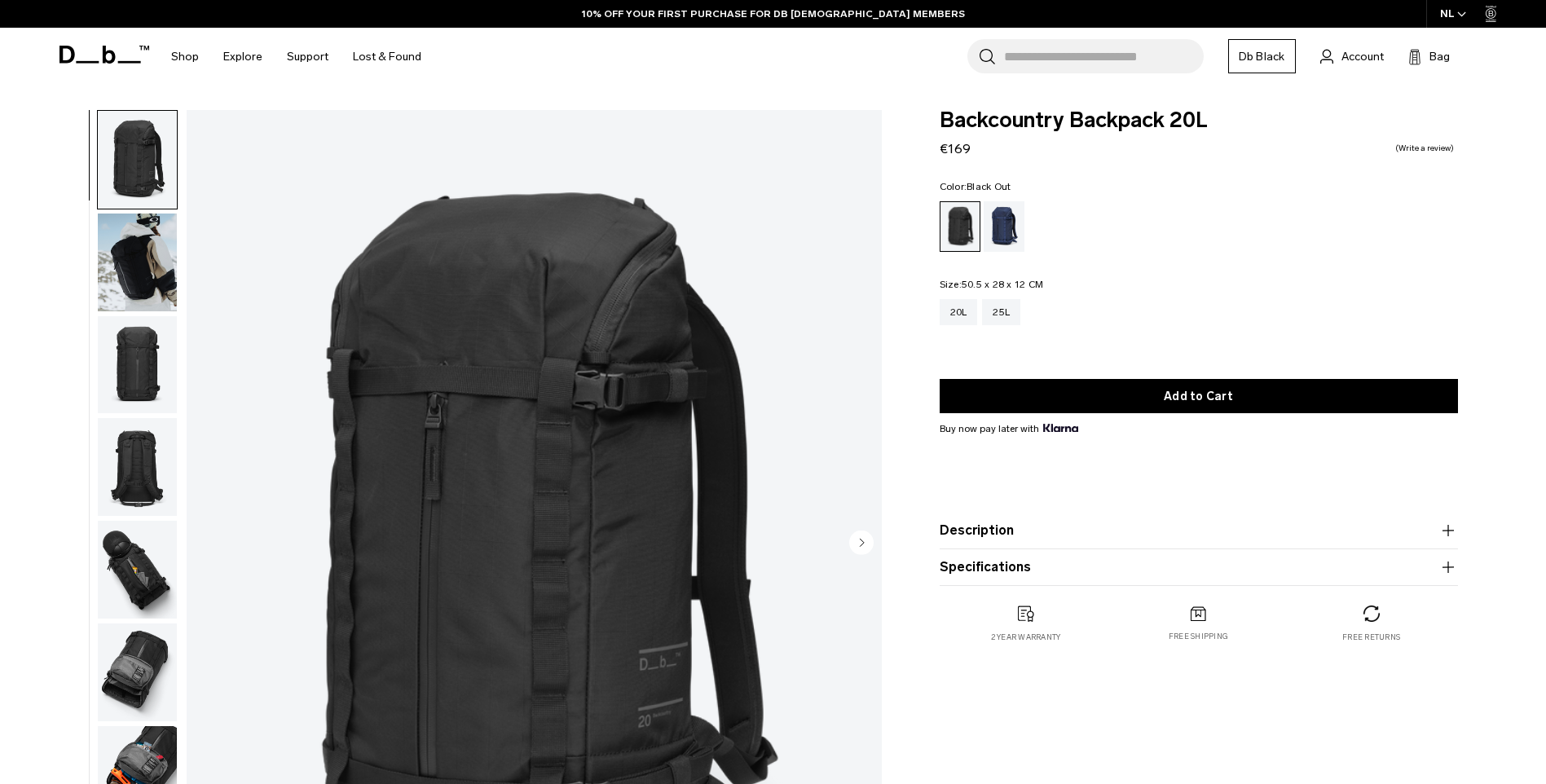
click at [122, 270] on img "button" at bounding box center [137, 262] width 79 height 98
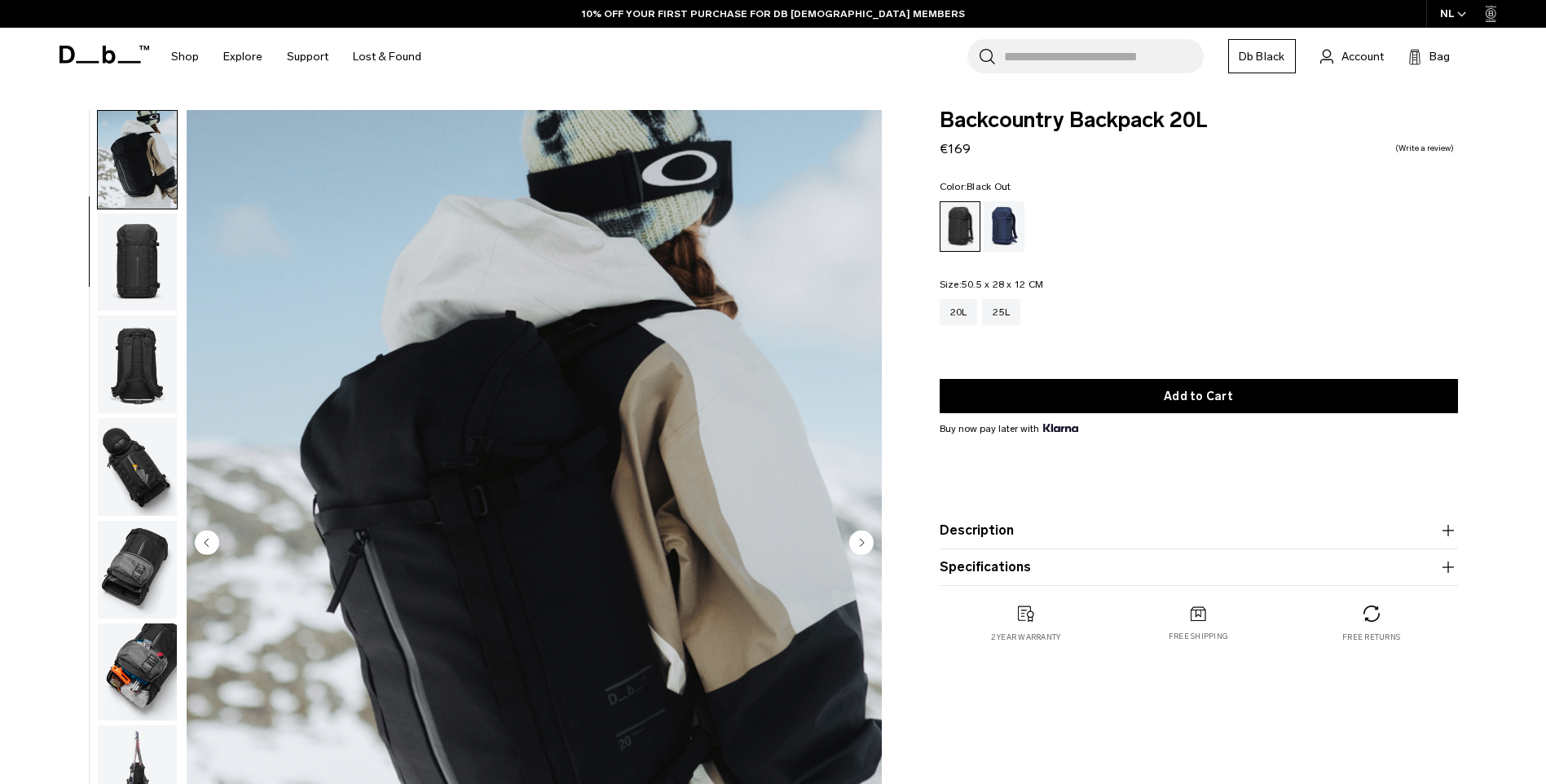
scroll to position [154, 0]
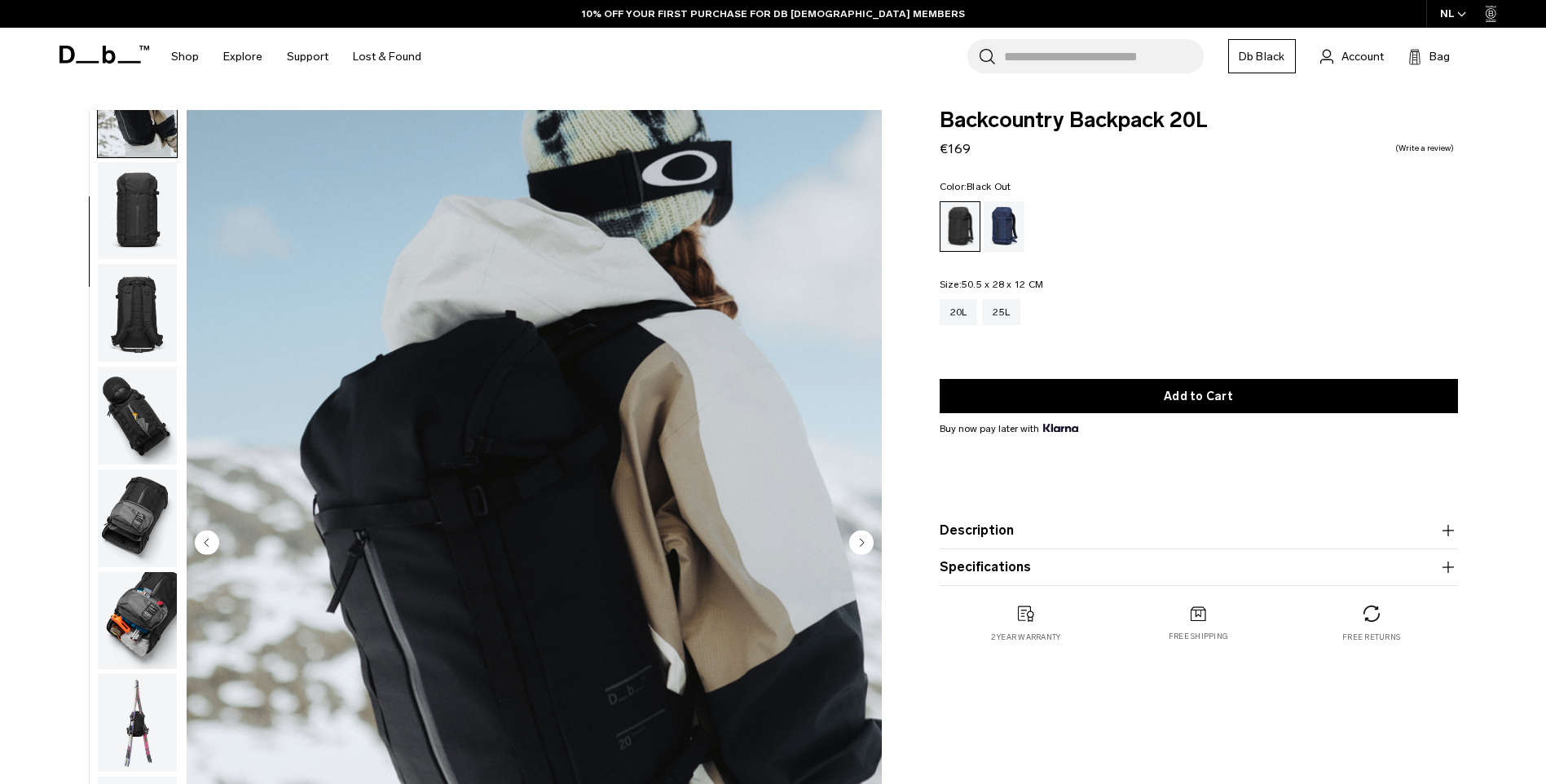
click at [122, 502] on img "button" at bounding box center [137, 518] width 79 height 98
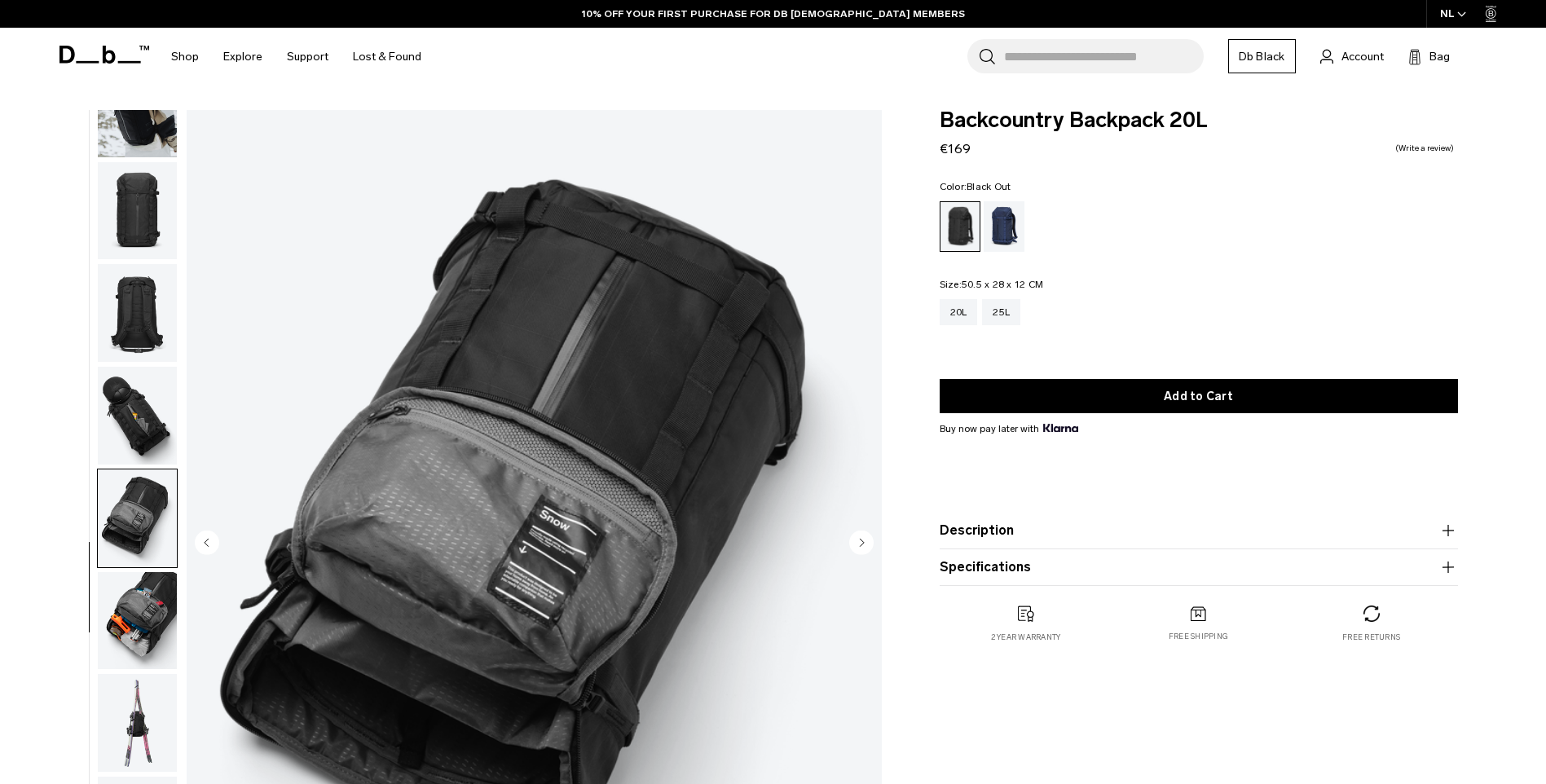
click at [129, 615] on img "button" at bounding box center [137, 621] width 79 height 98
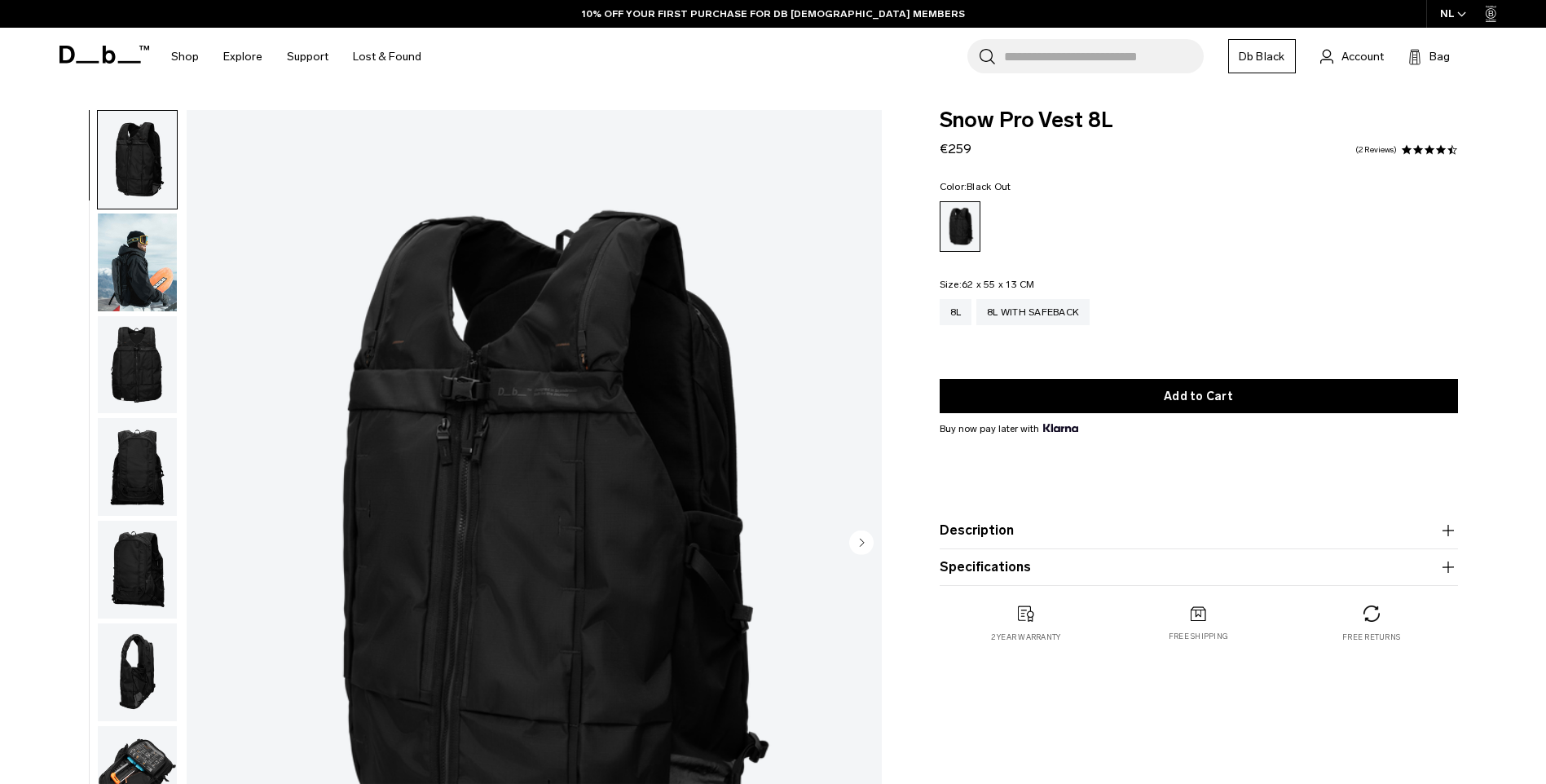
click at [130, 292] on img "button" at bounding box center [137, 262] width 79 height 98
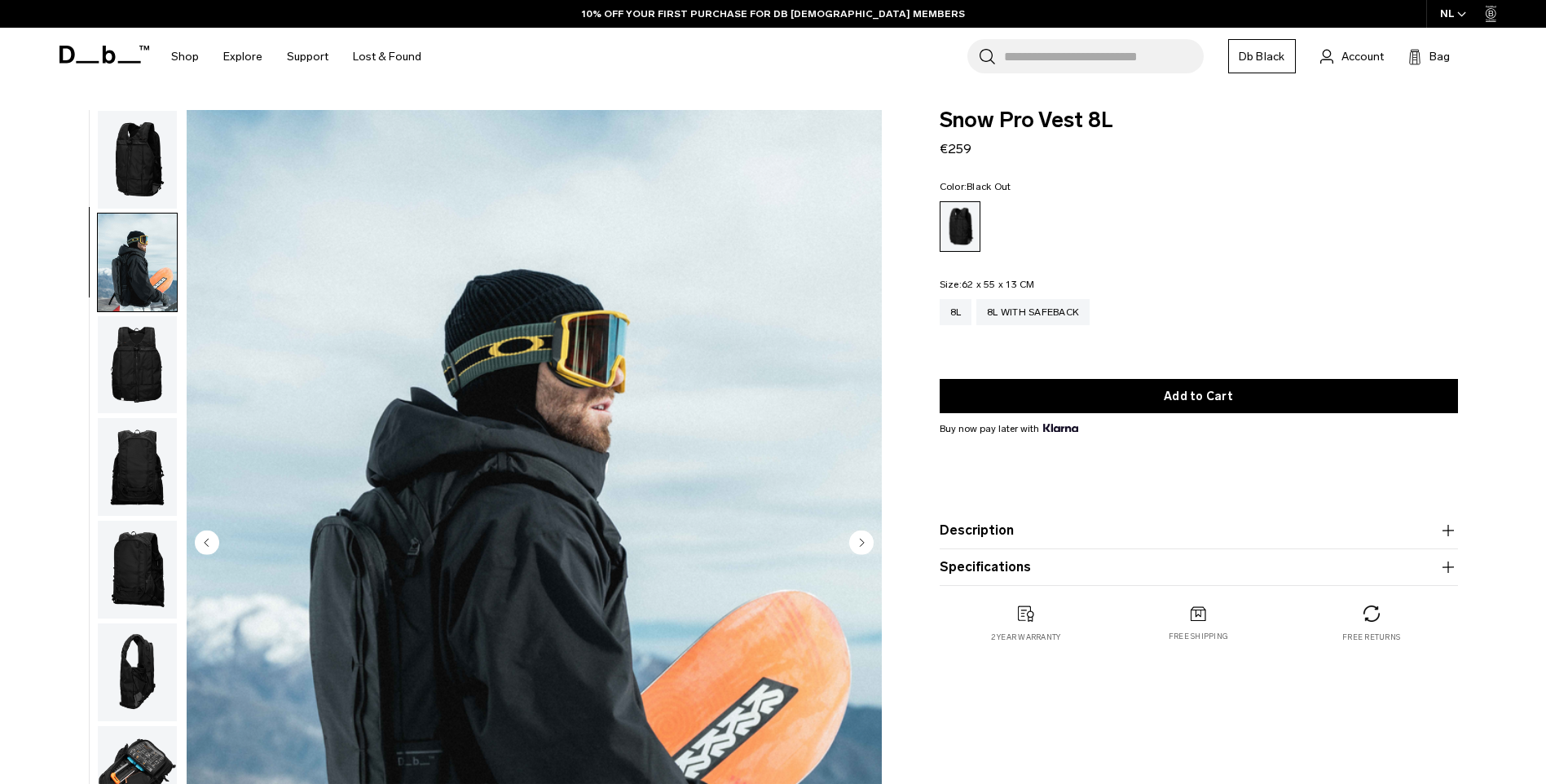
click at [145, 354] on img "button" at bounding box center [137, 365] width 79 height 98
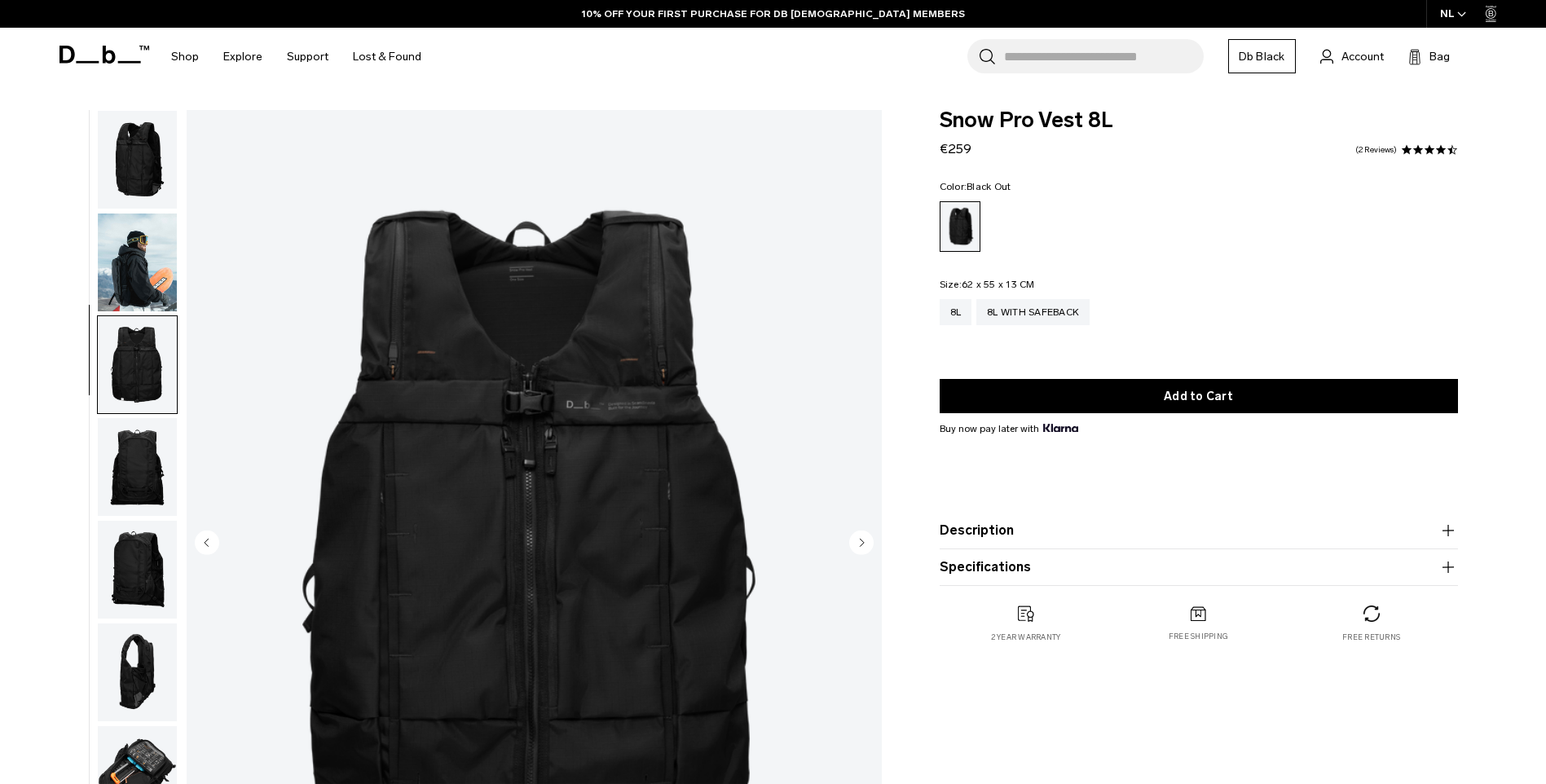
scroll to position [51, 0]
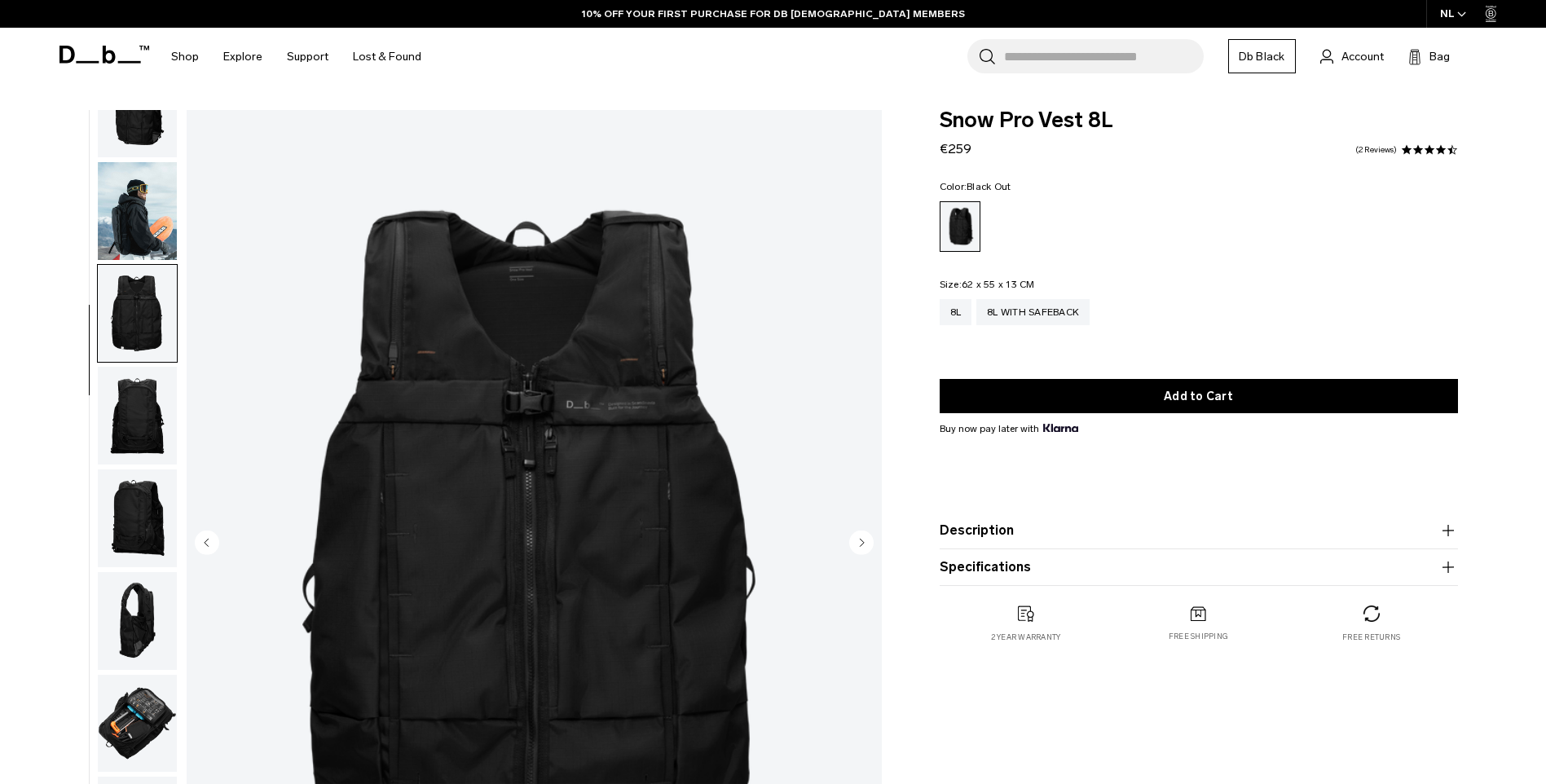
click at [146, 435] on img "button" at bounding box center [137, 416] width 79 height 98
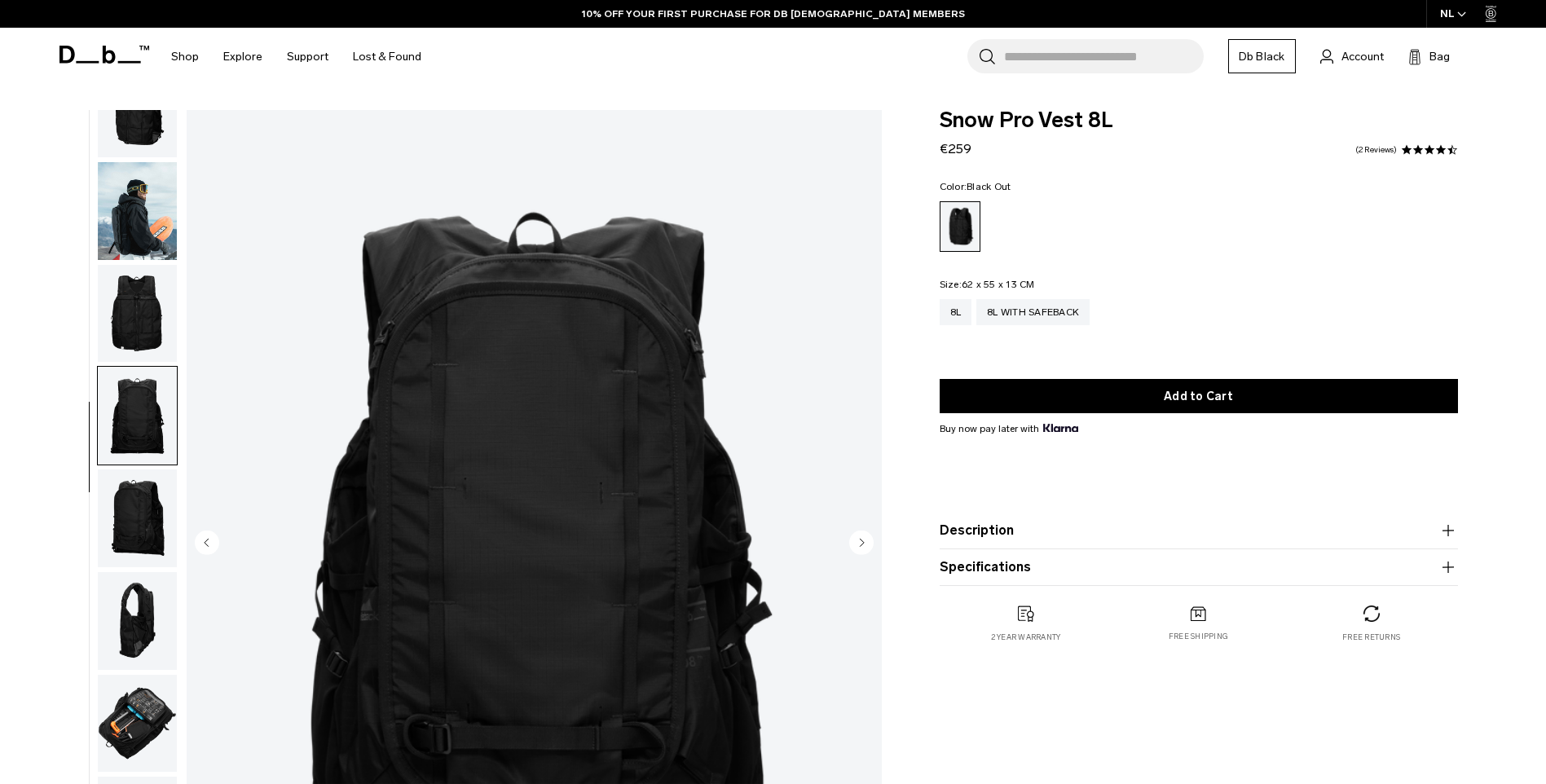
click at [144, 522] on img "button" at bounding box center [137, 518] width 79 height 98
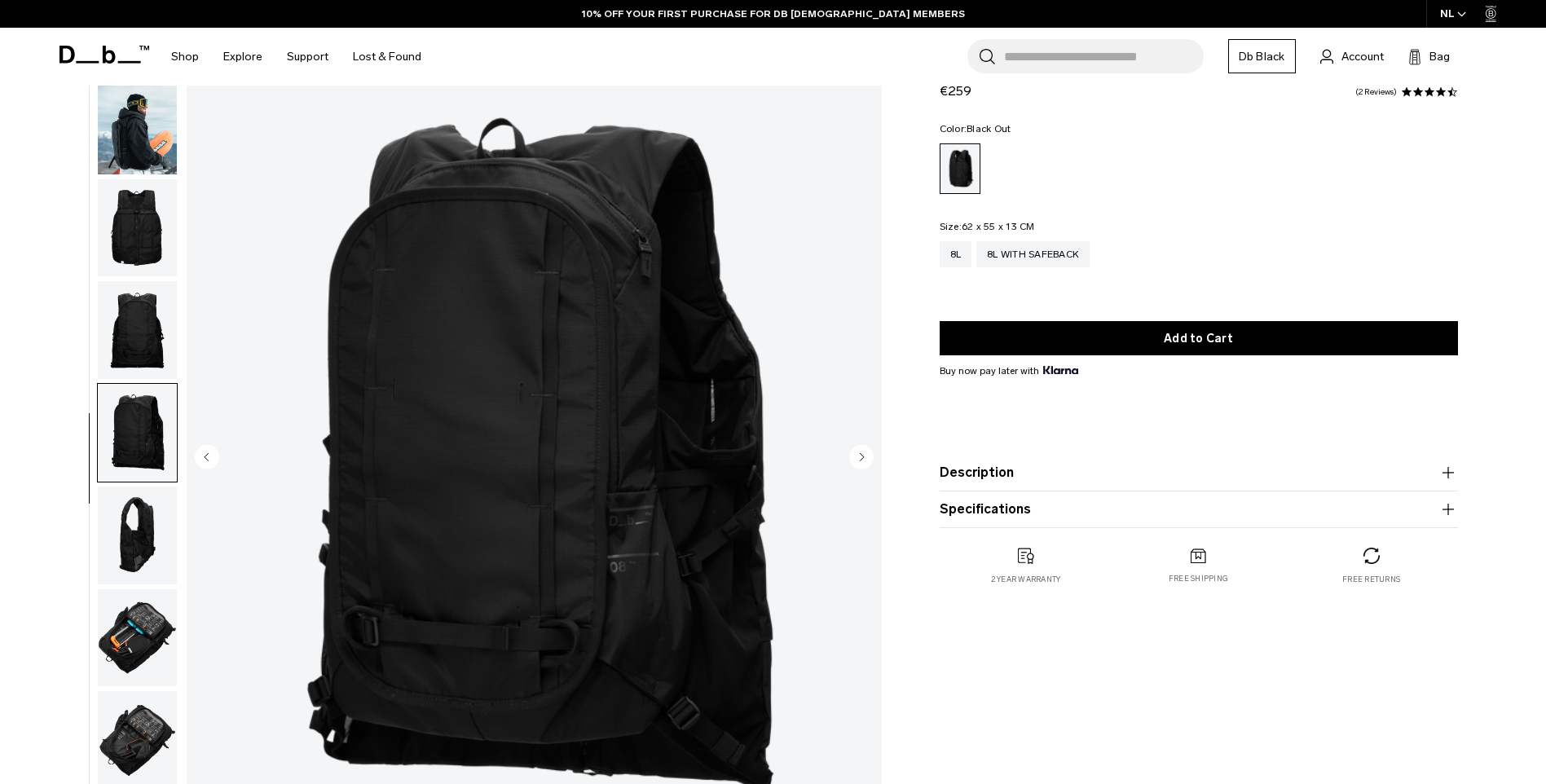
scroll to position [163, 0]
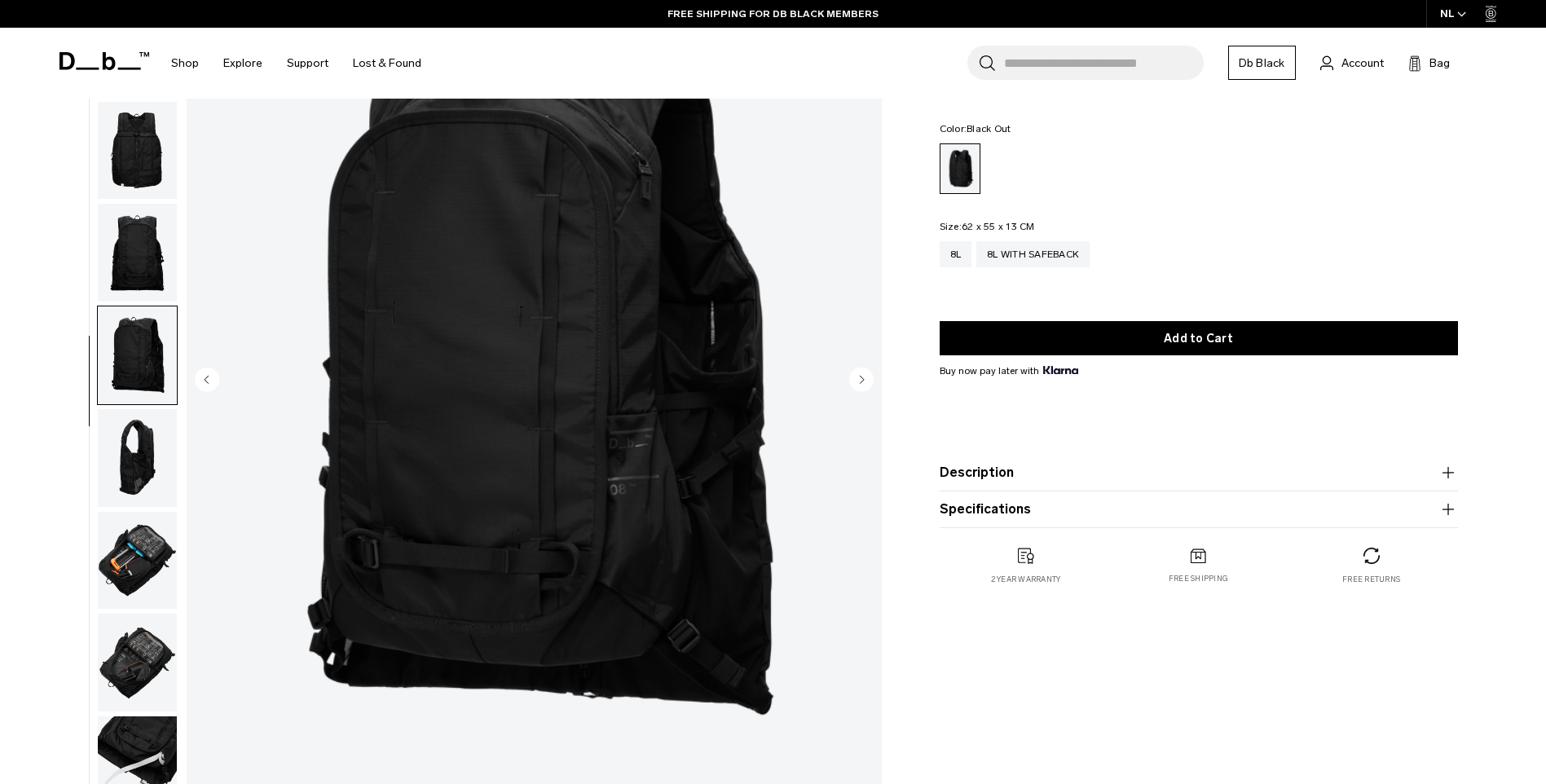
click at [143, 451] on img "button" at bounding box center [137, 458] width 79 height 98
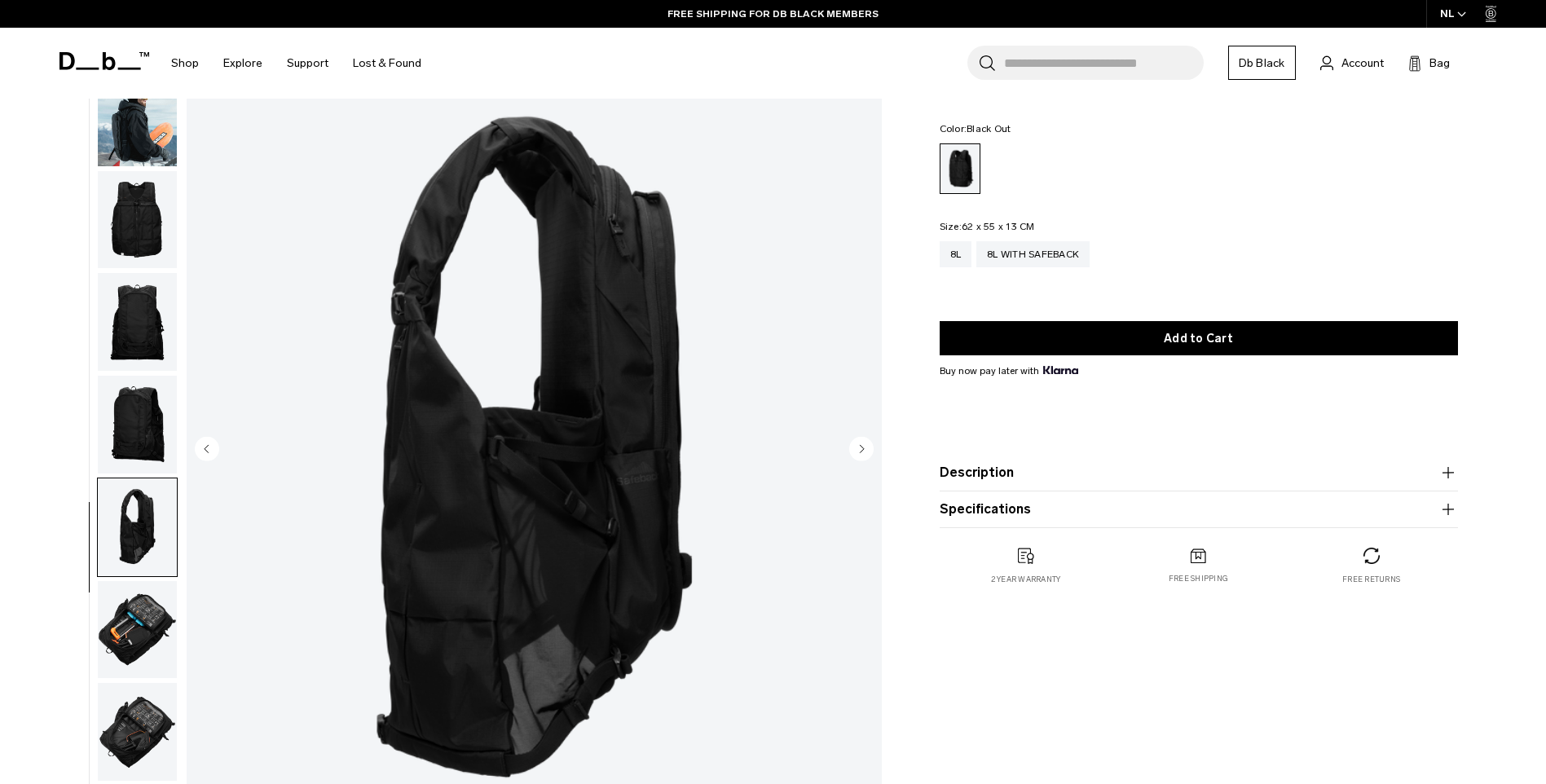
scroll to position [81, 0]
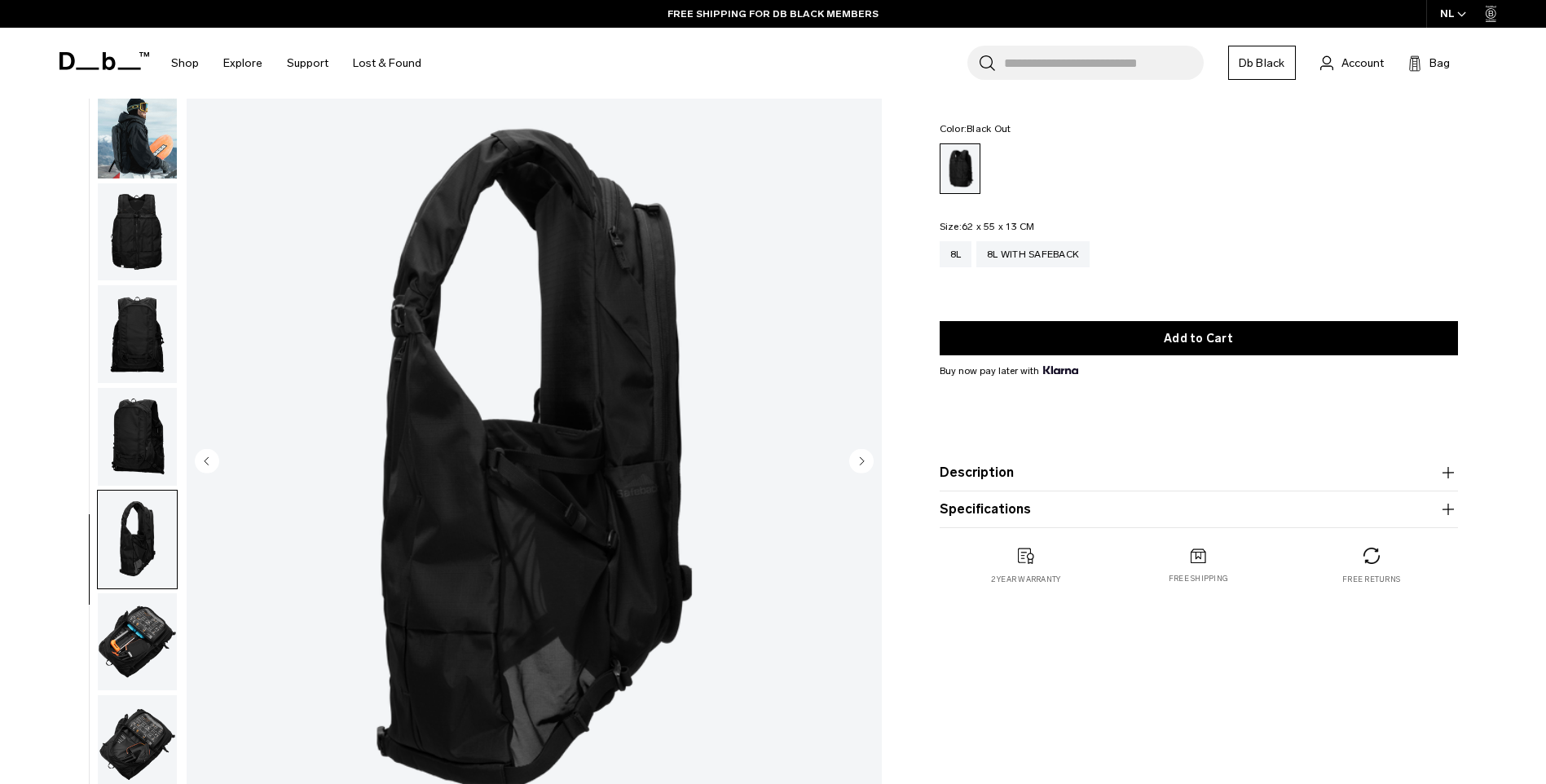
click at [130, 644] on img "button" at bounding box center [137, 642] width 79 height 98
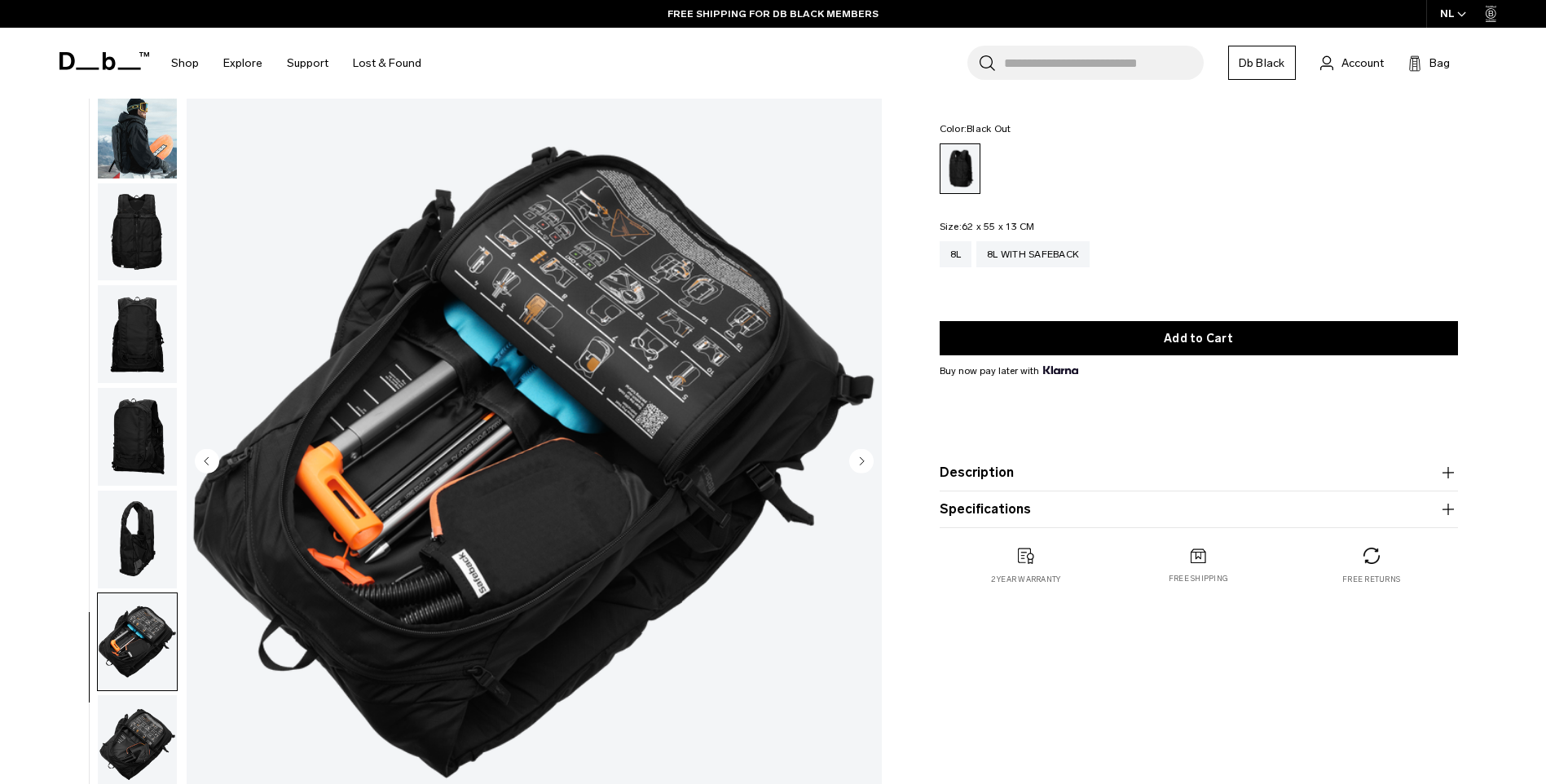
click at [122, 729] on img "button" at bounding box center [137, 744] width 79 height 98
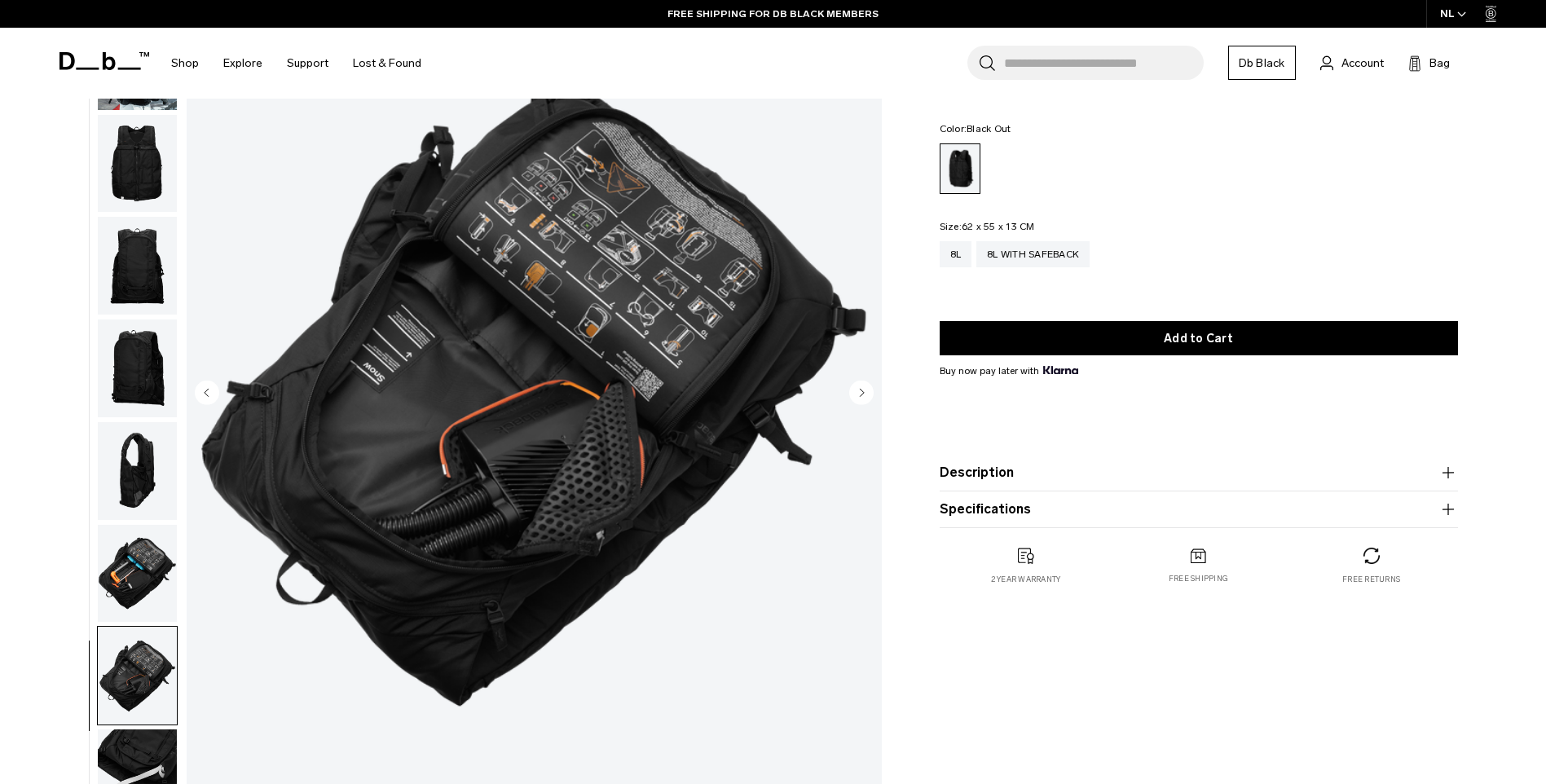
scroll to position [163, 0]
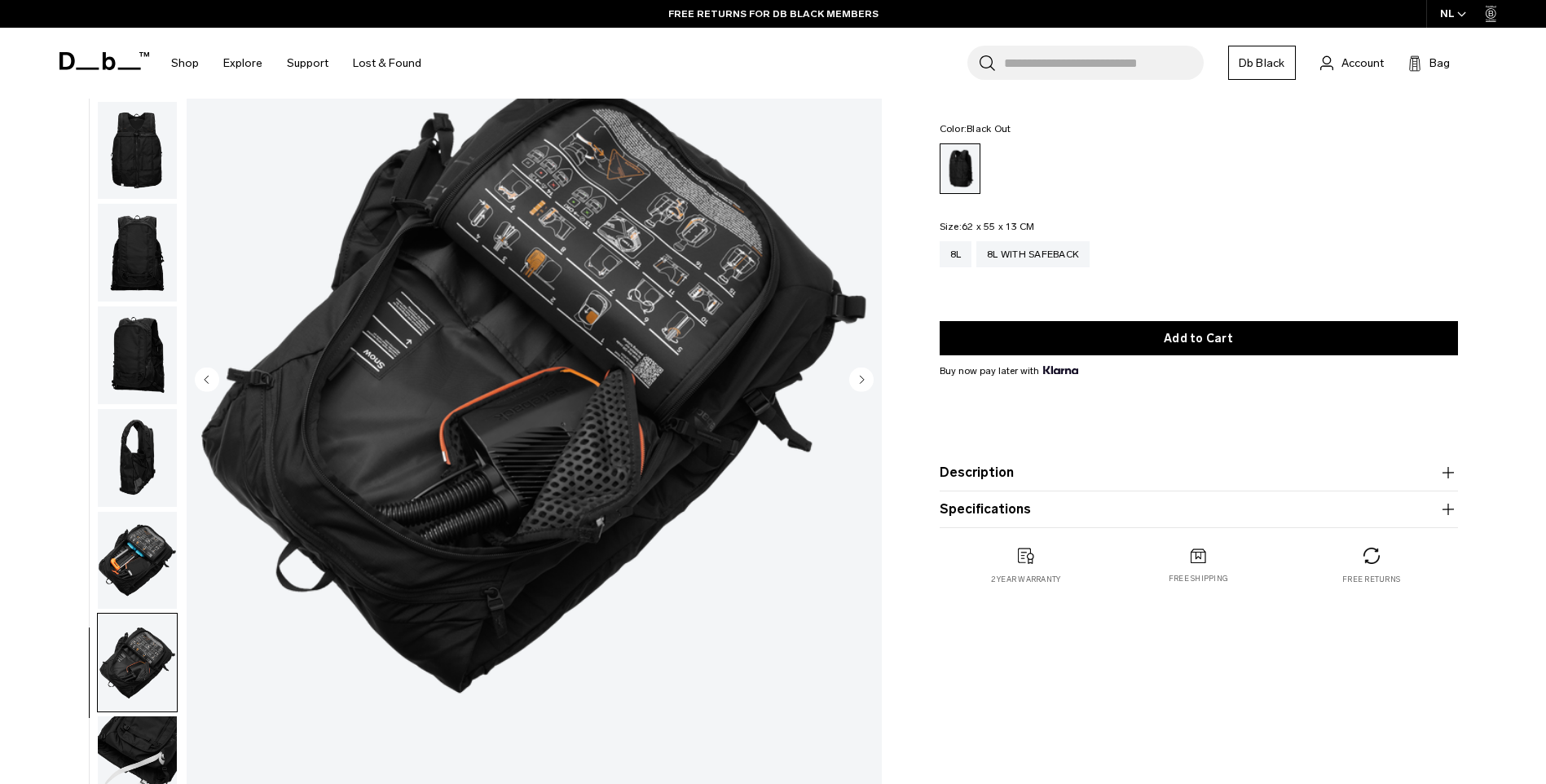
click at [129, 741] on img "button" at bounding box center [137, 765] width 79 height 98
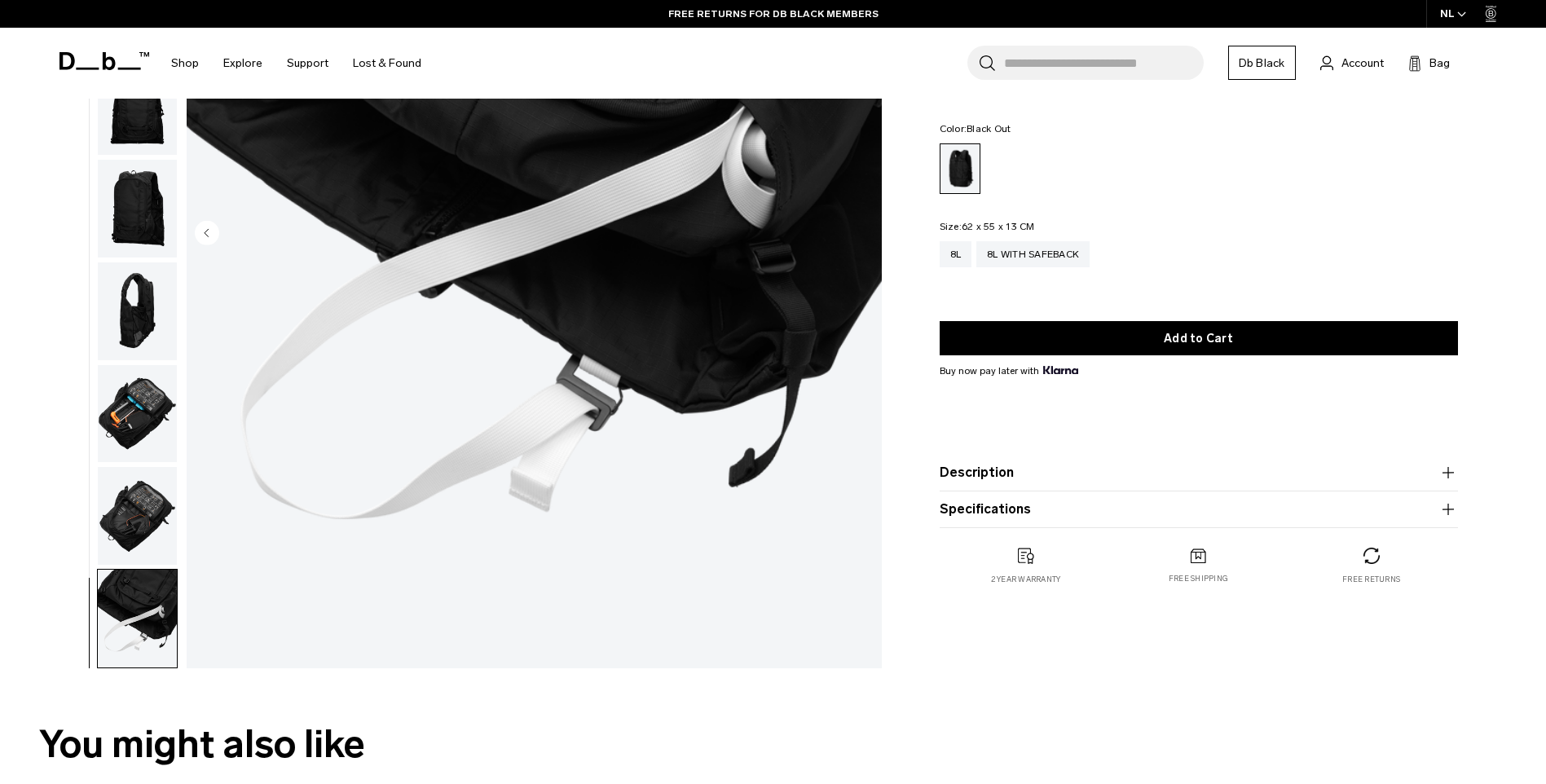
scroll to position [81, 0]
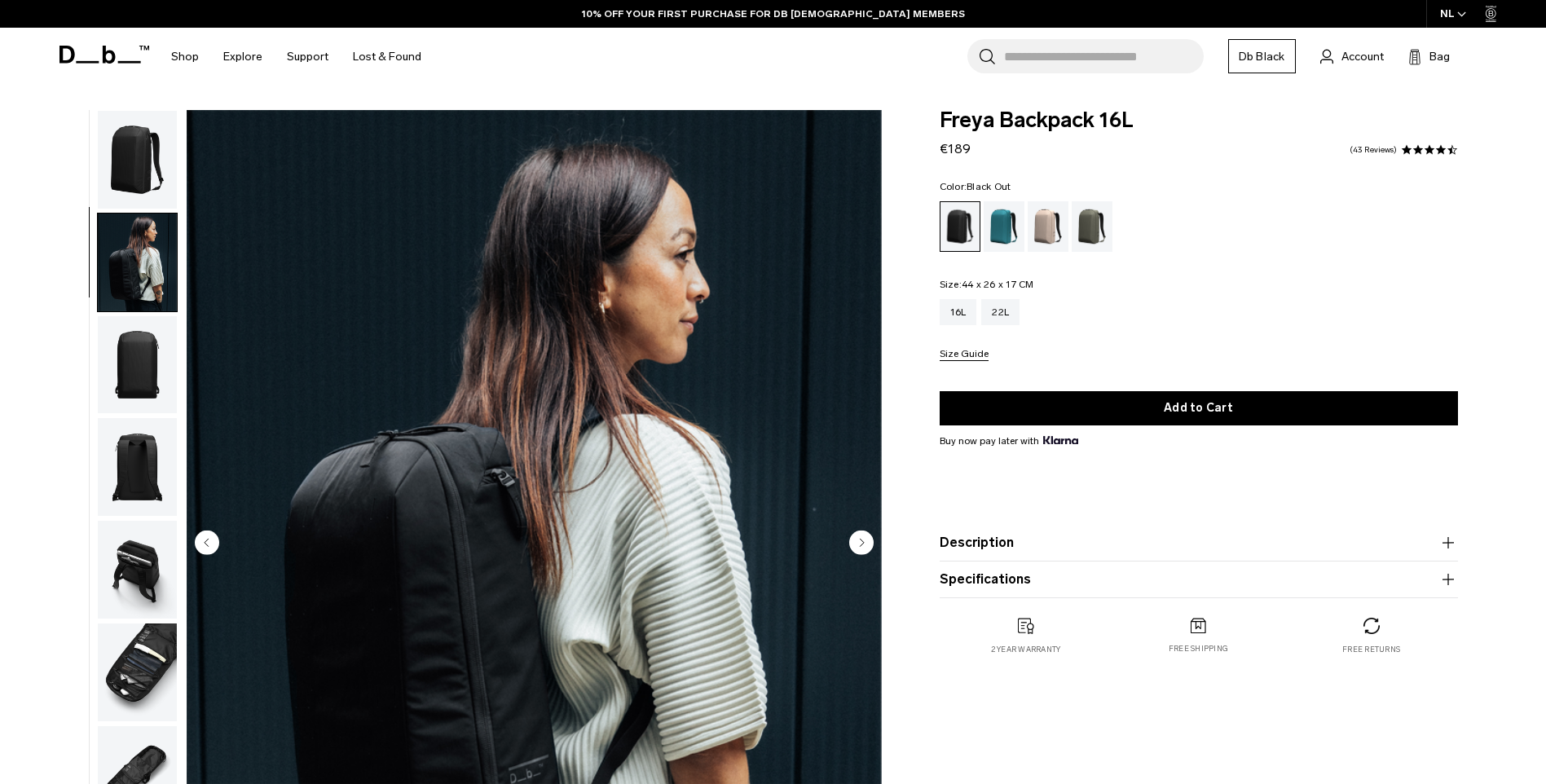
click at [132, 356] on img "button" at bounding box center [137, 365] width 79 height 98
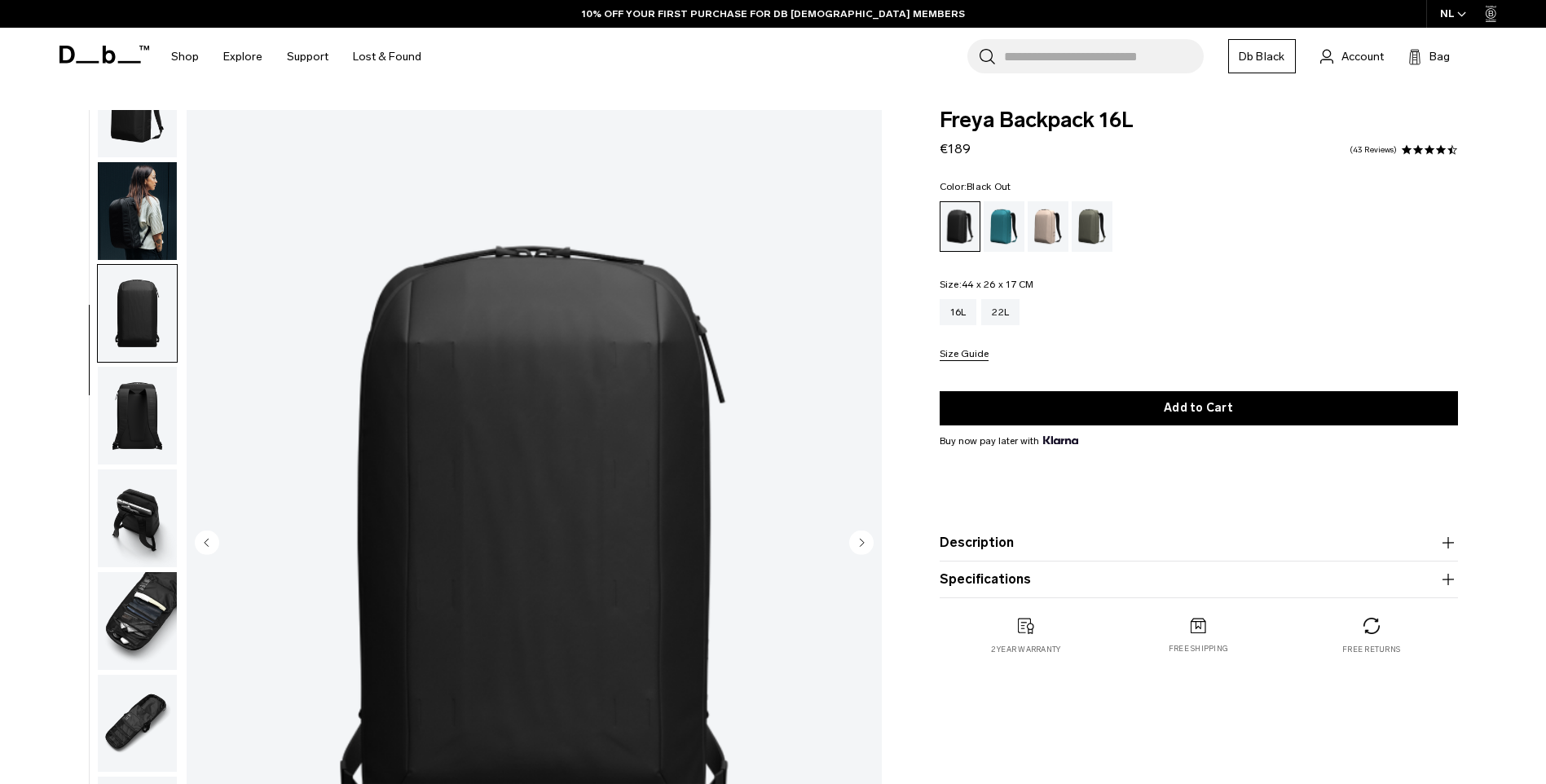
click at [134, 409] on img "button" at bounding box center [137, 416] width 79 height 98
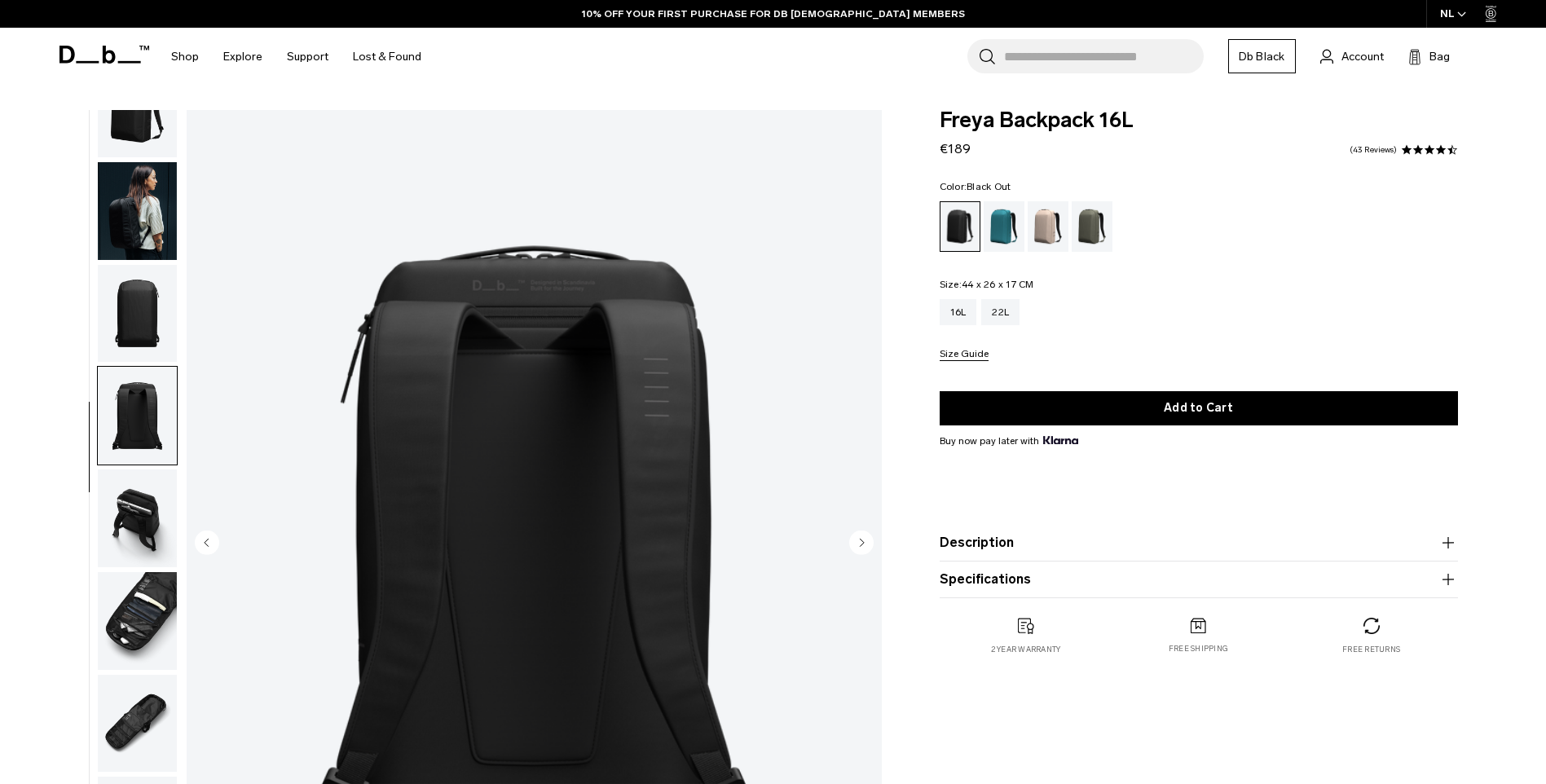
click at [136, 487] on img "button" at bounding box center [137, 518] width 79 height 98
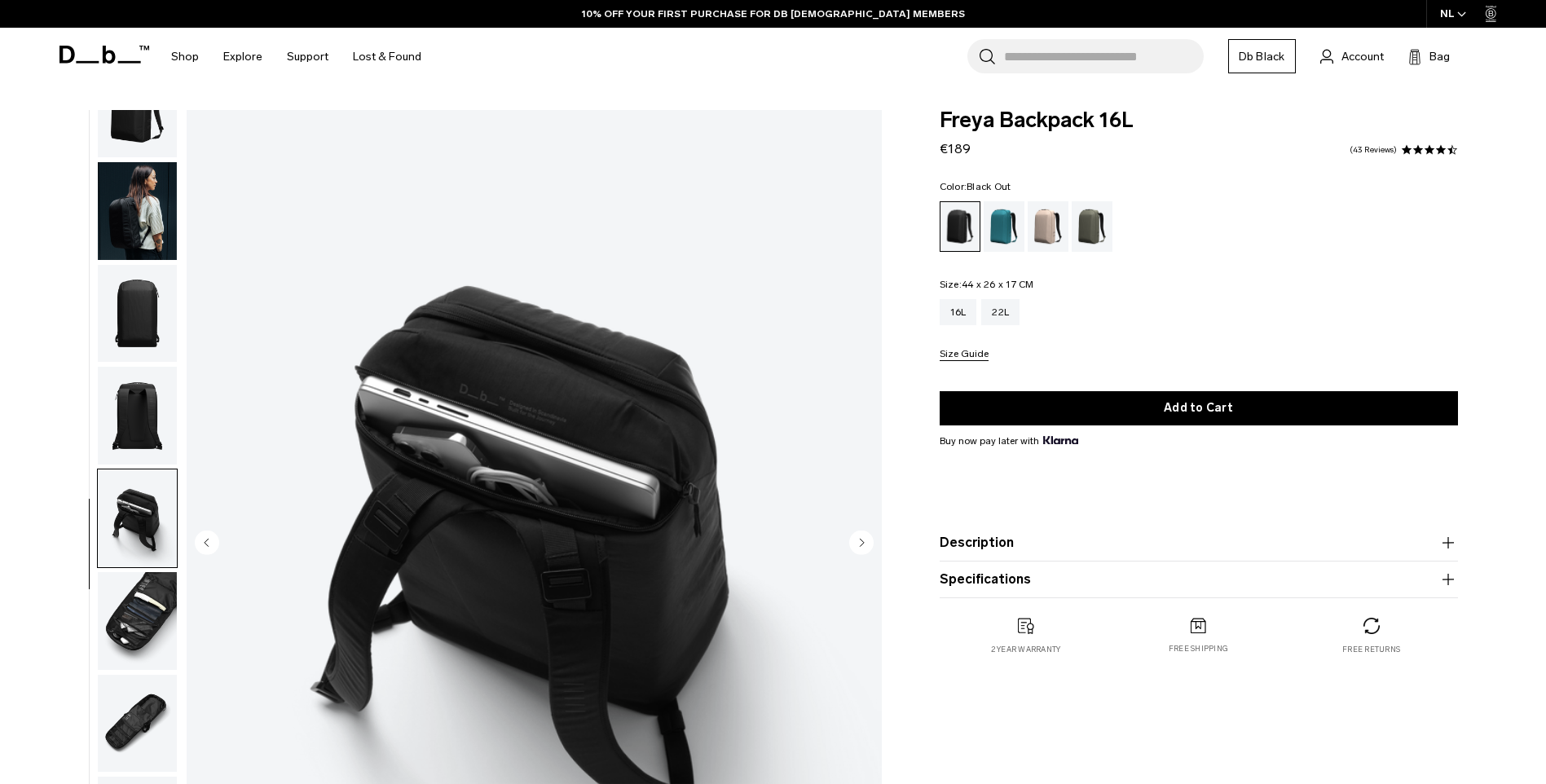
click at [140, 546] on img "button" at bounding box center [137, 518] width 79 height 98
click at [142, 628] on img "button" at bounding box center [137, 621] width 79 height 98
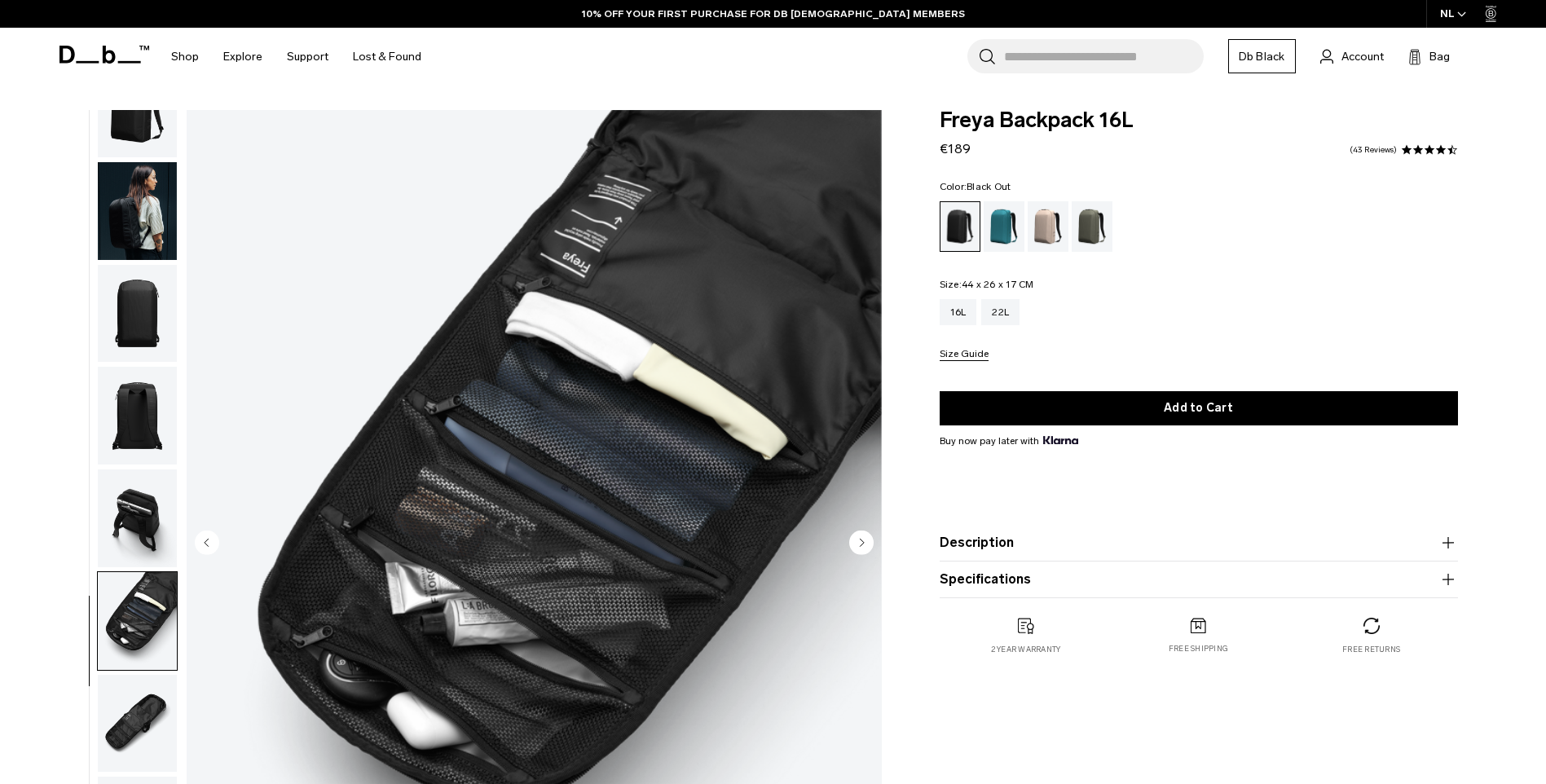
click at [150, 723] on img "button" at bounding box center [137, 723] width 79 height 98
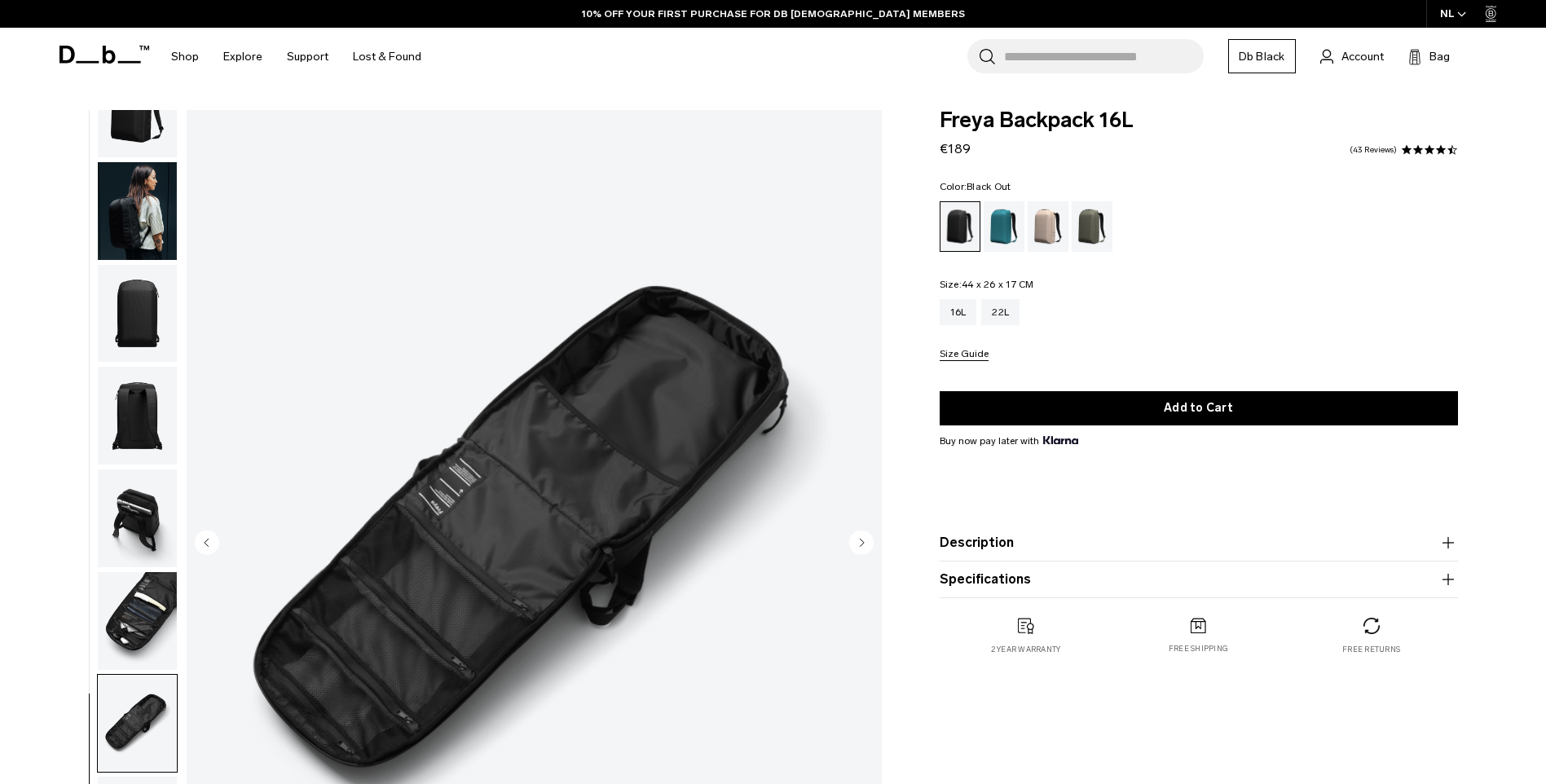
click at [141, 646] on img "button" at bounding box center [137, 621] width 79 height 98
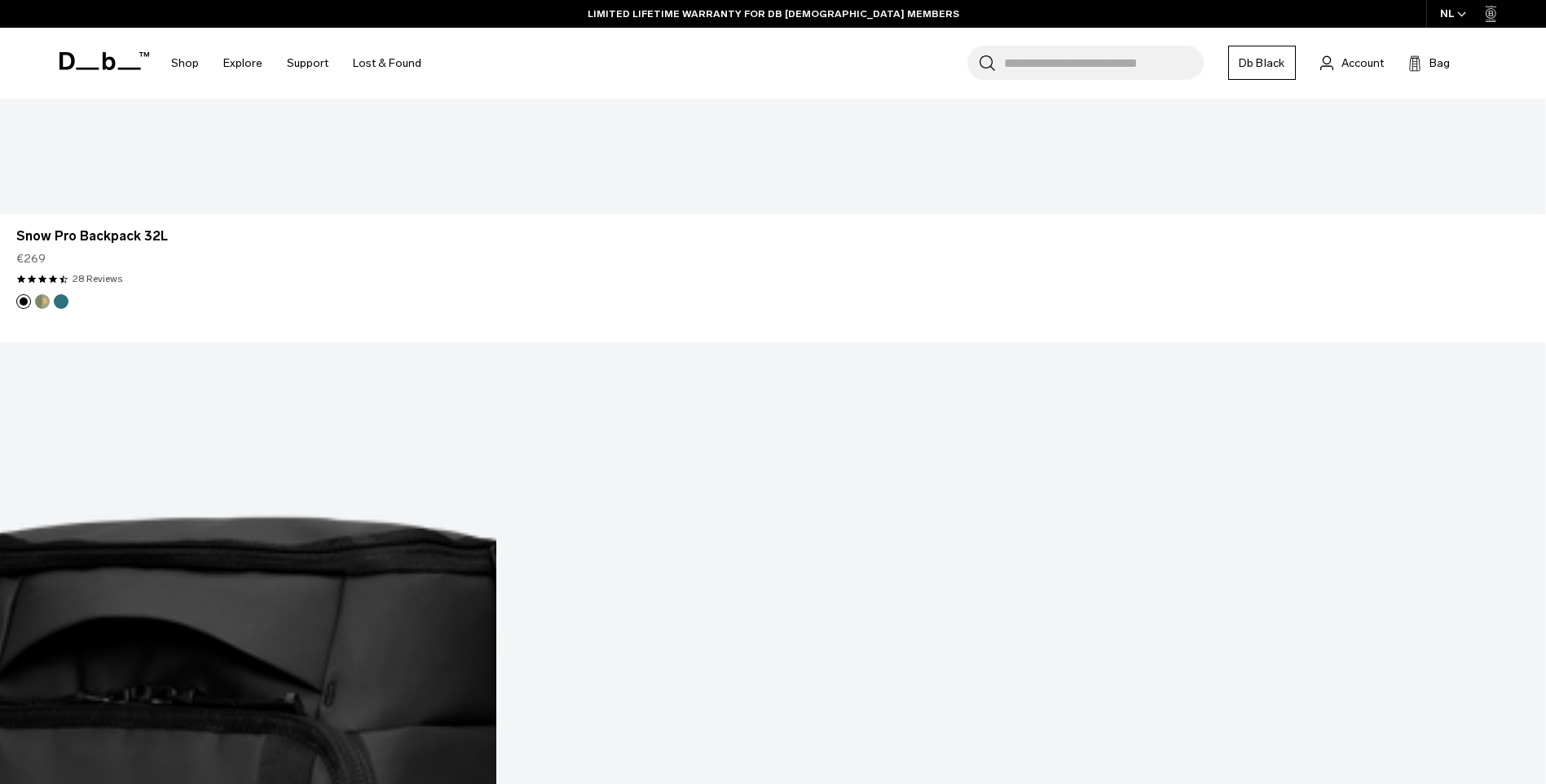
scroll to position [5647, 0]
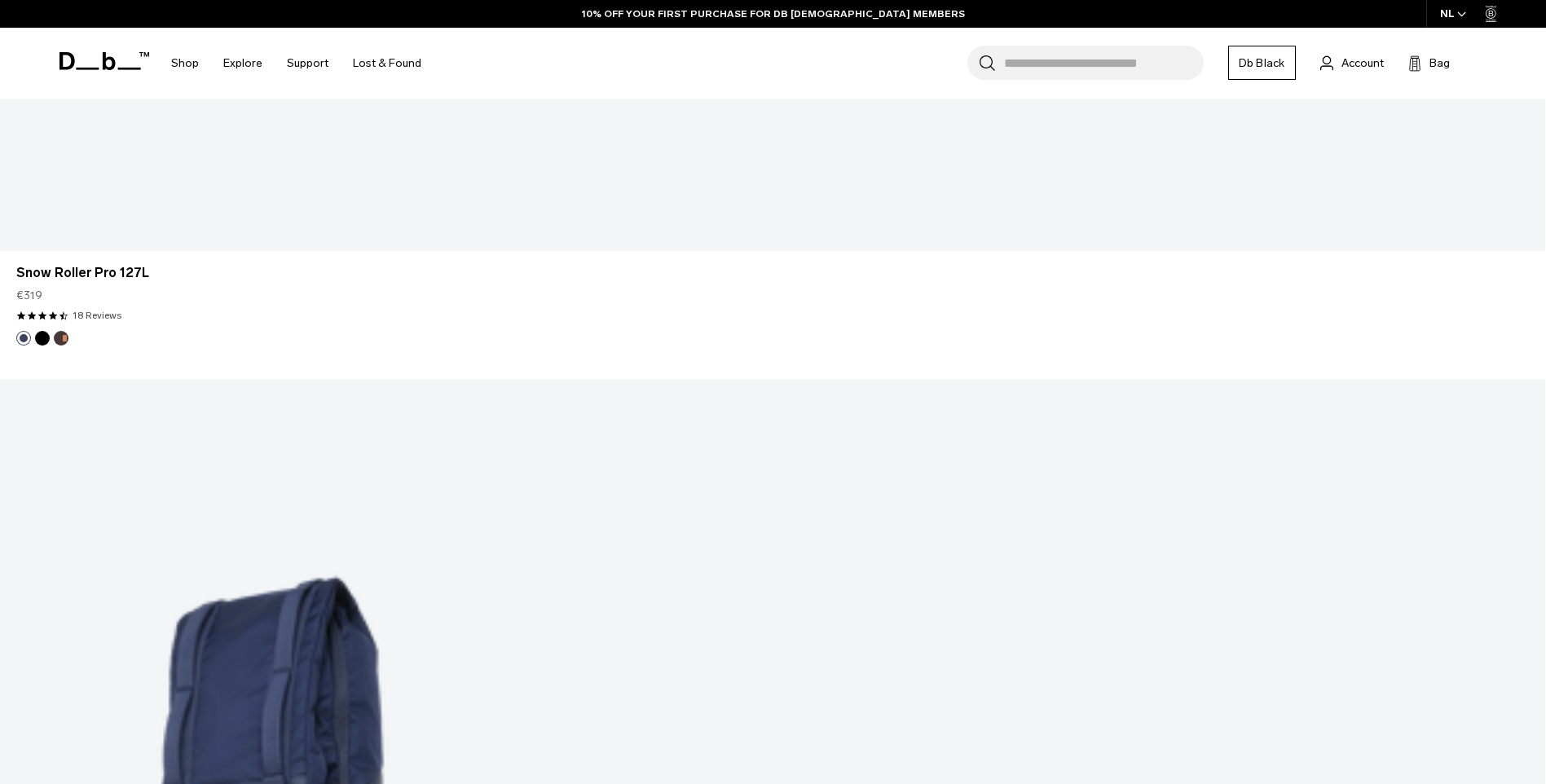
scroll to position [9806, 0]
